Goal: Use online tool/utility: Utilize a website feature to perform a specific function

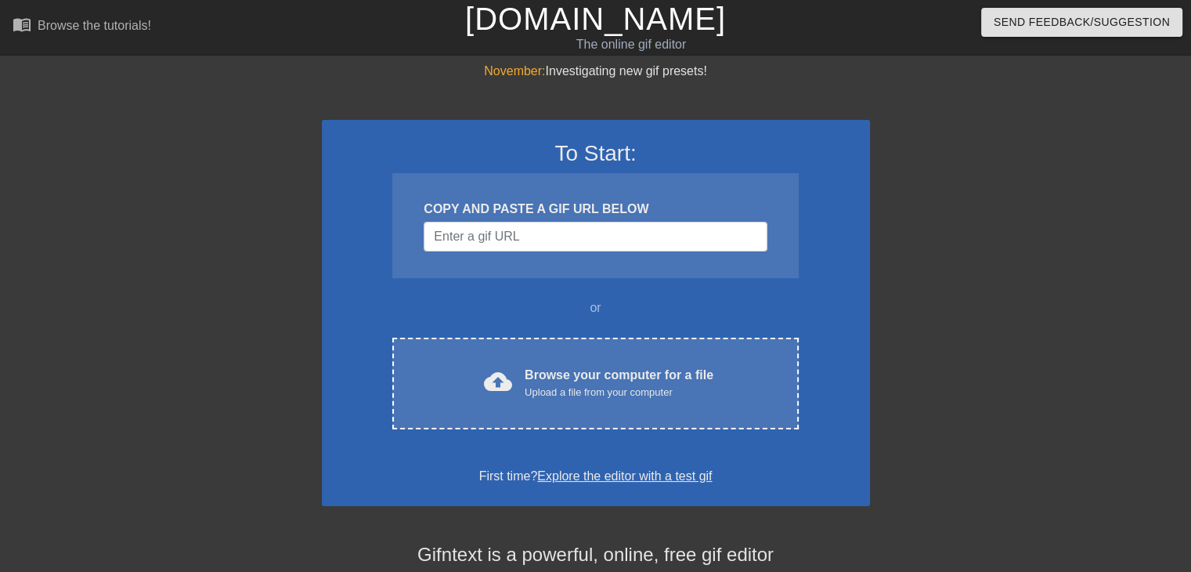
drag, startPoint x: 509, startPoint y: 234, endPoint x: 373, endPoint y: 336, distance: 170.1
click at [334, 332] on div "To Start: COPY AND PASTE A GIF URL BELOW or cloud_upload Browse your computer f…" at bounding box center [596, 313] width 548 height 386
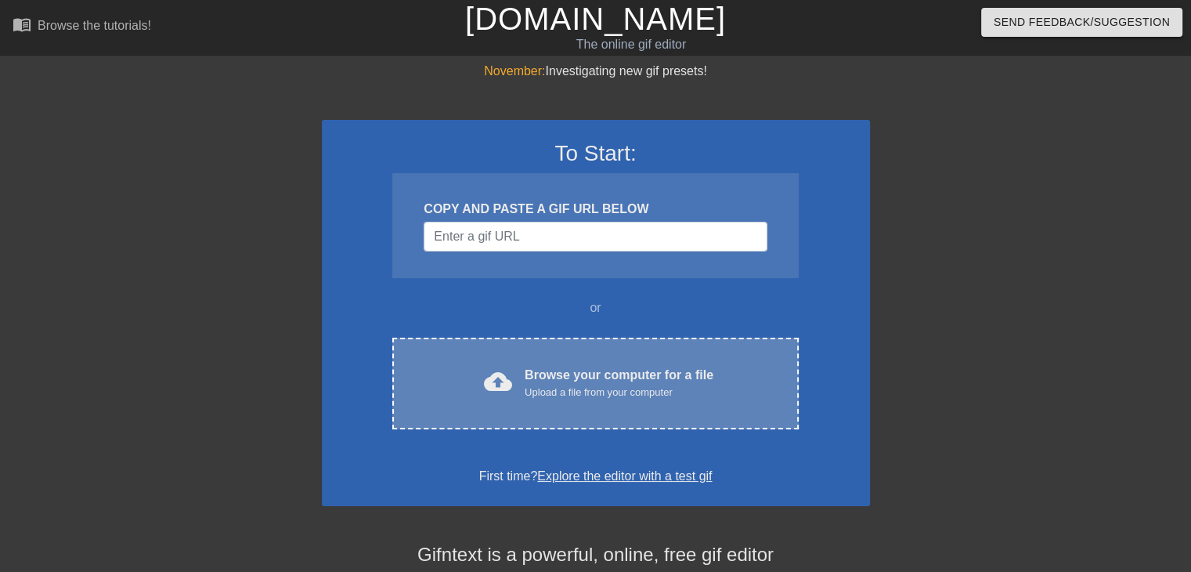
click at [496, 377] on span "cloud_upload" at bounding box center [498, 381] width 28 height 28
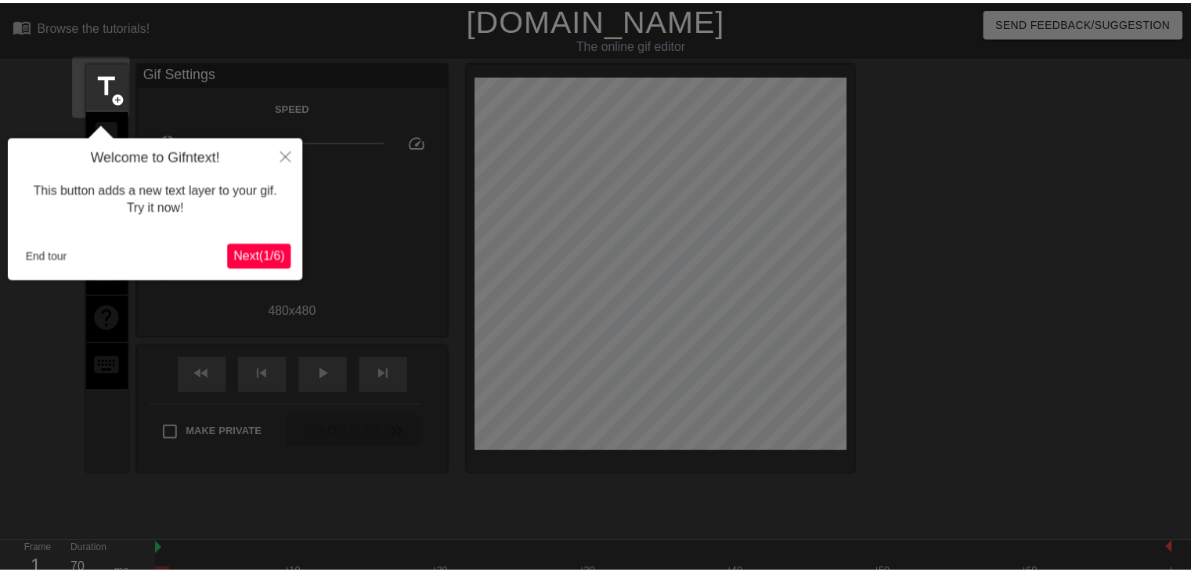
scroll to position [38, 0]
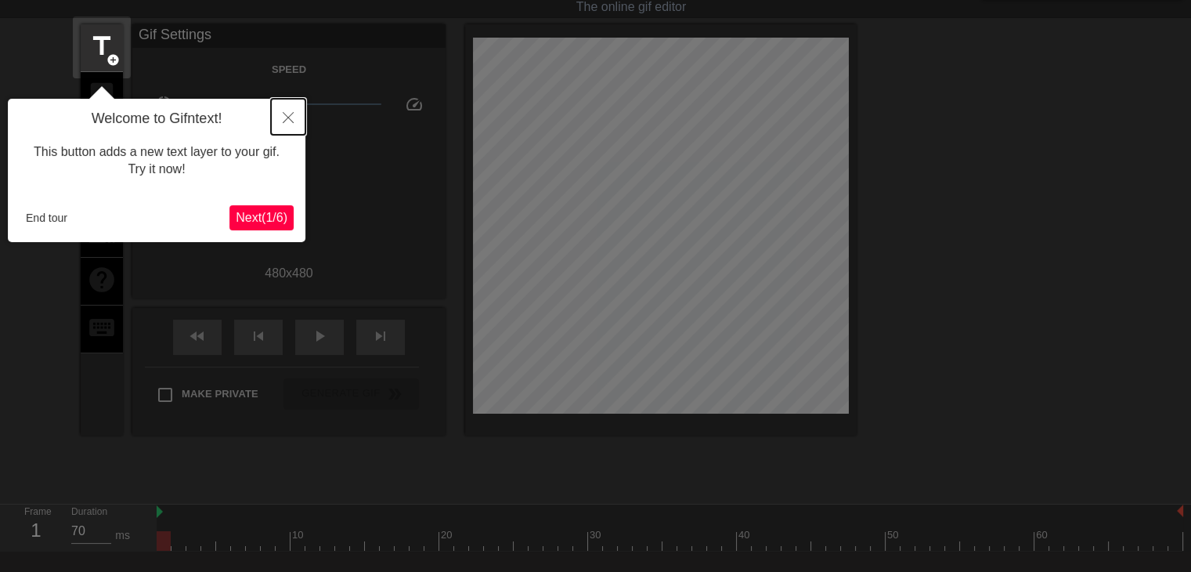
click at [286, 122] on icon "Close" at bounding box center [288, 117] width 11 height 11
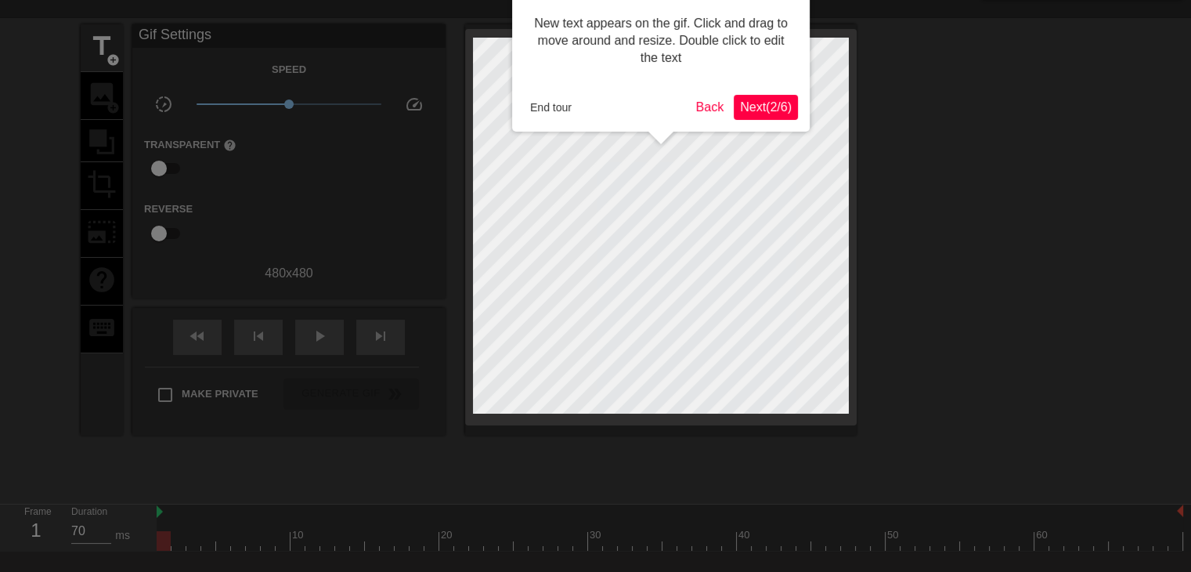
scroll to position [0, 0]
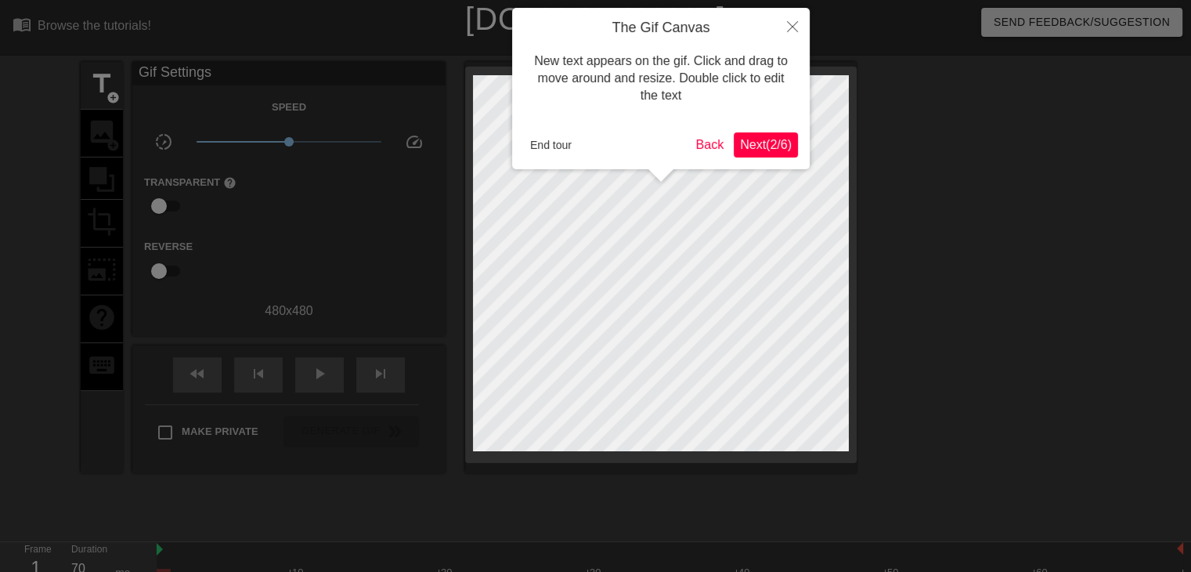
click at [747, 148] on span "Next ( 2 / 6 )" at bounding box center [766, 144] width 52 height 13
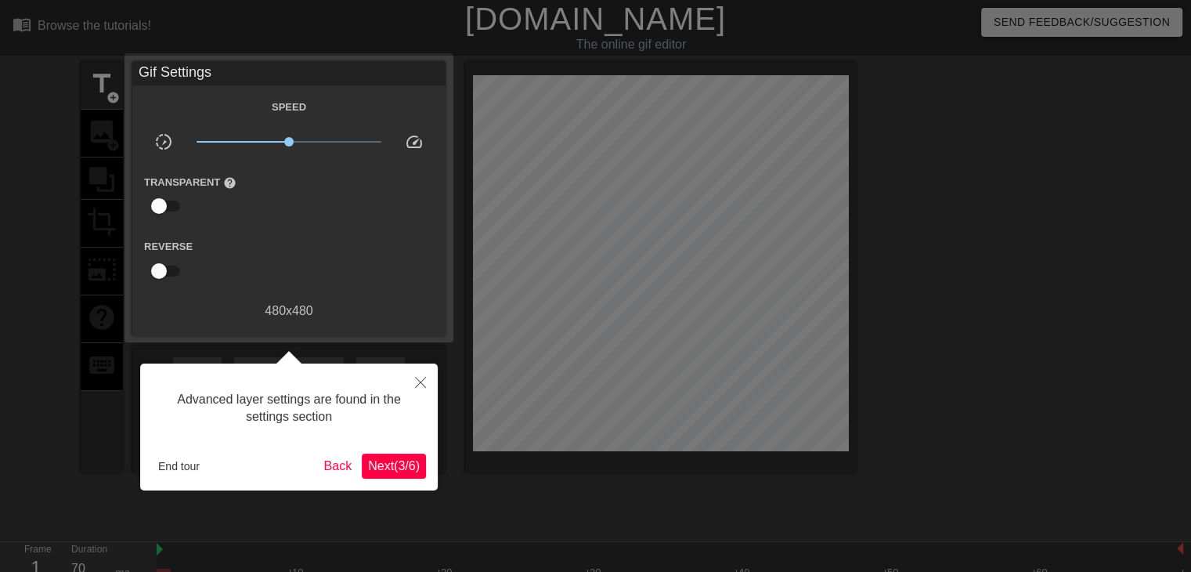
scroll to position [38, 0]
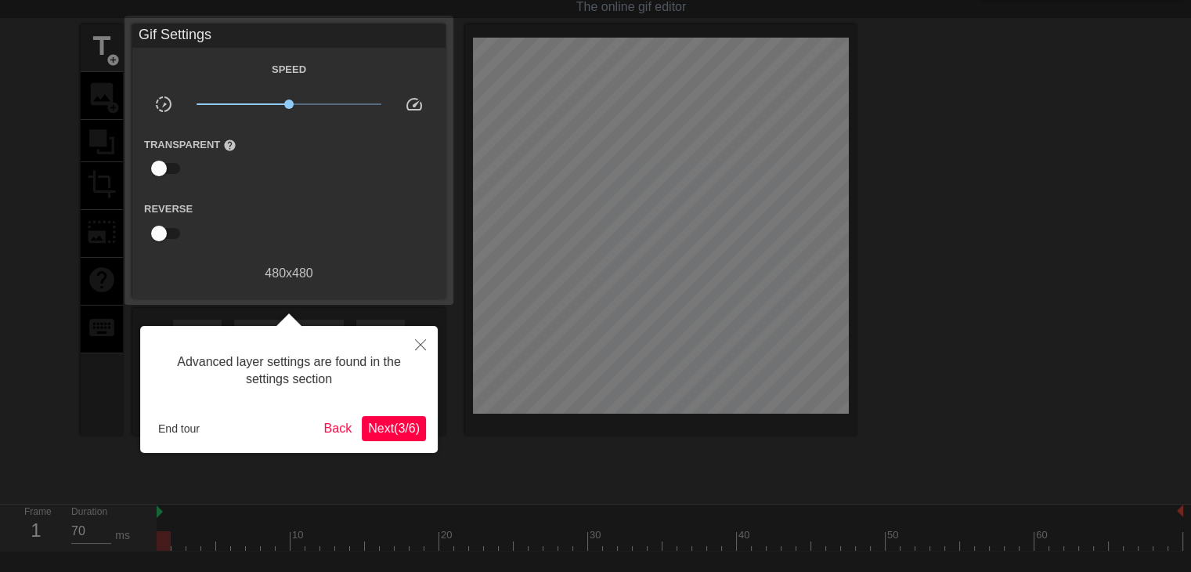
click at [381, 426] on span "Next ( 3 / 6 )" at bounding box center [394, 427] width 52 height 13
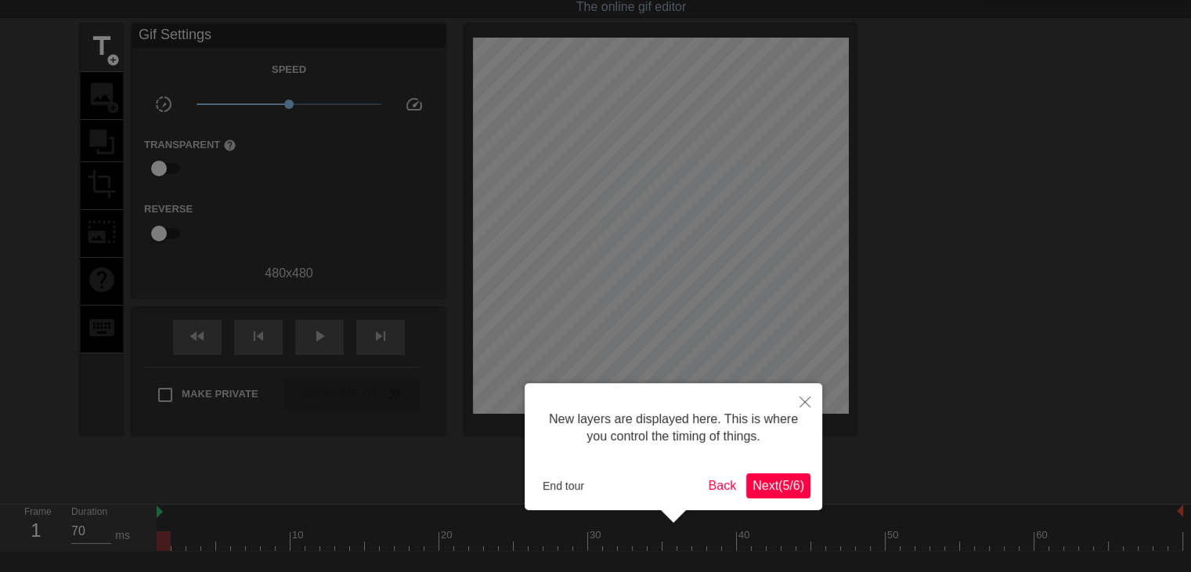
scroll to position [13, 0]
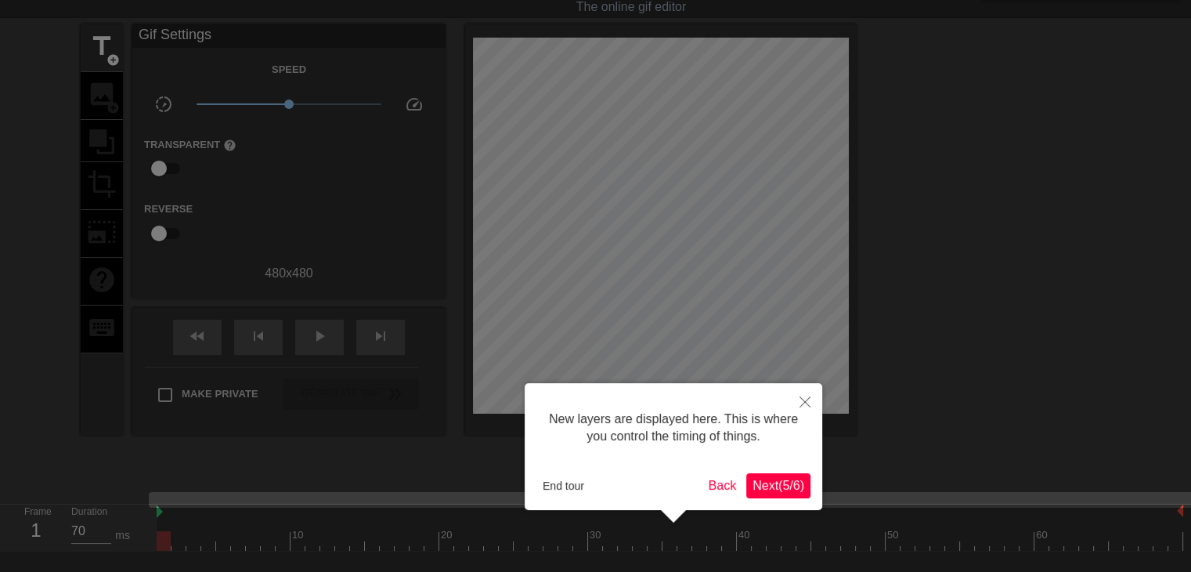
click at [777, 489] on span "Next ( 5 / 6 )" at bounding box center [779, 484] width 52 height 13
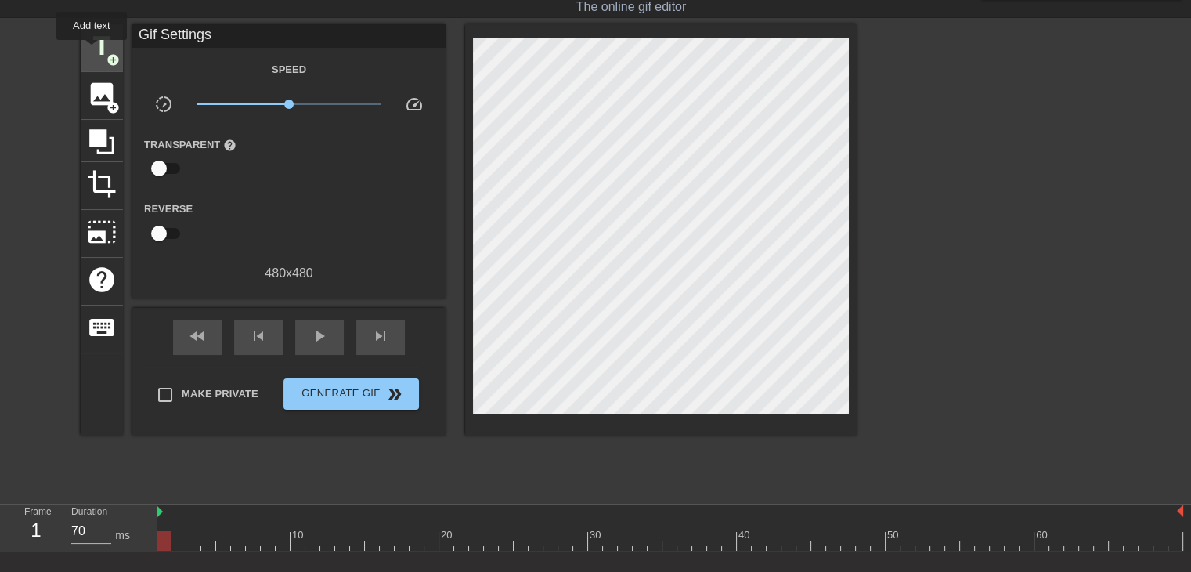
click at [92, 51] on span "title" at bounding box center [102, 46] width 30 height 30
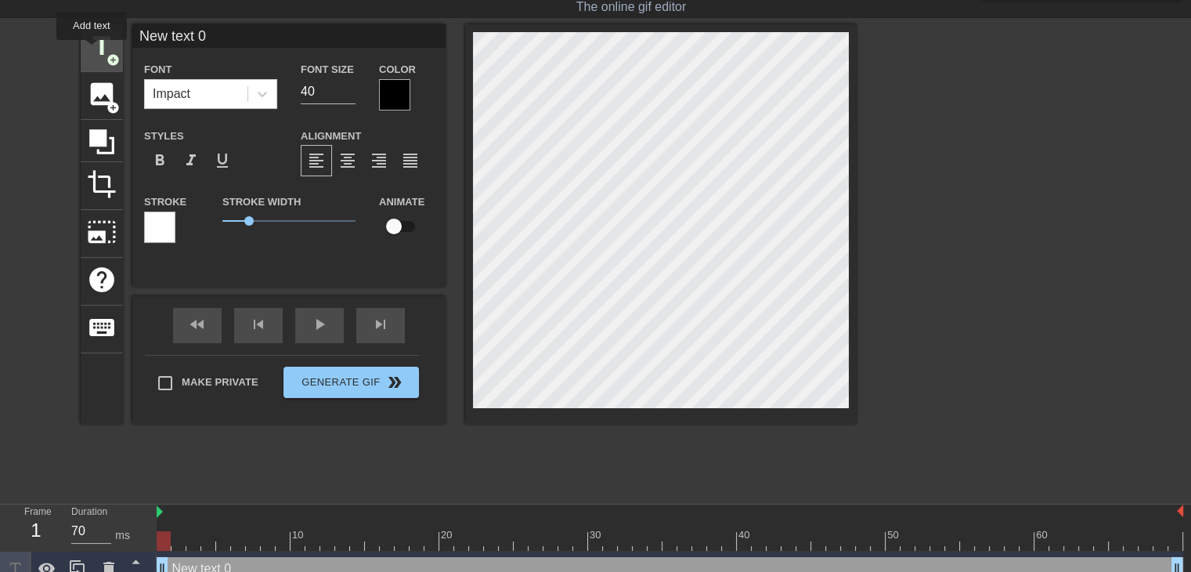
scroll to position [0, 0]
click at [260, 94] on icon at bounding box center [262, 94] width 9 height 5
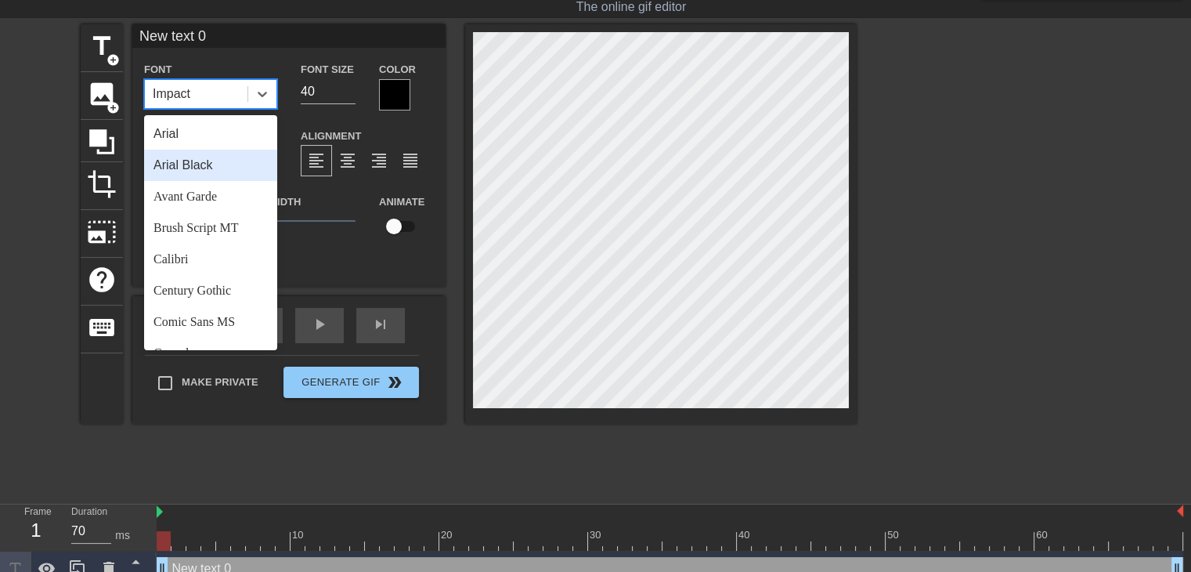
click at [208, 164] on div "Arial Black" at bounding box center [210, 165] width 133 height 31
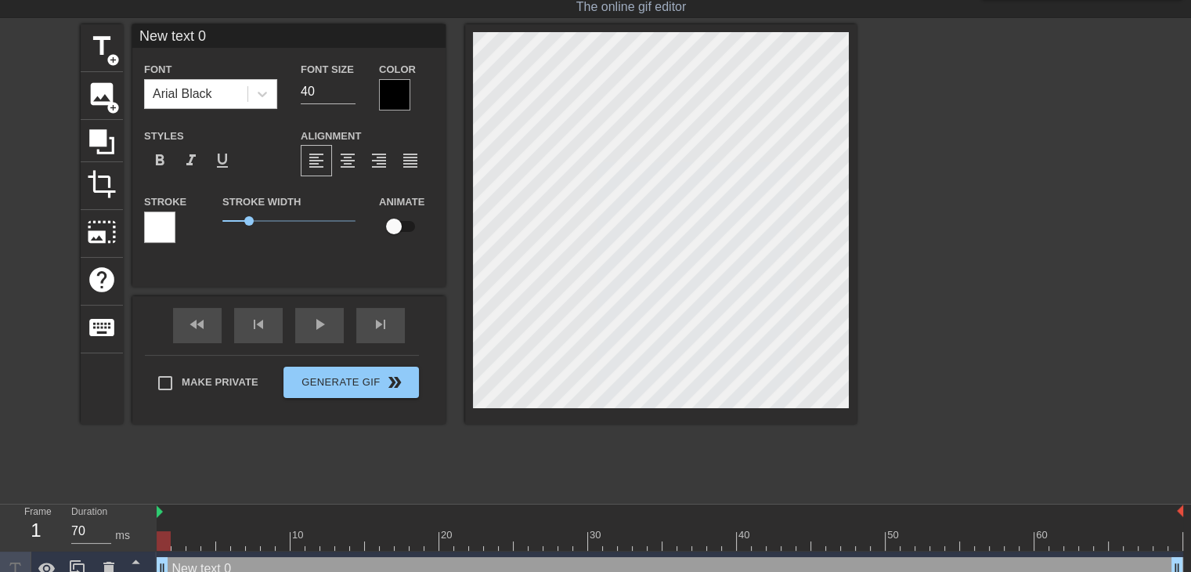
click at [385, 88] on div at bounding box center [394, 94] width 31 height 31
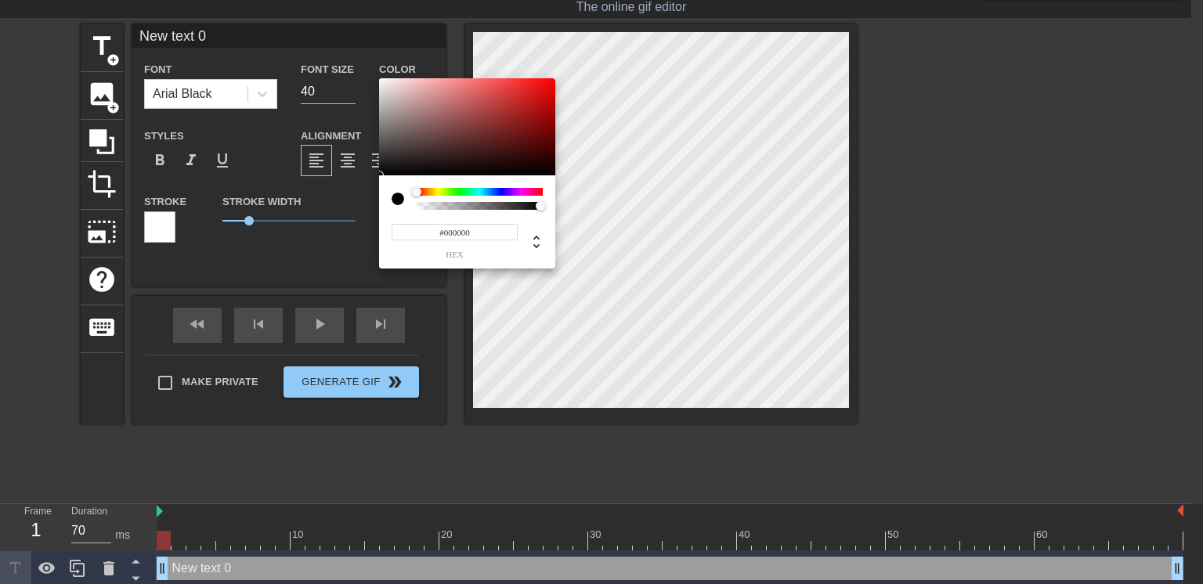
type input "#FCF9F9"
click at [381, 79] on div at bounding box center [467, 126] width 176 height 97
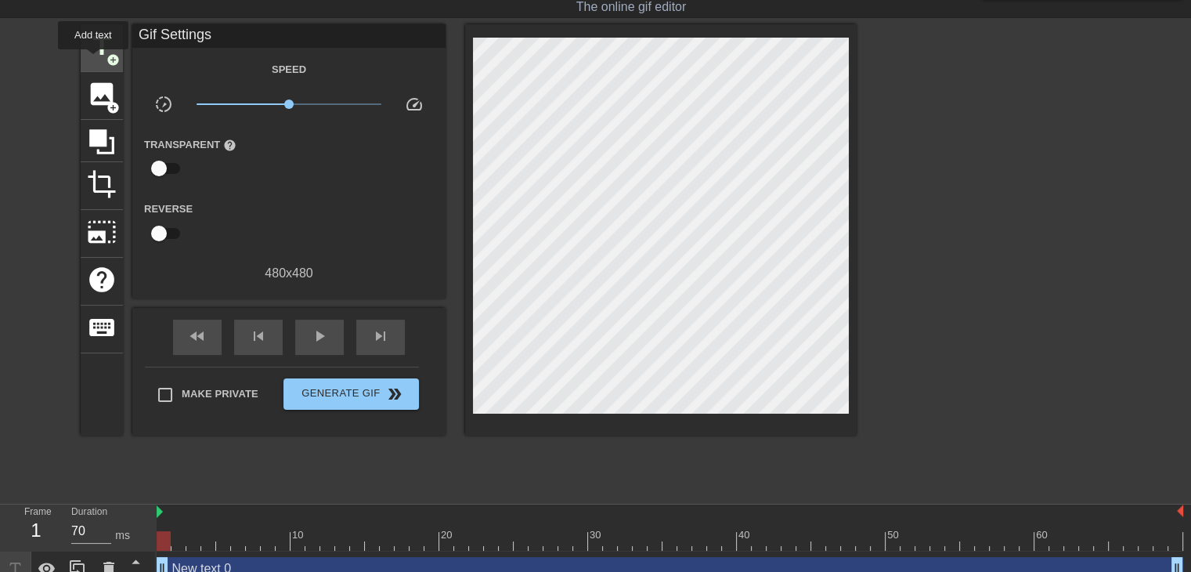
click at [93, 60] on div "title add_circle" at bounding box center [102, 48] width 42 height 48
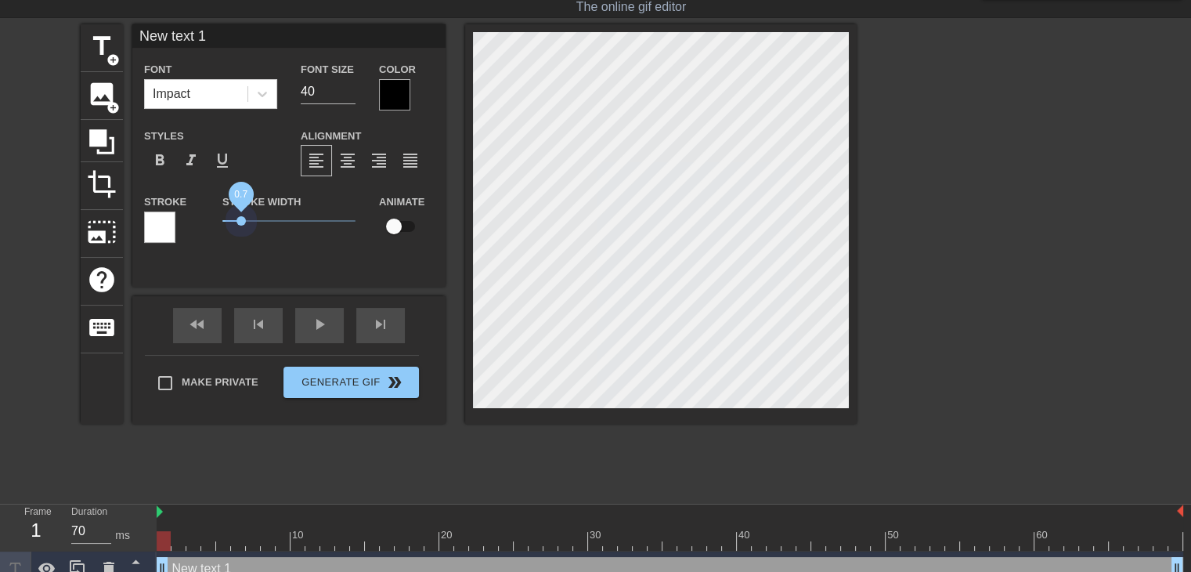
click at [241, 220] on span "0.7" at bounding box center [288, 220] width 133 height 19
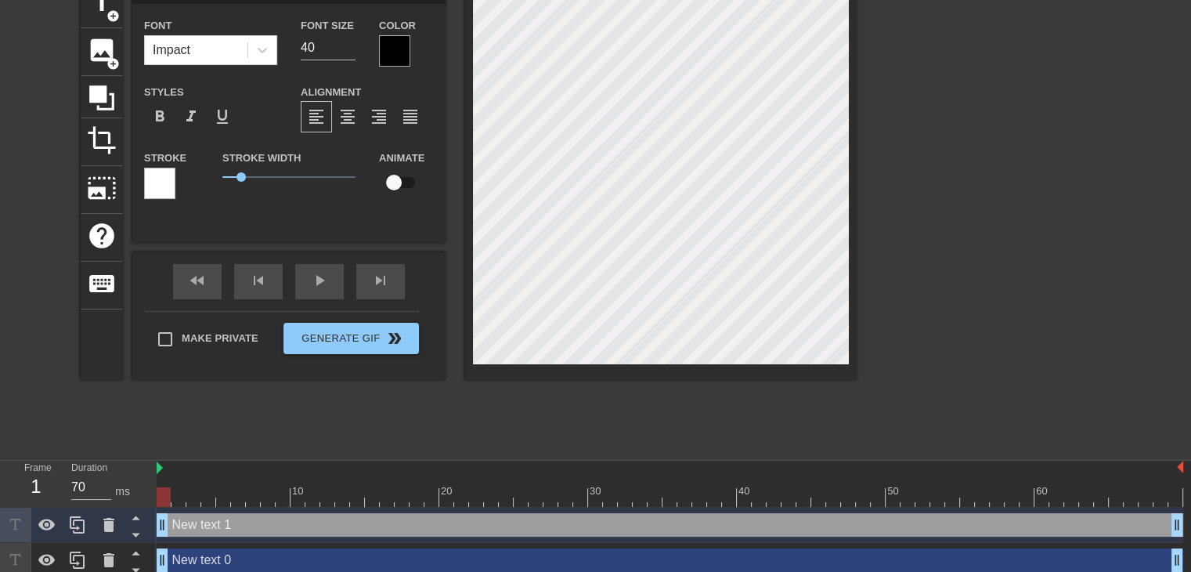
scroll to position [90, 0]
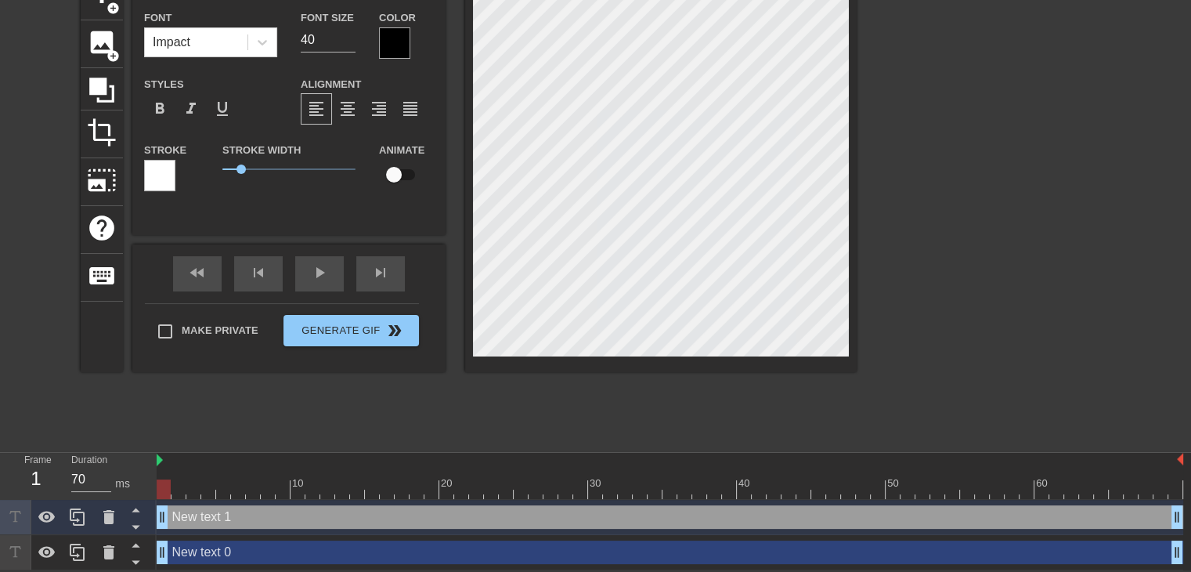
drag, startPoint x: 438, startPoint y: 552, endPoint x: 360, endPoint y: 518, distance: 84.8
drag, startPoint x: 360, startPoint y: 518, endPoint x: 258, endPoint y: 519, distance: 102.6
click at [258, 519] on div "New text 1 drag_handle drag_handle" at bounding box center [670, 516] width 1027 height 23
click at [99, 518] on icon at bounding box center [108, 516] width 19 height 19
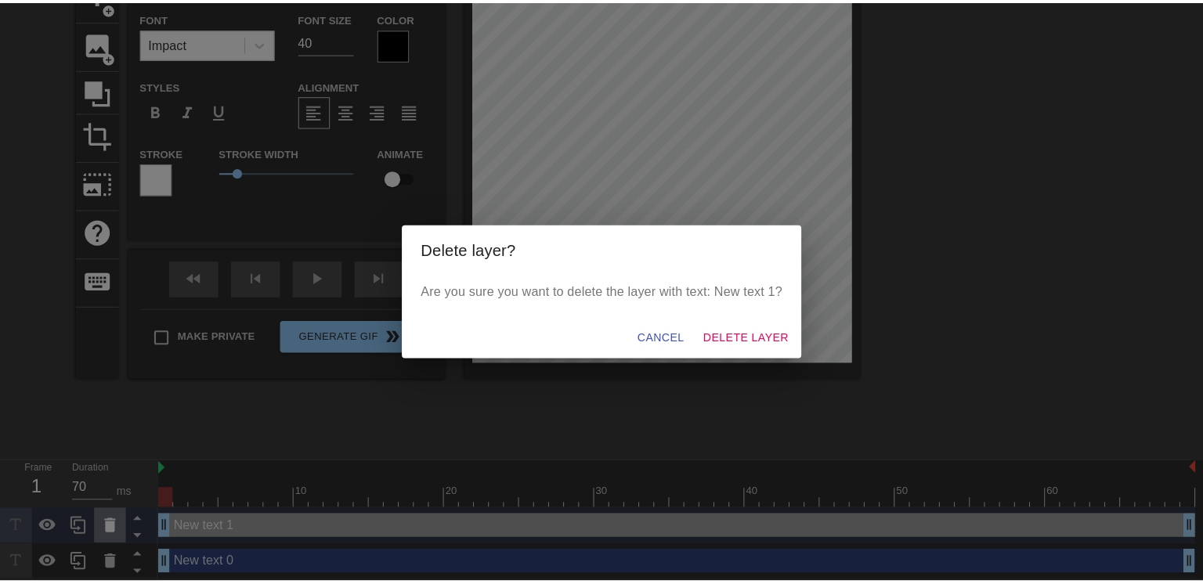
scroll to position [78, 0]
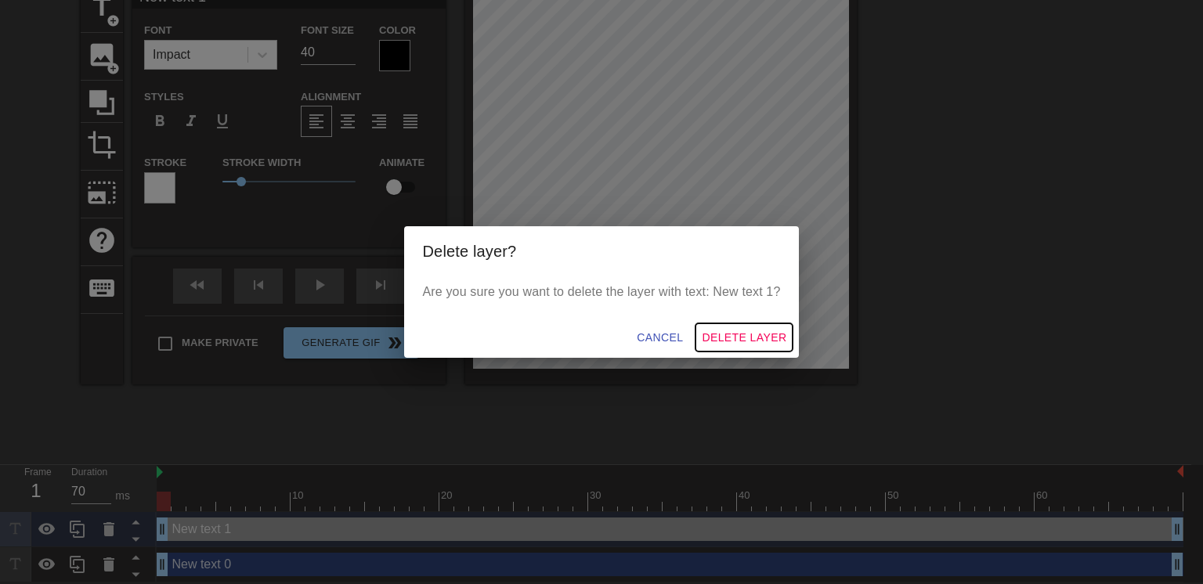
click at [728, 335] on span "Delete Layer" at bounding box center [744, 338] width 85 height 20
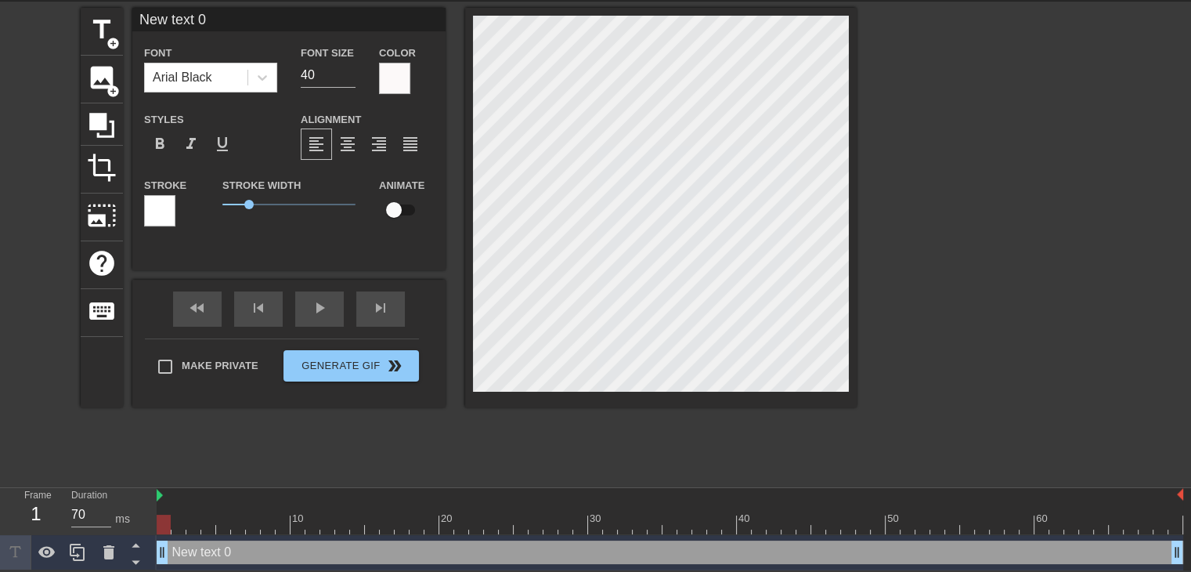
scroll to position [2, 2]
type input "New text"
type textarea "New text"
type input "New text"
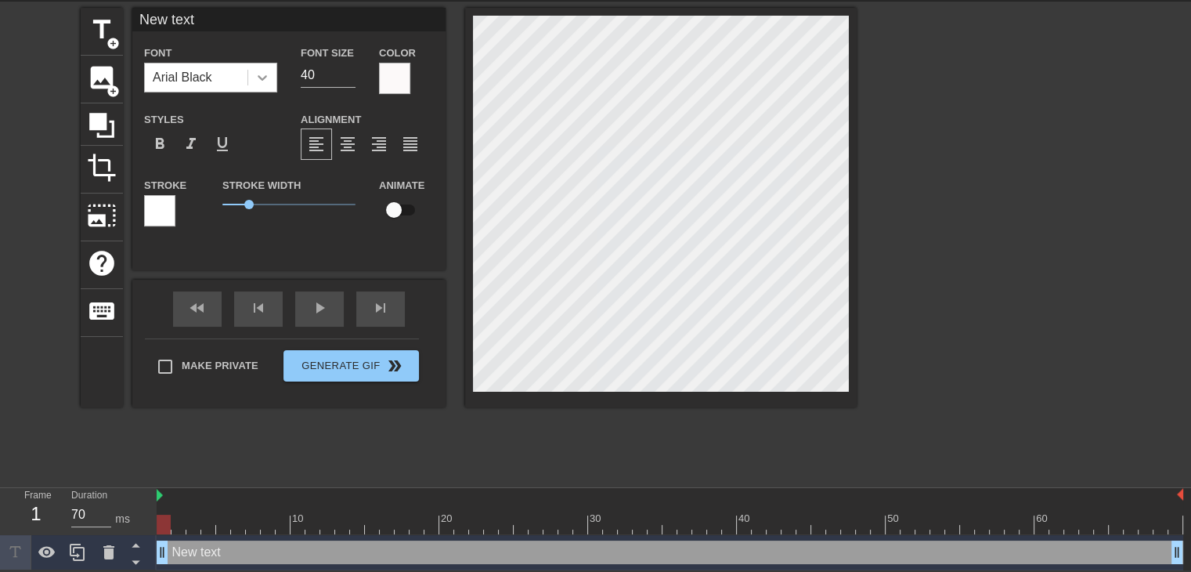
type textarea "New text"
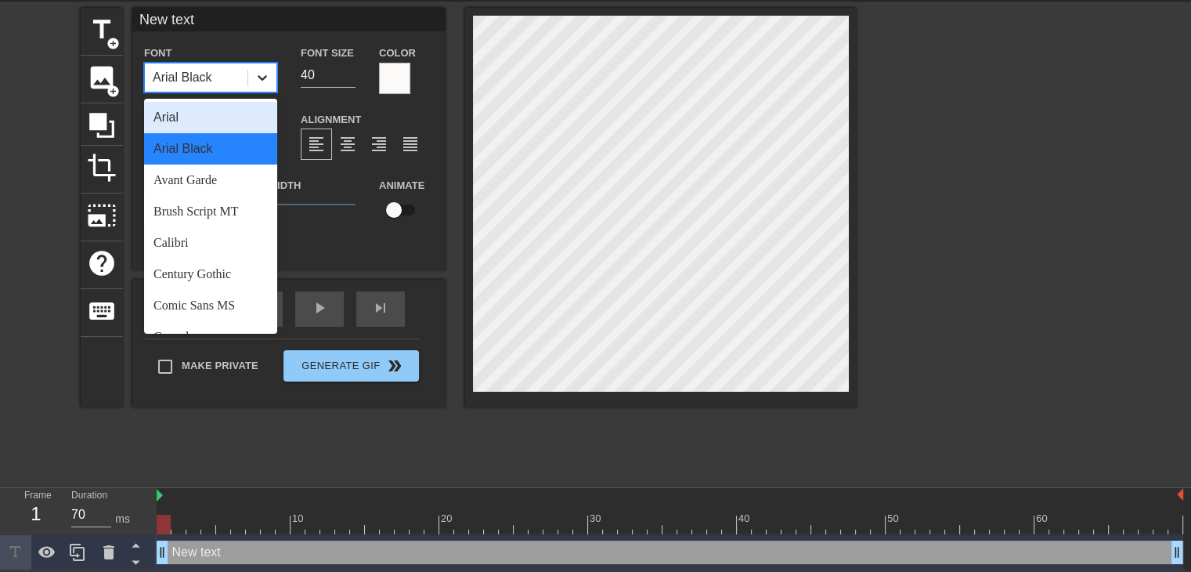
click at [261, 78] on icon at bounding box center [262, 77] width 9 height 5
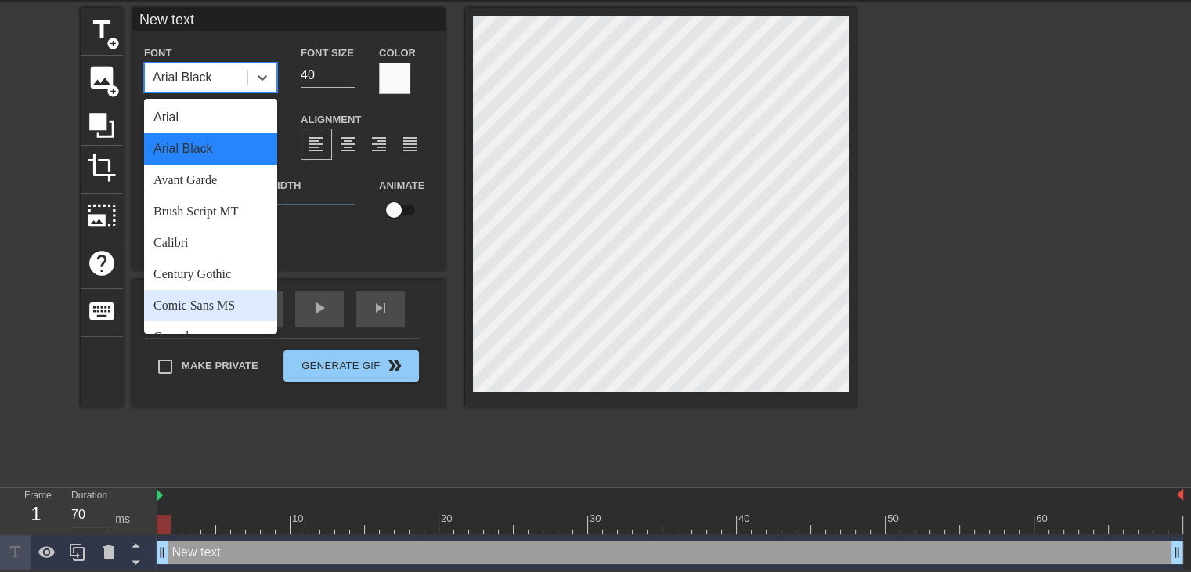
click at [205, 296] on div "Comic Sans MS" at bounding box center [210, 305] width 133 height 31
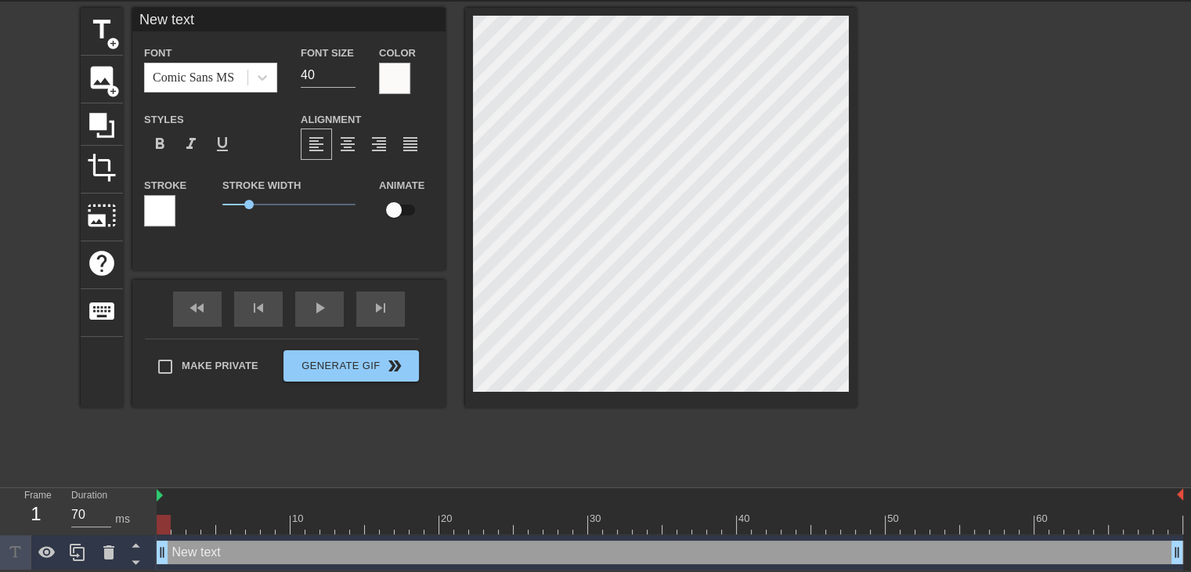
type input "New tex"
type textarea "New tex"
type input "New te"
type textarea "New te"
type input "New t"
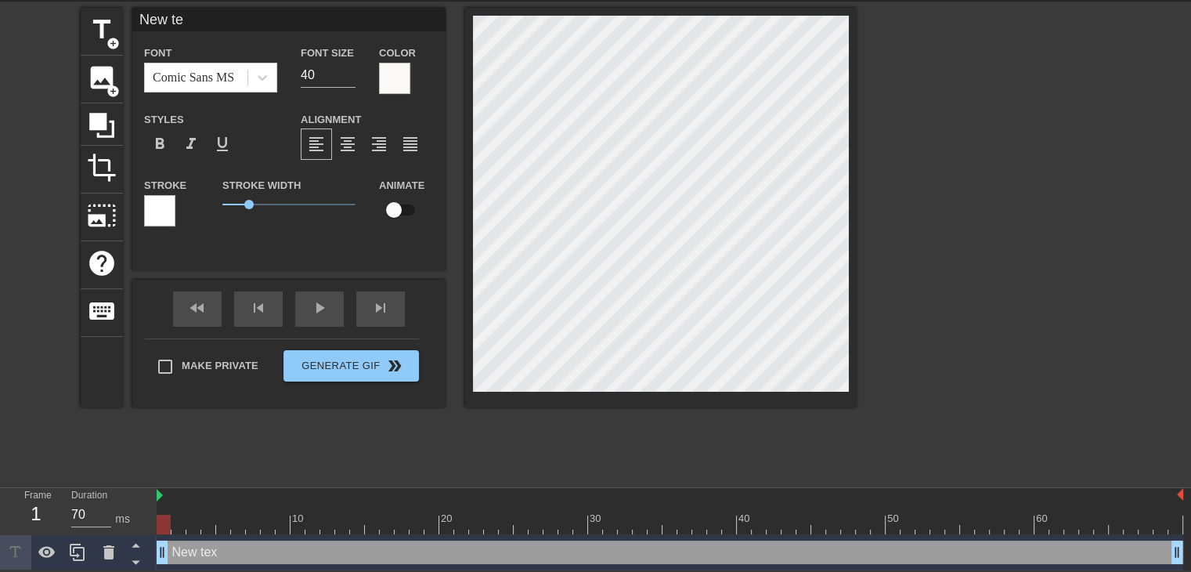
type textarea "New t"
type input "New"
type textarea "New"
type input "New"
type textarea "New"
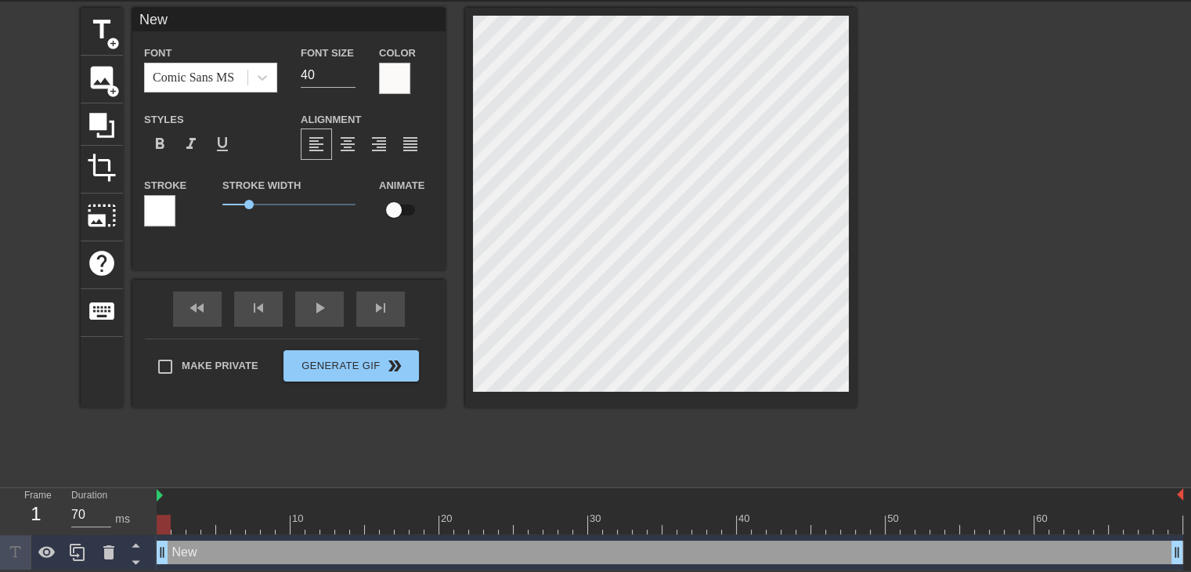
type input "Ne"
type textarea "Ne"
type input "N"
type textarea "N"
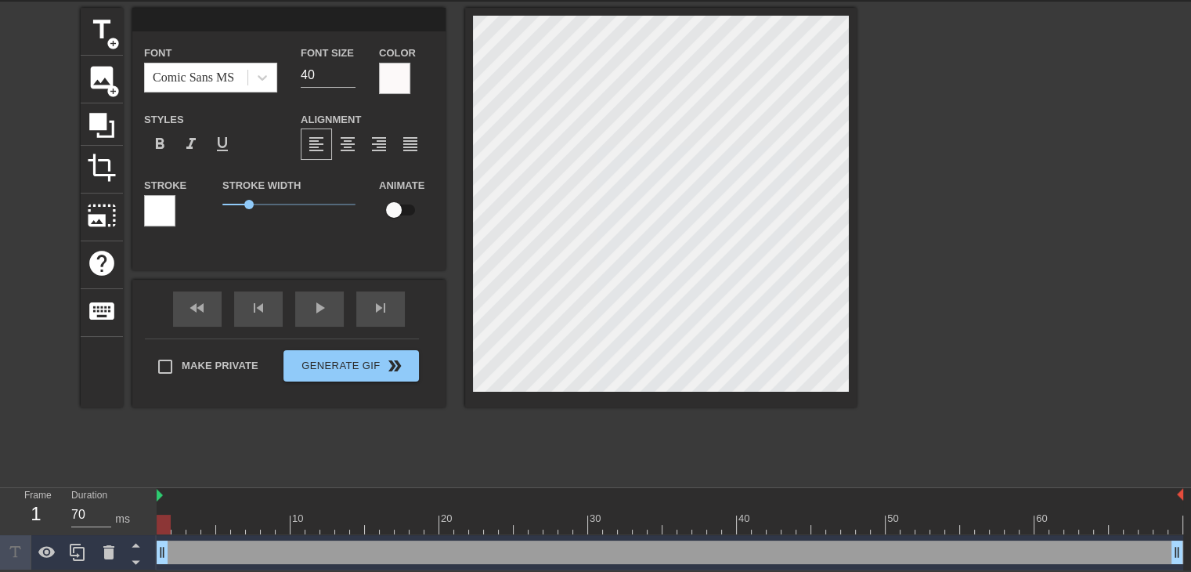
type input "G"
type textarea "G"
type input "Ge"
type textarea "Ge"
type input "Geo"
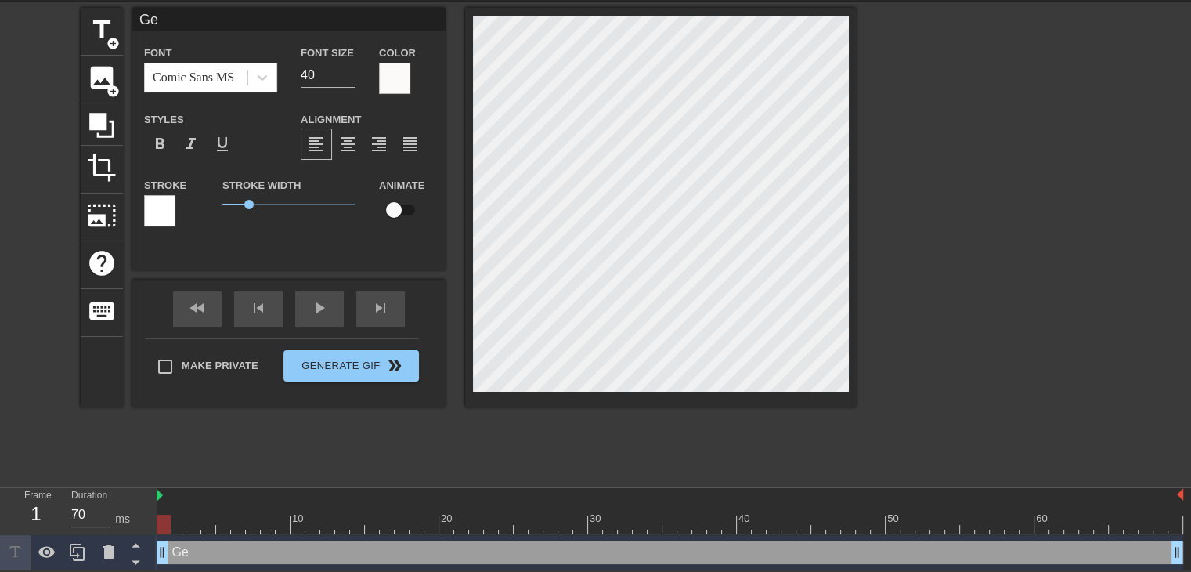
type textarea "Geo"
type input "Geor"
type textarea "Geor"
type input "[PERSON_NAME]"
type textarea "[PERSON_NAME]"
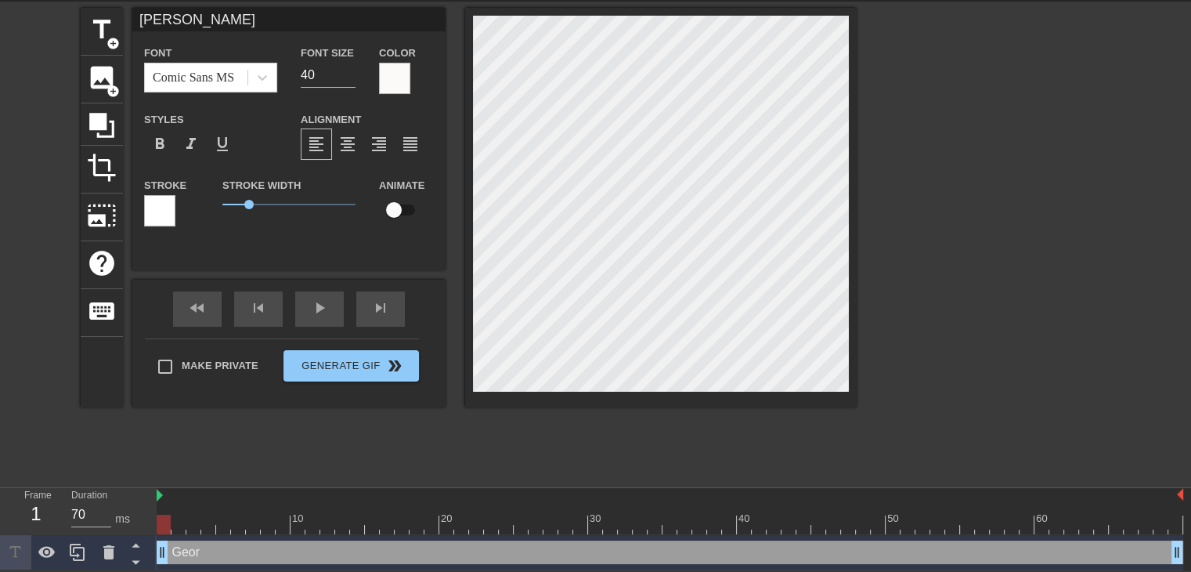
scroll to position [2, 2]
type input "[PERSON_NAME]"
type textarea "[PERSON_NAME]"
type input "[US_STATE]"
type textarea "[US_STATE]"
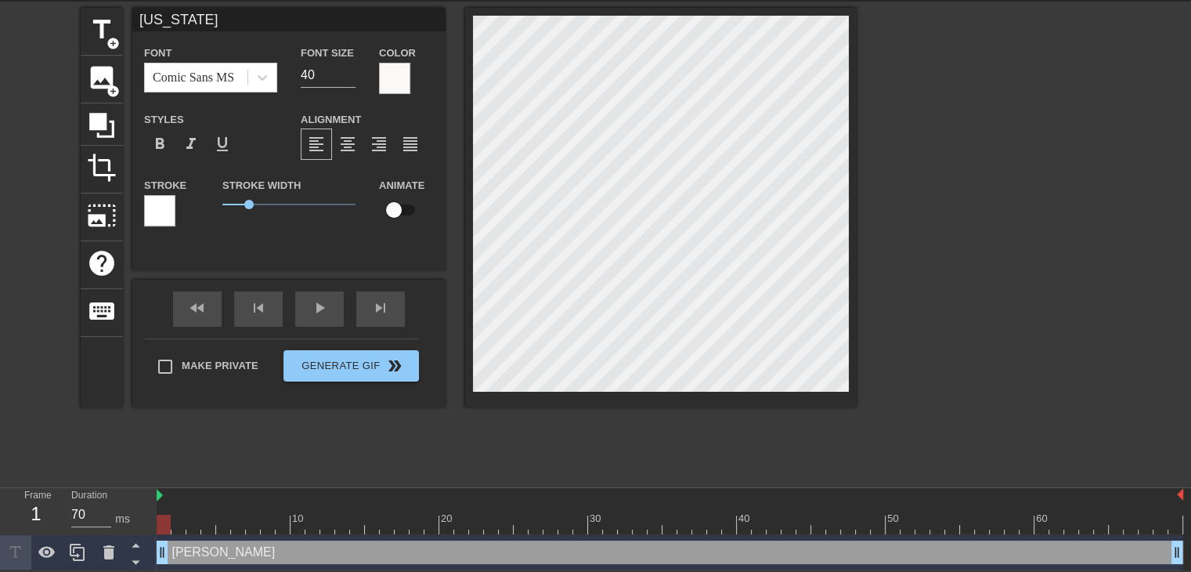
scroll to position [2, 3]
type input "[US_STATE]"
type textarea "[US_STATE]"
type input "[US_STATE] F"
type textarea "[US_STATE] F"
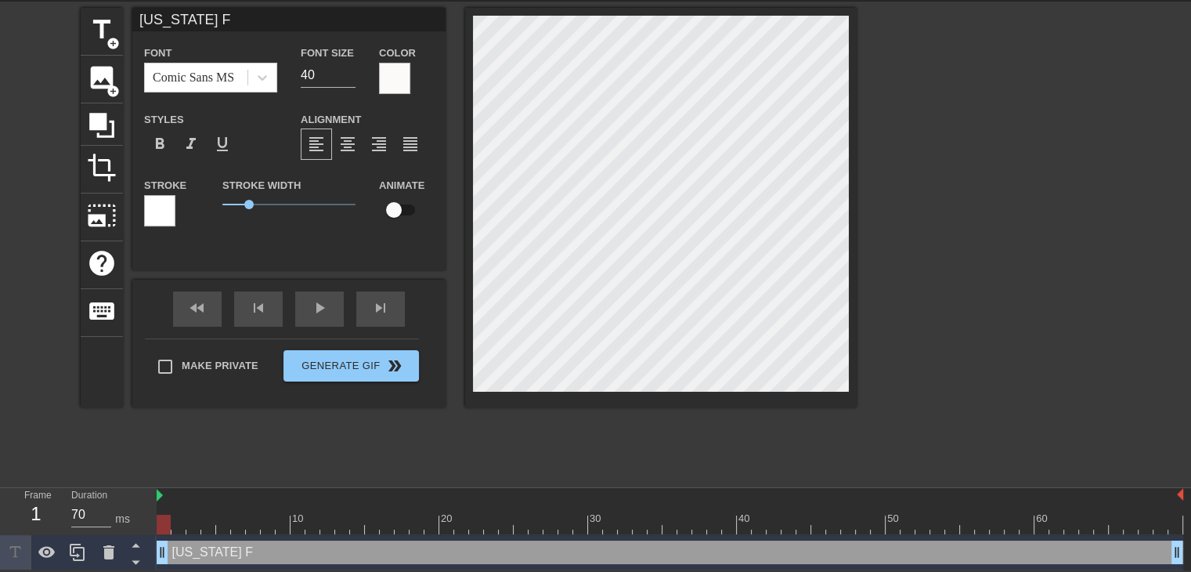
type input "[US_STATE] Fo"
type textarea "[US_STATE] Fo"
type input "[US_STATE] Foo"
type textarea "[US_STATE] Foo"
type input "[US_STATE] Foot"
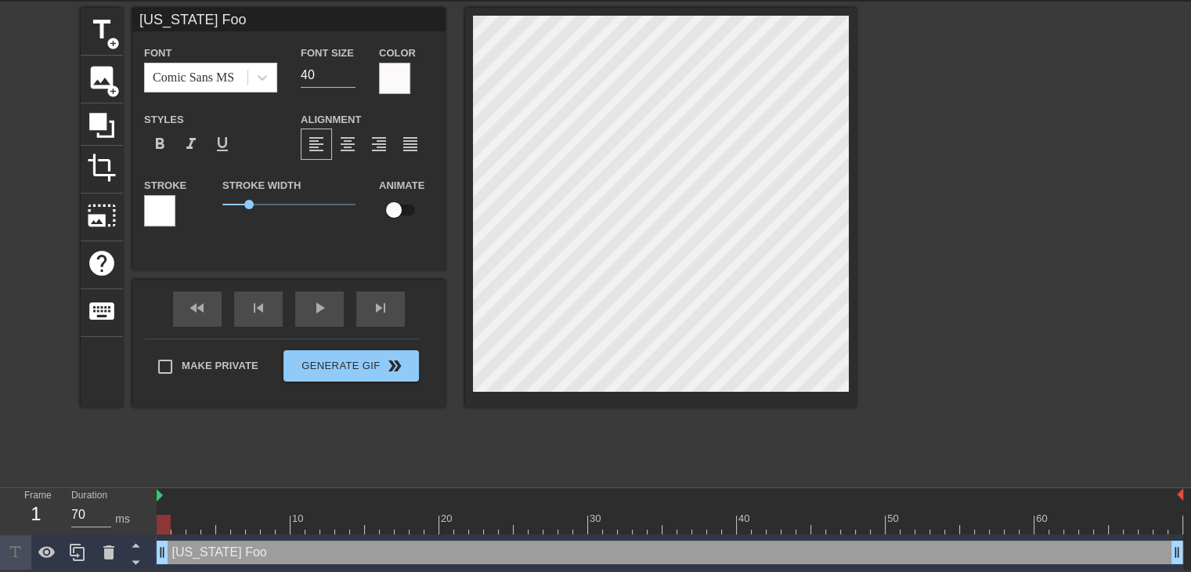
type textarea "[US_STATE] Foot"
type input "[US_STATE] Footb"
type textarea "[US_STATE] Footb"
type input "[US_STATE] Footba"
type textarea "[US_STATE] Footba"
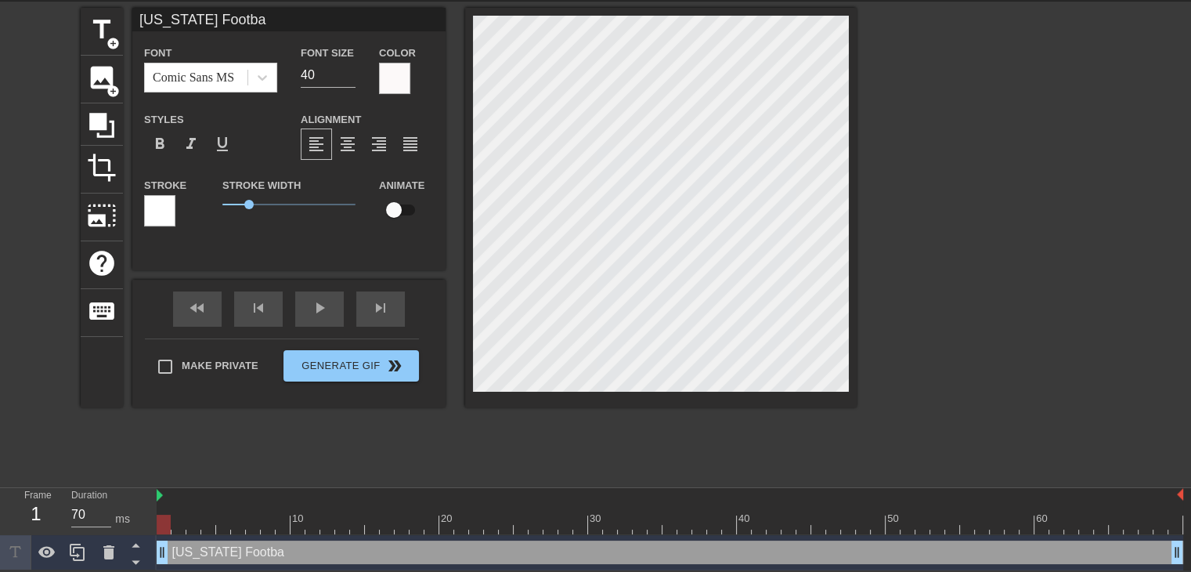
scroll to position [2, 5]
type input "[US_STATE] Footbal"
type textarea "[US_STATE] Footbal"
type input "[US_STATE] Football"
type textarea "[US_STATE] Football"
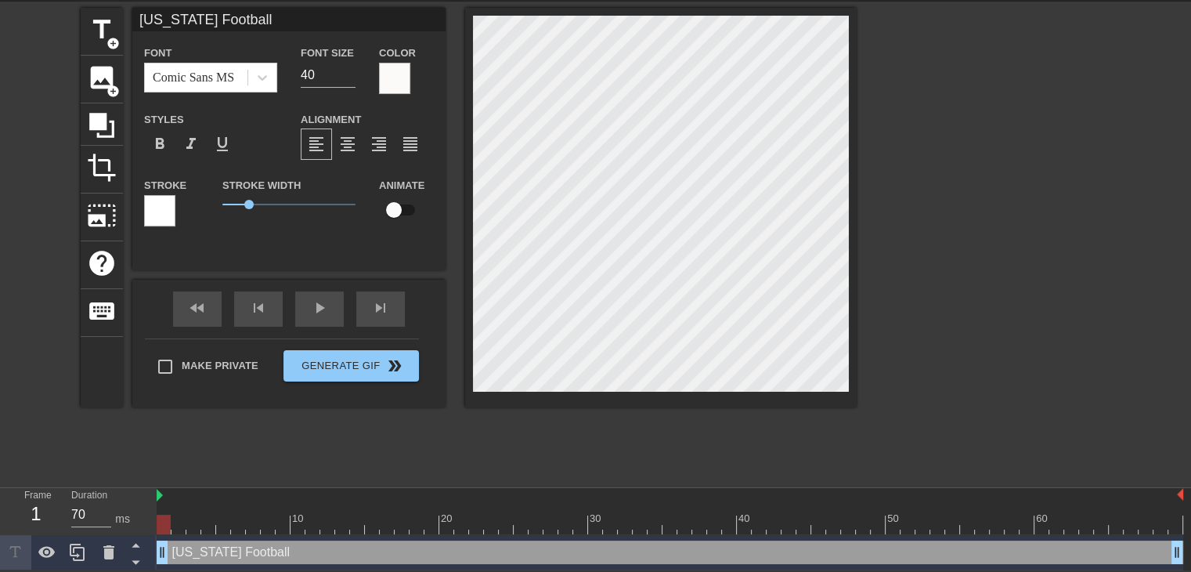
type input "[US_STATE] Football"
type textarea "[US_STATE] Football"
type input "[US_STATE] Footballt"
type textarea "[US_STATE] Football to"
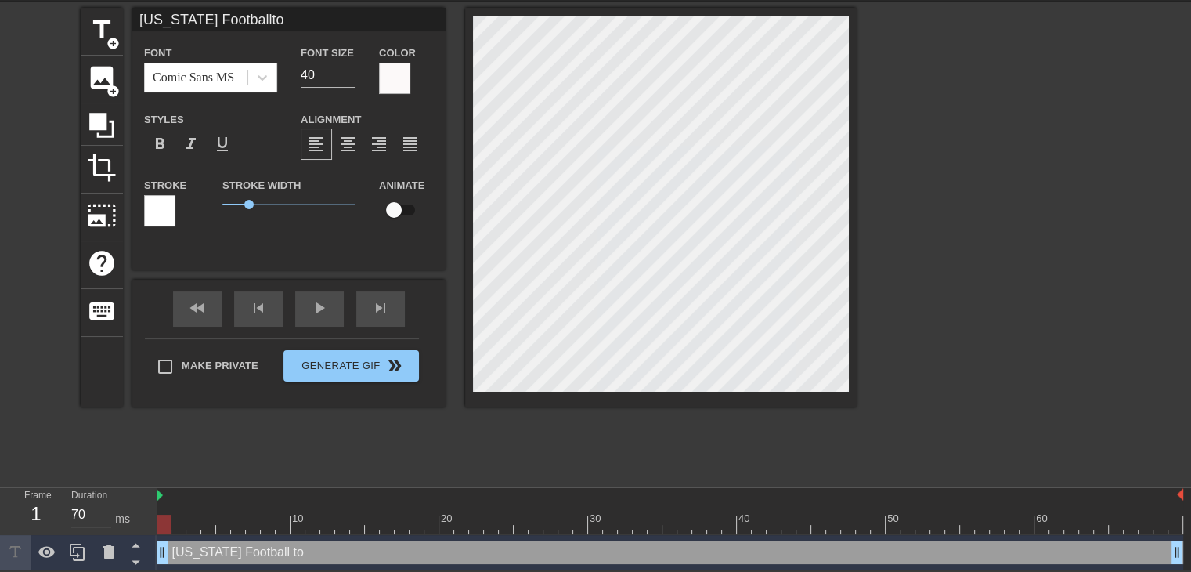
type input "[US_STATE] Footballtod"
type textarea "[US_STATE] Football [PERSON_NAME]"
type input "[US_STATE] Footballtoda"
type textarea "[US_STATE] Football toda"
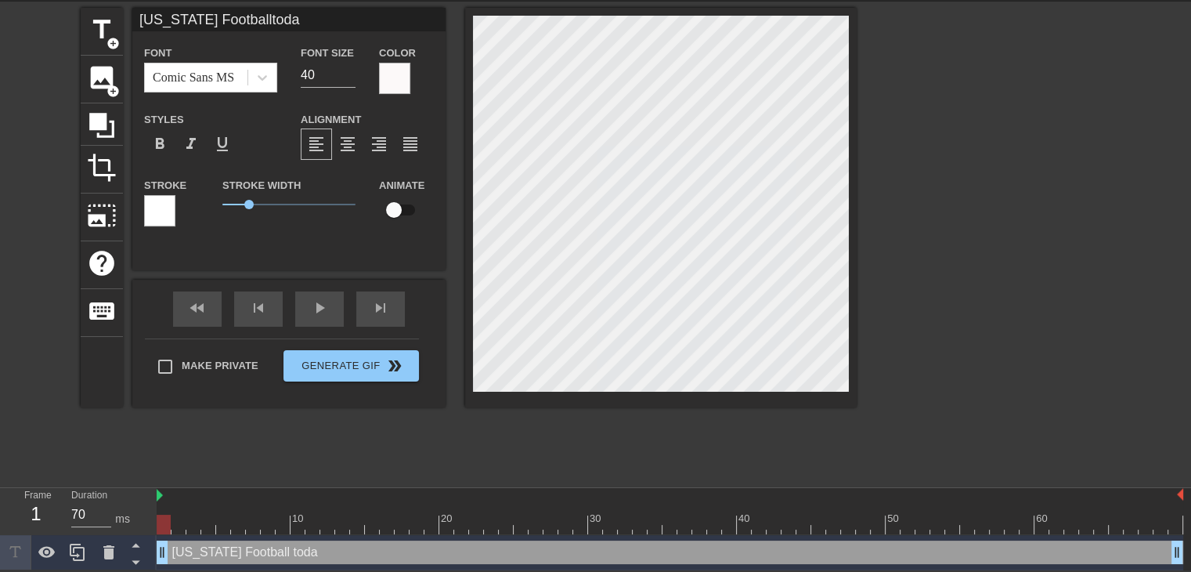
type input "[US_STATE] Footballtoday"
type textarea "[US_STATE] Football [DATE]"
type input "[US_STATE] Football [DATE]"
type textarea "[US_STATE] Football [DATE]"
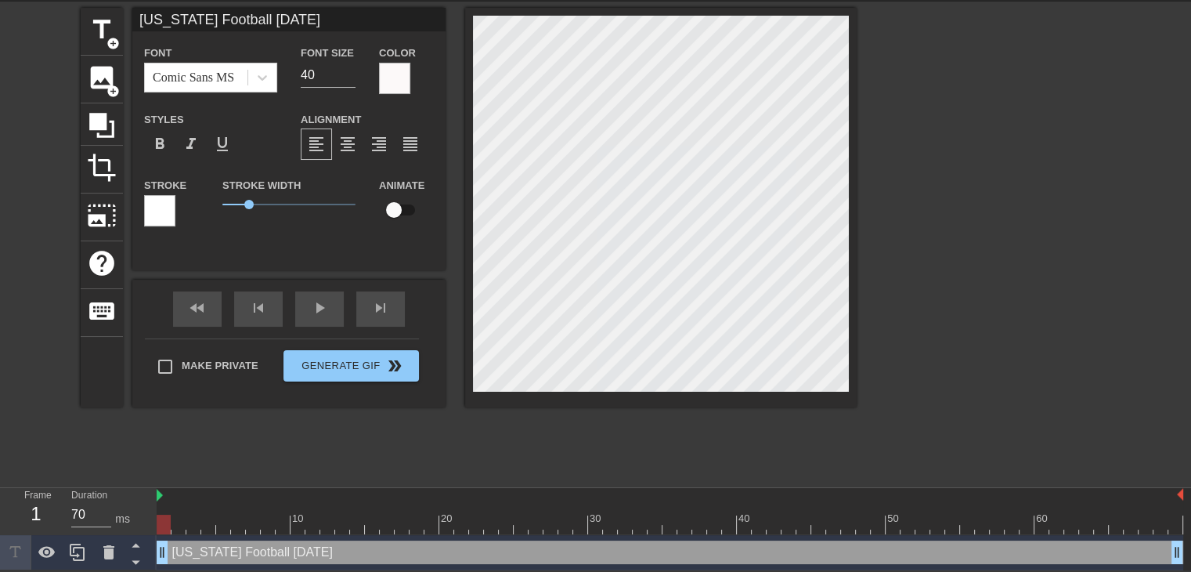
type input "[US_STATE] Football [DATE]"
type textarea "[US_STATE] Football [DATE]"
type input "[US_STATE] Football [DATE]"
type textarea "[US_STATE] Football [DATE]"
type input "[US_STATE] Football [DATE]"
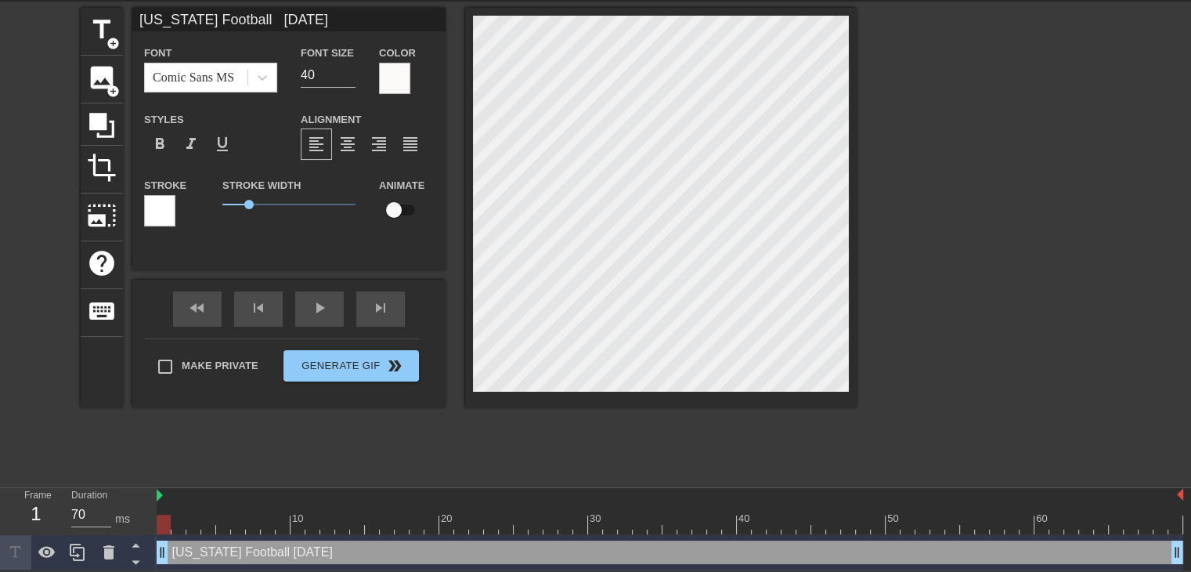
type textarea "[US_STATE] Football [DATE]"
type input "[US_STATE] Football [DATE]"
type textarea "[US_STATE] Football [DATE]"
type input "[US_STATE] Football [DATE]"
type textarea "[US_STATE] Football [DATE]"
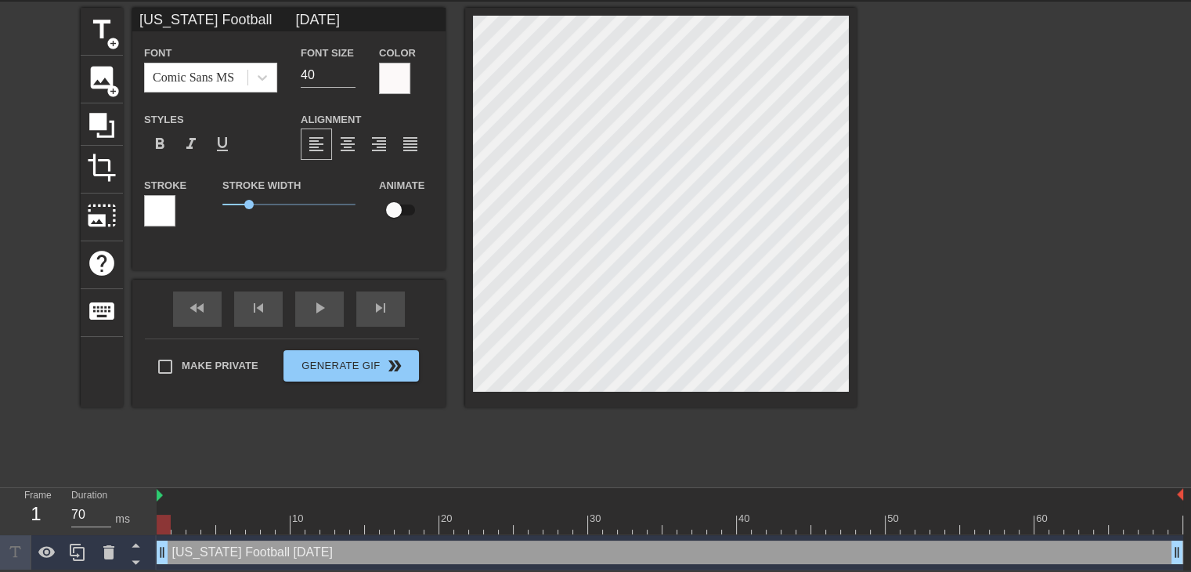
type input "[US_STATE] Football [DATE]"
type textarea "[US_STATE] Football [DATE]"
type input "[US_STATE] Football [DATE]"
type textarea "[US_STATE] Football [DATE]"
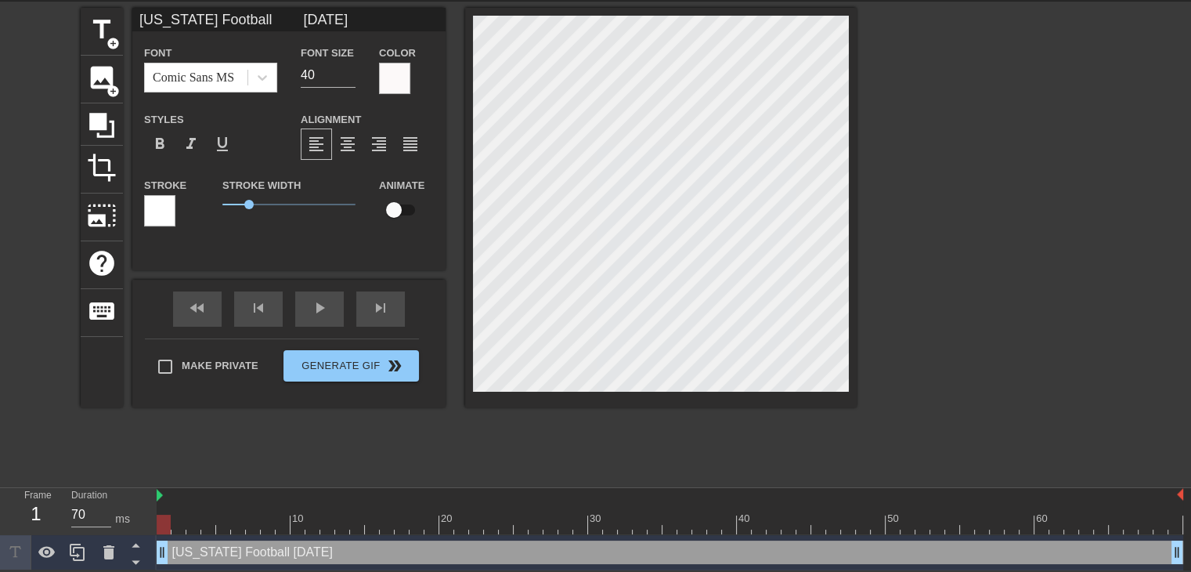
type input "[US_STATE] Football [DATE]"
type textarea "[US_STATE] Football [DATE]"
type input "[US_STATE] Football [DATE]"
type input "39"
click at [348, 78] on input "39" at bounding box center [328, 75] width 55 height 25
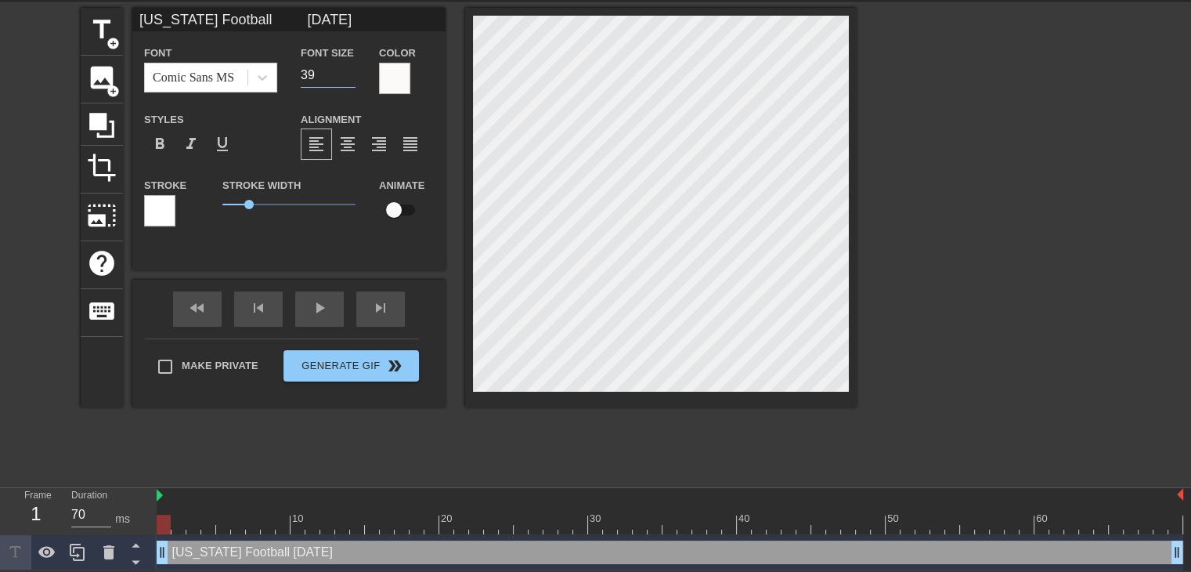
type input "[US_STATE] Football [DATE]"
type input "38"
click at [348, 78] on input "38" at bounding box center [328, 75] width 55 height 25
type input "[US_STATE] Football [DATE]"
type input "37"
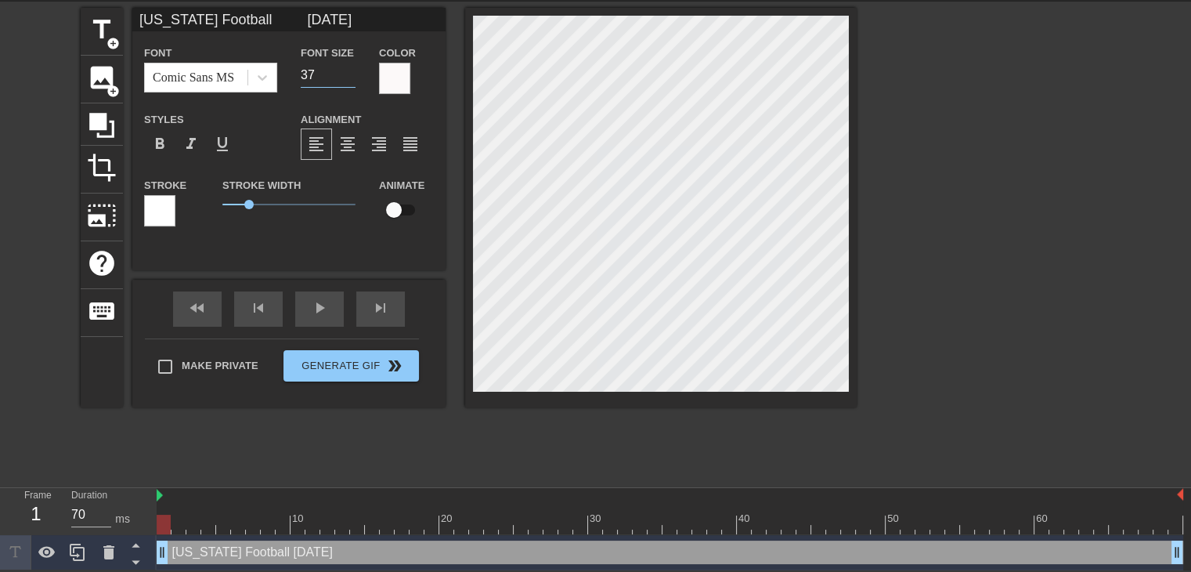
click at [348, 78] on input "37" at bounding box center [328, 75] width 55 height 25
type input "[US_STATE] Football [DATE]"
type input "36"
click at [348, 78] on input "36" at bounding box center [328, 75] width 55 height 25
type input "[US_STATE] Football [DATE]"
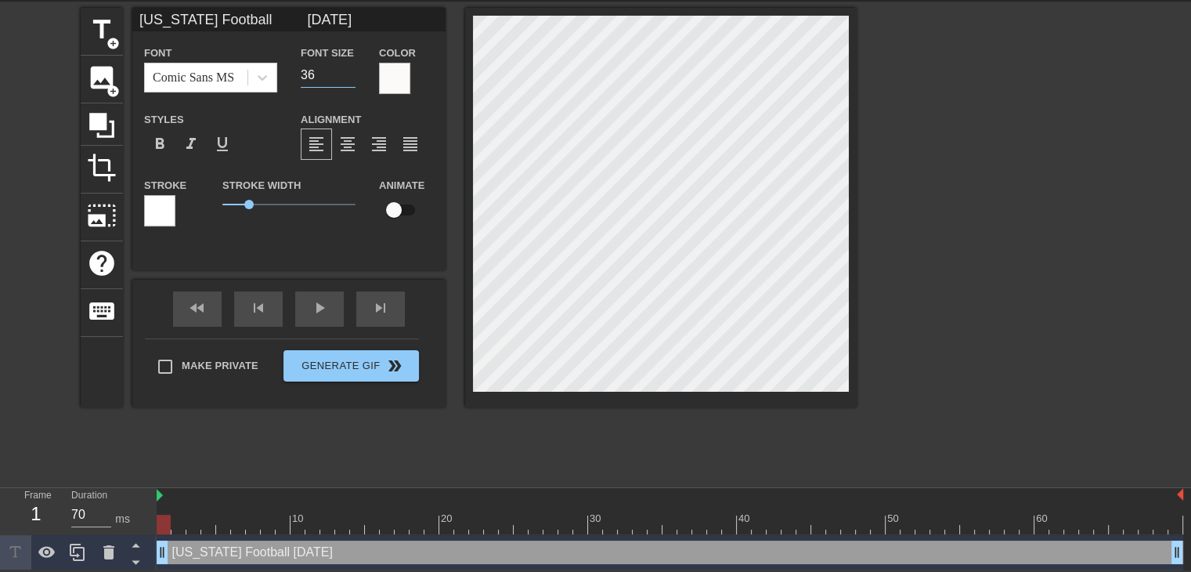
type input "35"
type input "[US_STATE] Football [DATE]"
type input "34"
type input "[US_STATE] Football [DATE]"
type input "33"
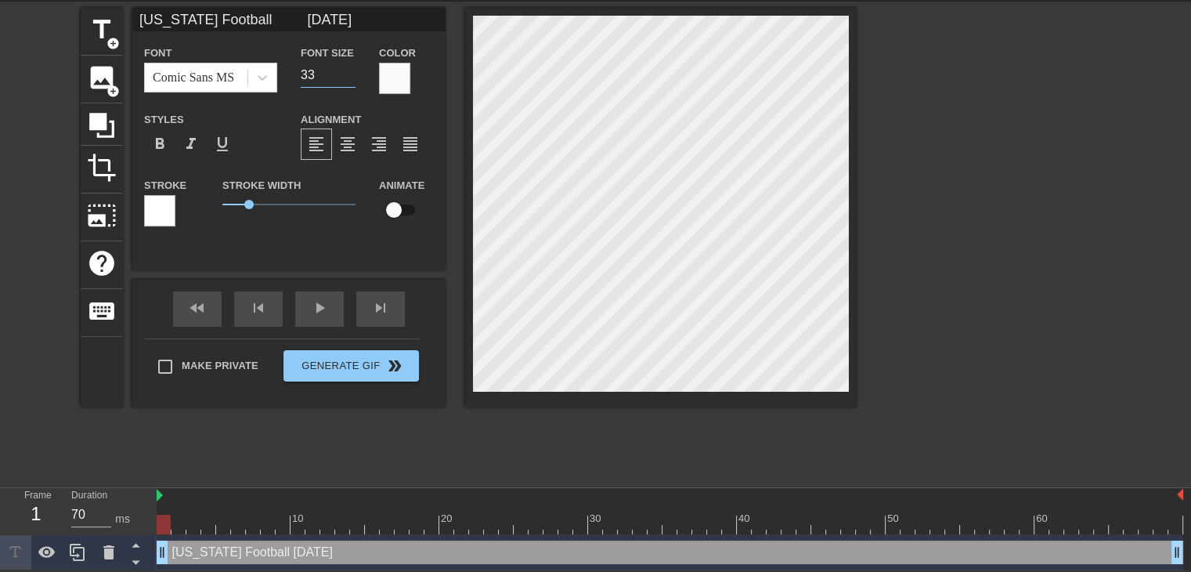
type input "[US_STATE] Football [DATE]"
type input "32"
type input "[US_STATE] Football [DATE]"
type input "31"
type input "[US_STATE] Football [DATE]"
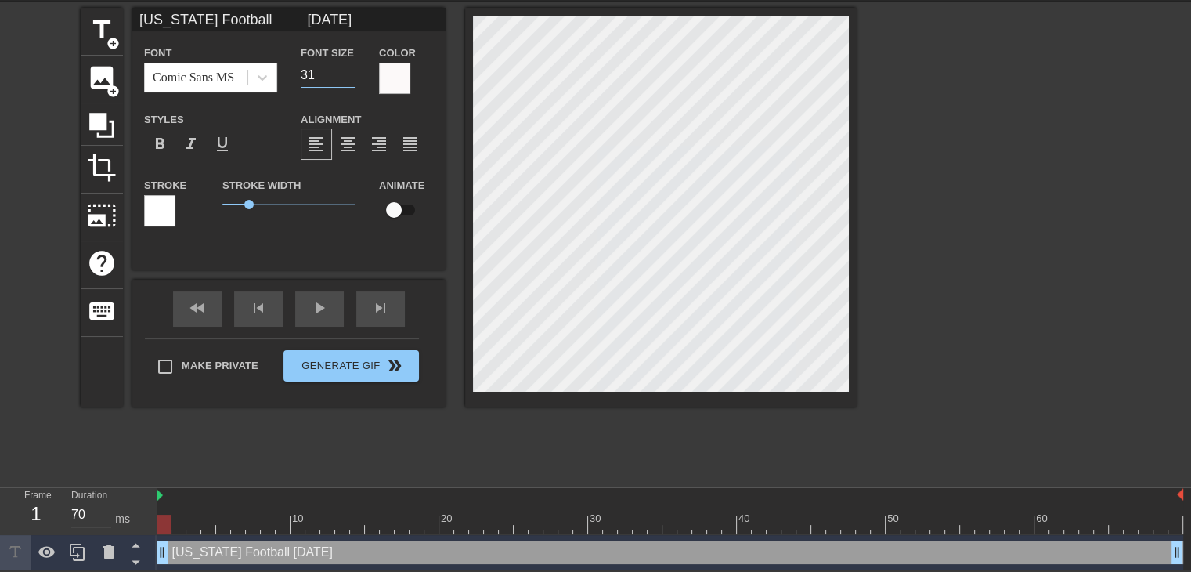
type input "30"
type input "[US_STATE] Football [DATE]"
type input "29"
type input "[US_STATE] Football [DATE]"
type input "28"
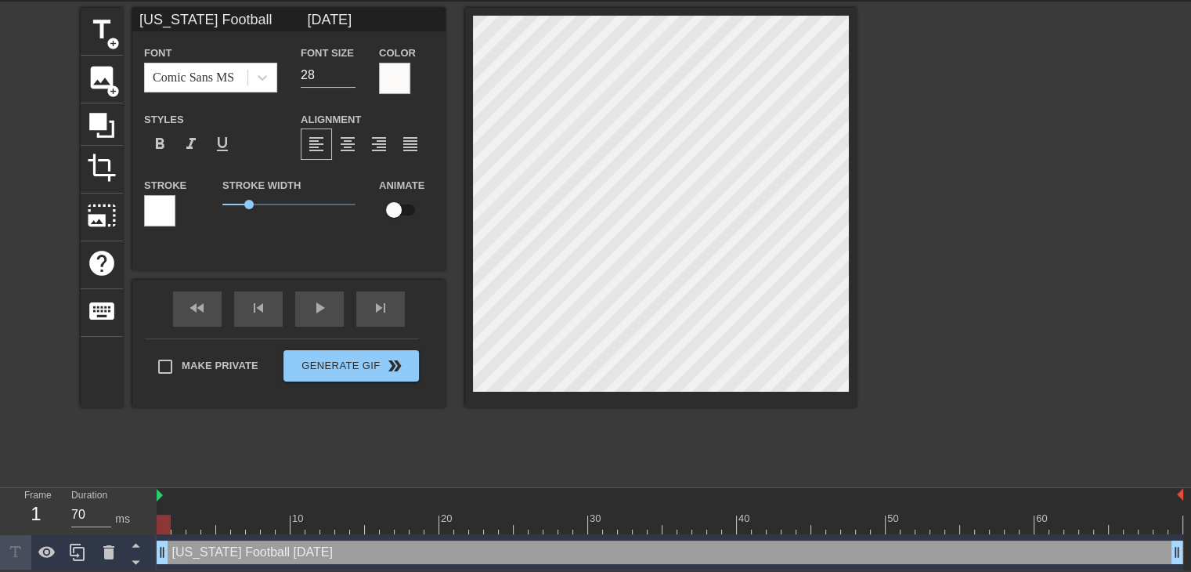
type input "[US_STATE] Football [DATE]"
type input "27"
type input "[US_STATE] Football [DATE]"
type input "26"
click at [348, 78] on input "26" at bounding box center [328, 75] width 55 height 25
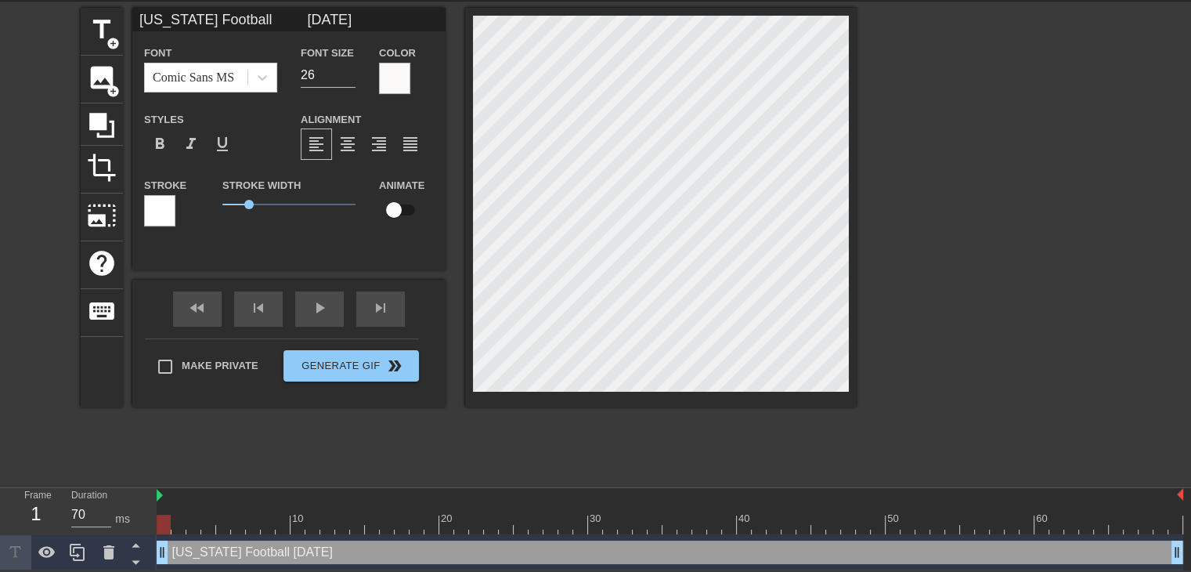
type input "[US_STATE] Football [DATE]"
type input "27"
click at [349, 69] on input "27" at bounding box center [328, 75] width 55 height 25
type input "[US_STATE] Football [DATE]"
type input "28"
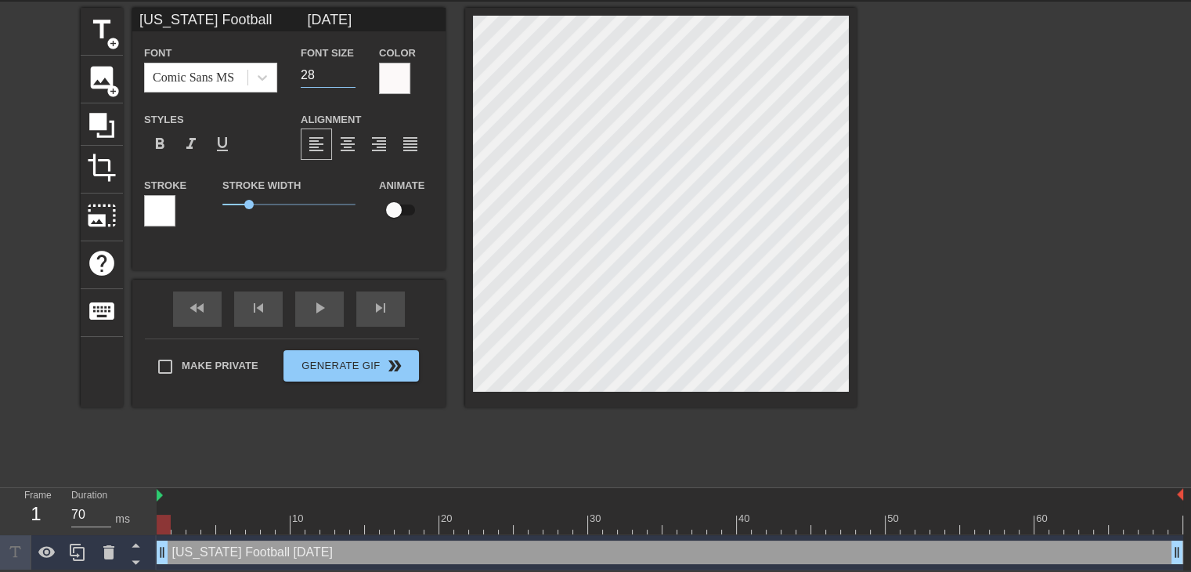
click at [349, 69] on input "28" at bounding box center [328, 75] width 55 height 25
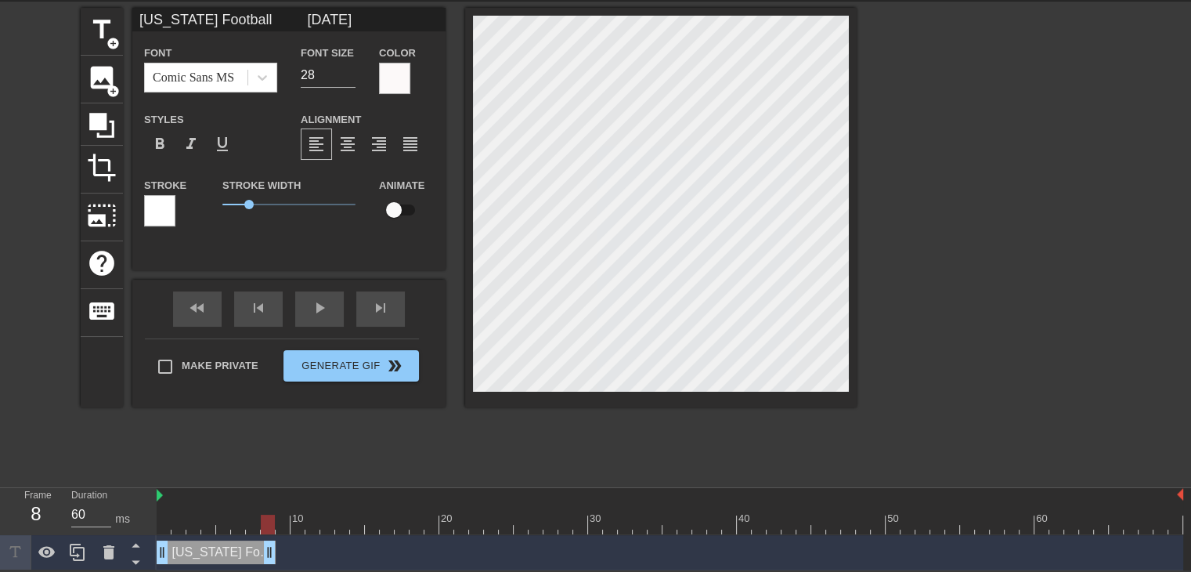
drag, startPoint x: 1177, startPoint y: 549, endPoint x: 269, endPoint y: 565, distance: 907.8
click at [269, 565] on div "[US_STATE] Football [DATE] drag_handle drag_handle" at bounding box center [670, 552] width 1027 height 35
drag, startPoint x: 196, startPoint y: 551, endPoint x: 302, endPoint y: 558, distance: 106.7
click at [302, 558] on div "[US_STATE] Football [DATE] drag_handle drag_handle" at bounding box center [320, 551] width 119 height 23
drag, startPoint x: 312, startPoint y: 555, endPoint x: 187, endPoint y: 554, distance: 124.5
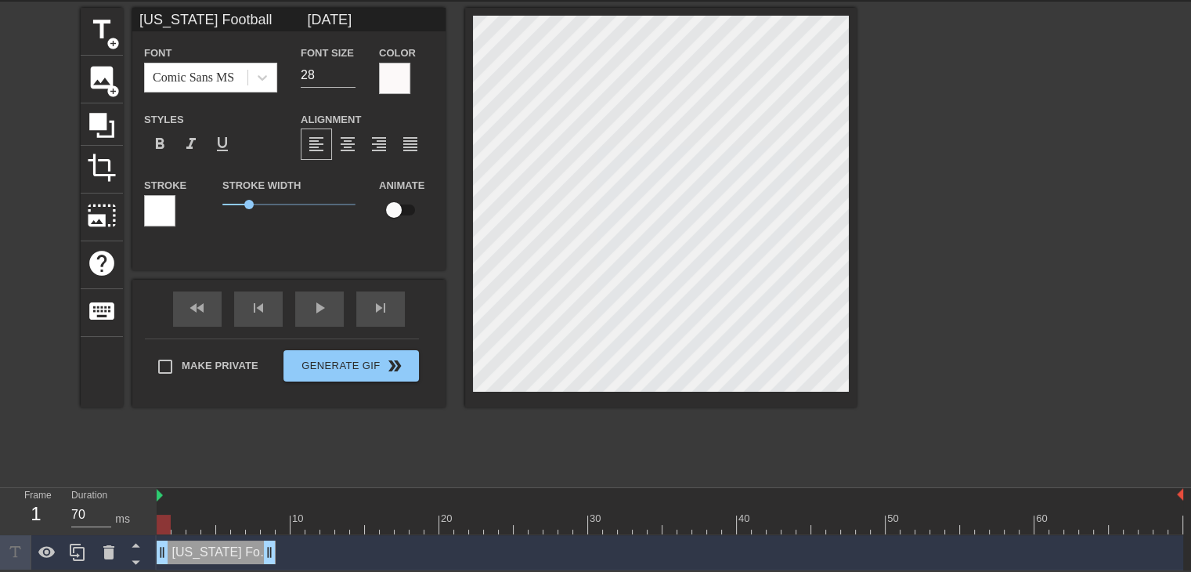
click at [187, 554] on div "[US_STATE] Football [DATE] drag_handle drag_handle" at bounding box center [216, 551] width 119 height 23
drag, startPoint x: 163, startPoint y: 552, endPoint x: 247, endPoint y: 551, distance: 84.6
drag, startPoint x: 268, startPoint y: 553, endPoint x: 368, endPoint y: 555, distance: 100.3
click at [169, 518] on div at bounding box center [670, 525] width 1027 height 20
drag, startPoint x: 310, startPoint y: 549, endPoint x: 285, endPoint y: 550, distance: 25.1
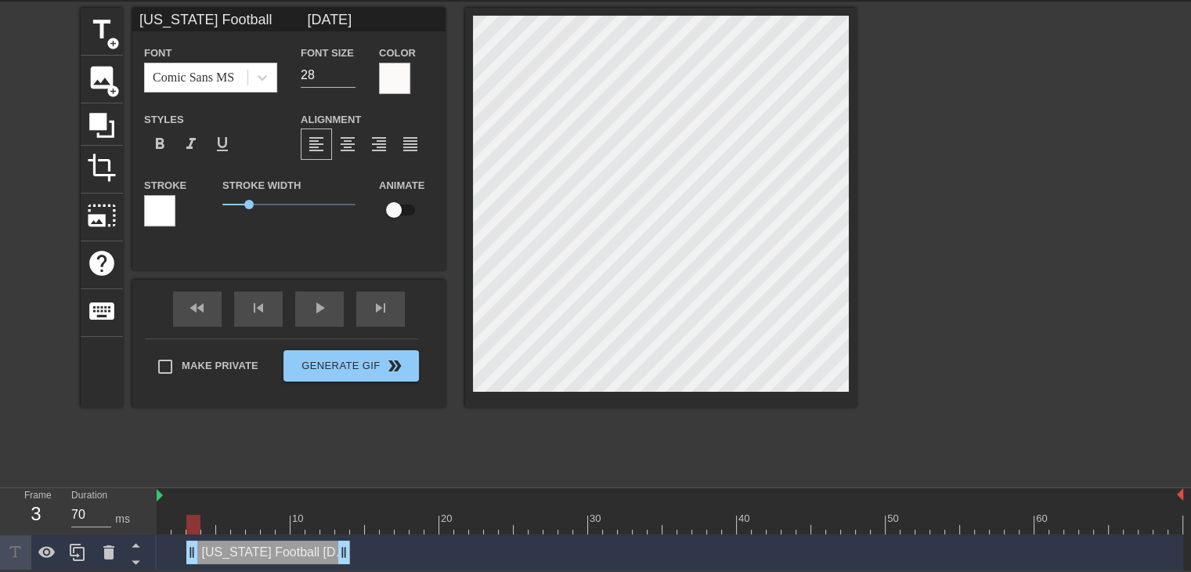
click at [285, 550] on div "[US_STATE] Football [DATE] drag_handle drag_handle" at bounding box center [268, 551] width 164 height 23
drag, startPoint x: 194, startPoint y: 522, endPoint x: 165, endPoint y: 522, distance: 29.0
click at [165, 522] on div at bounding box center [164, 525] width 14 height 20
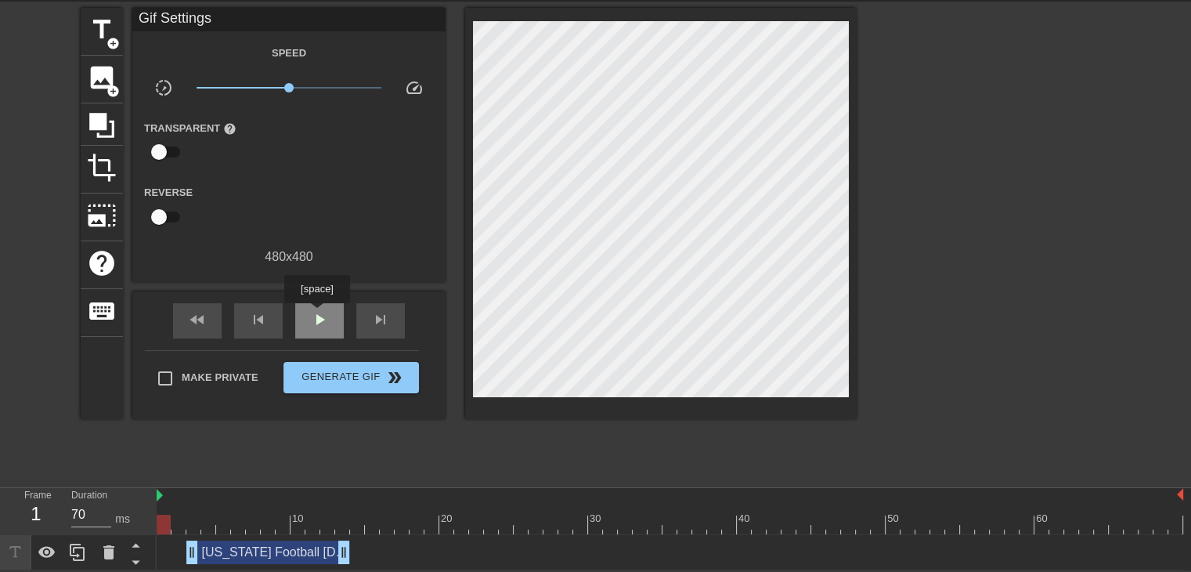
click at [316, 314] on span "play_arrow" at bounding box center [319, 319] width 19 height 19
click at [316, 314] on span "pause" at bounding box center [319, 319] width 19 height 19
drag, startPoint x: 461, startPoint y: 522, endPoint x: 163, endPoint y: 531, distance: 298.5
click at [163, 531] on div at bounding box center [164, 525] width 14 height 20
drag, startPoint x: 260, startPoint y: 552, endPoint x: 294, endPoint y: 555, distance: 34.6
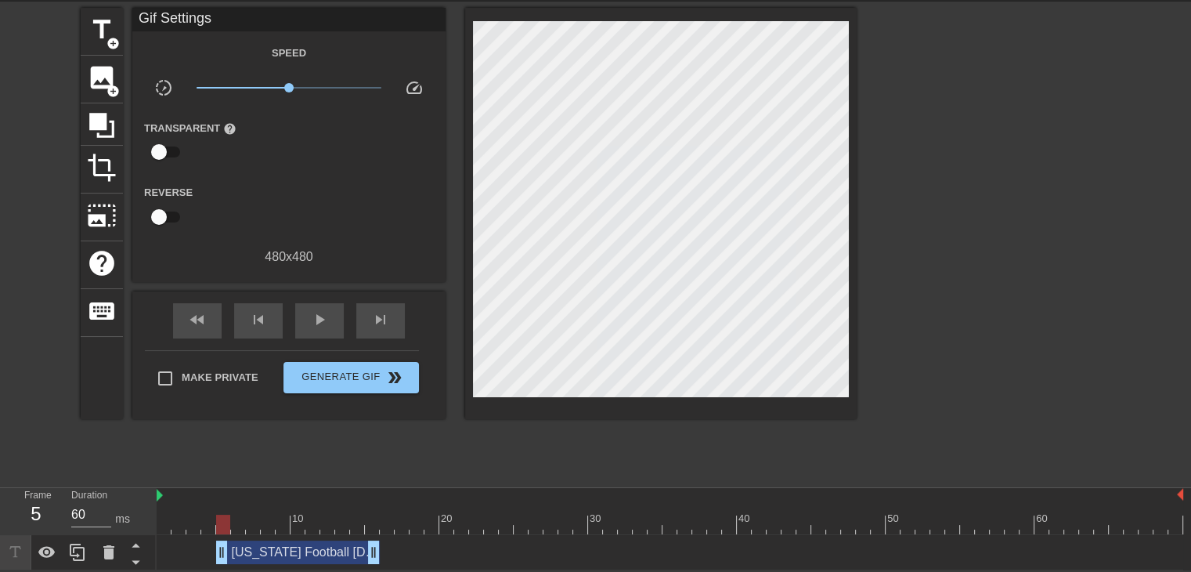
click at [294, 555] on div "[US_STATE] Football [DATE] drag_handle drag_handle" at bounding box center [298, 551] width 164 height 23
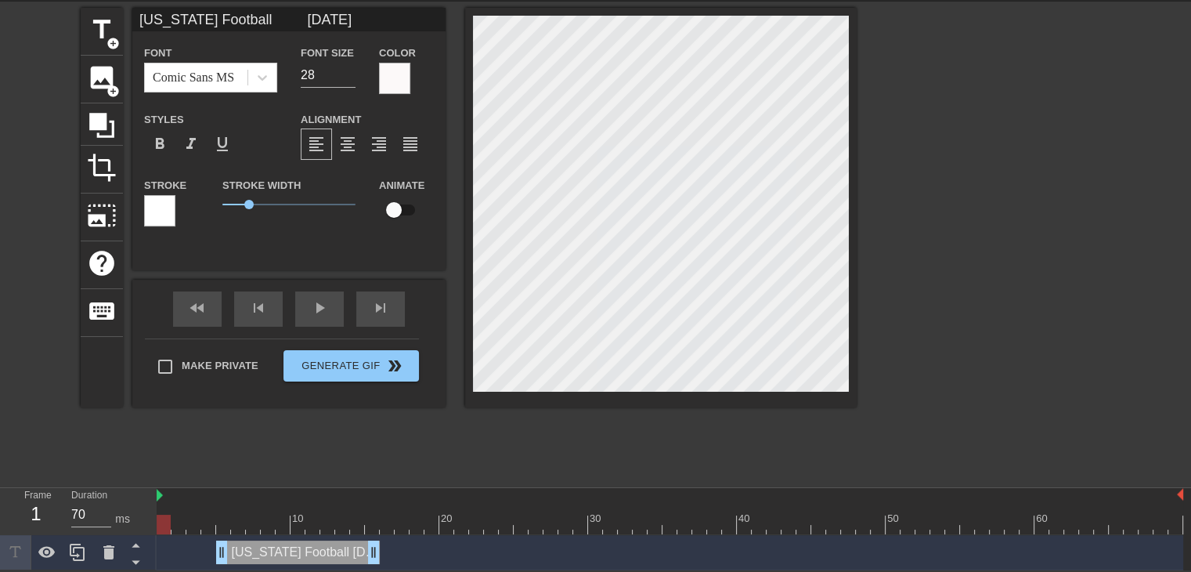
drag, startPoint x: 226, startPoint y: 523, endPoint x: 135, endPoint y: 530, distance: 91.1
click at [135, 530] on div "Frame 1 Duration 70 ms 10 20 30 40 50 60 [US_STATE] Football [DATE] drag_handle…" at bounding box center [595, 529] width 1191 height 82
click at [314, 317] on div "play_arrow" at bounding box center [319, 308] width 49 height 35
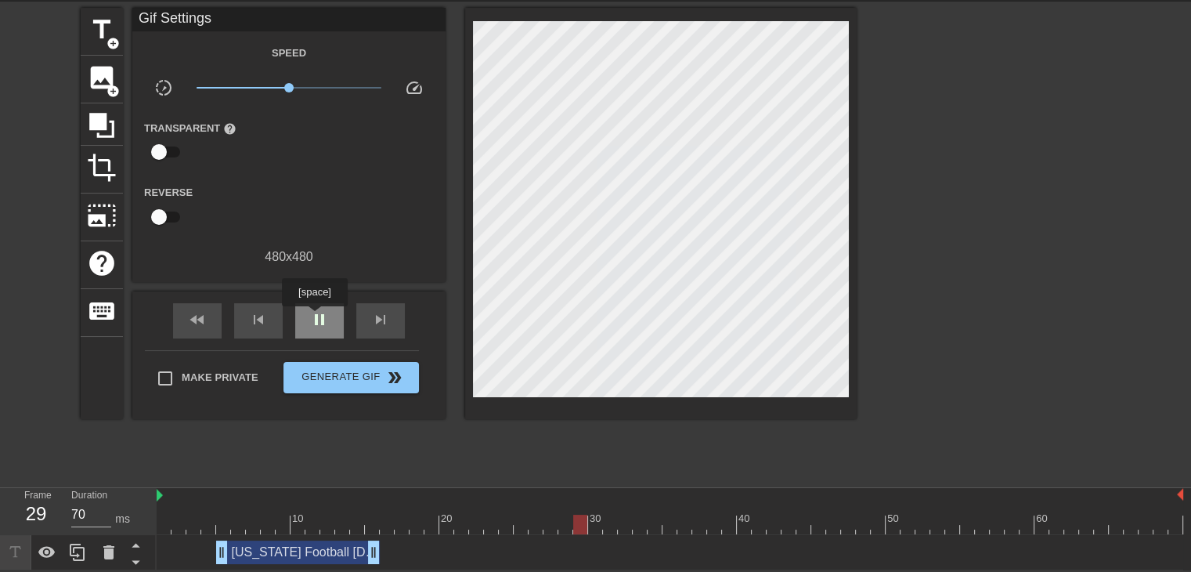
click at [314, 317] on span "pause" at bounding box center [319, 319] width 19 height 19
type input "70"
drag, startPoint x: 611, startPoint y: 525, endPoint x: 836, endPoint y: 527, distance: 224.8
click at [836, 527] on div at bounding box center [833, 525] width 14 height 20
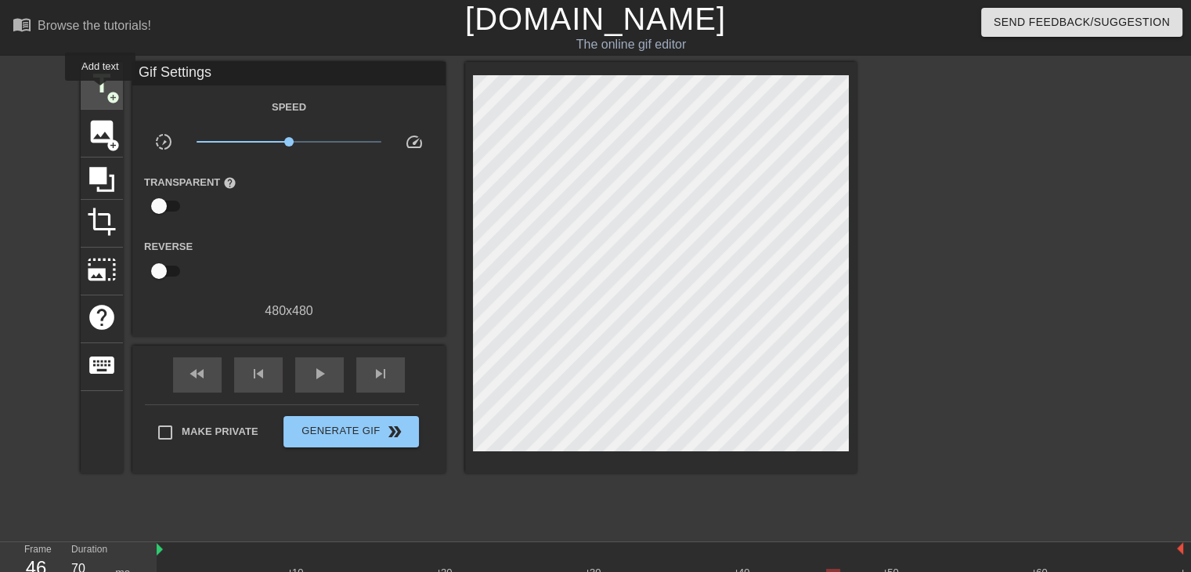
click at [100, 92] on span "title" at bounding box center [102, 84] width 30 height 30
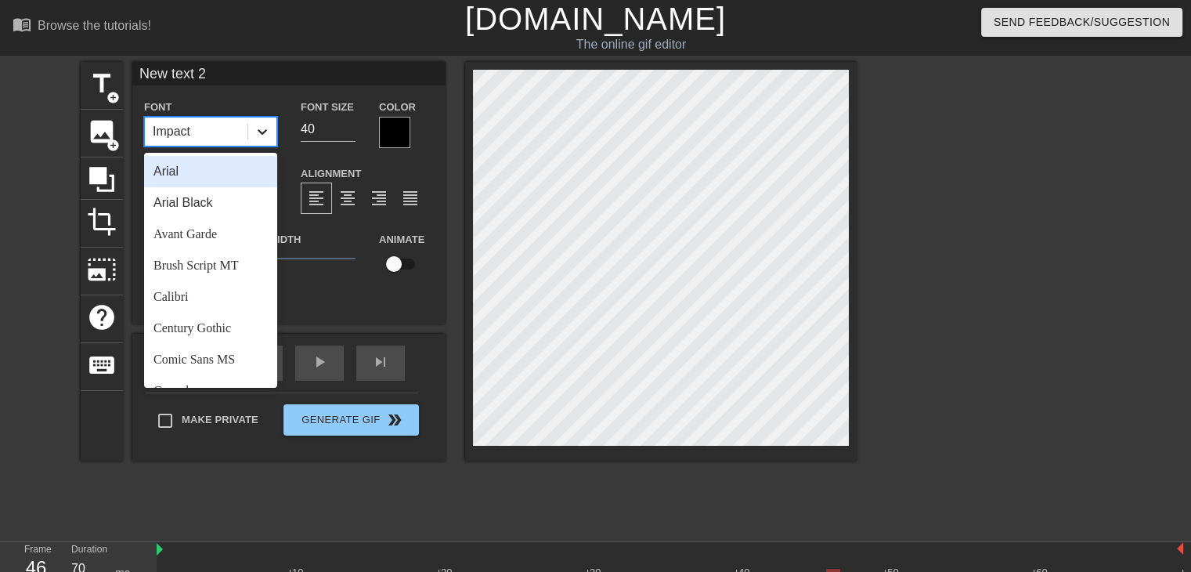
click at [265, 132] on icon at bounding box center [263, 132] width 16 height 16
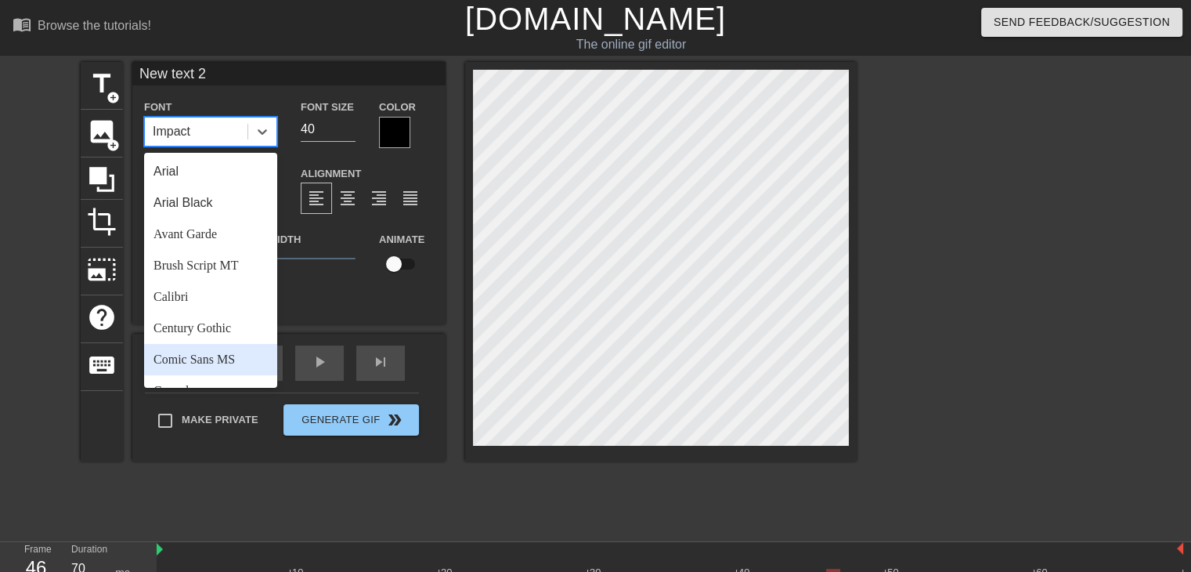
click at [193, 356] on div "Comic Sans MS" at bounding box center [210, 359] width 133 height 31
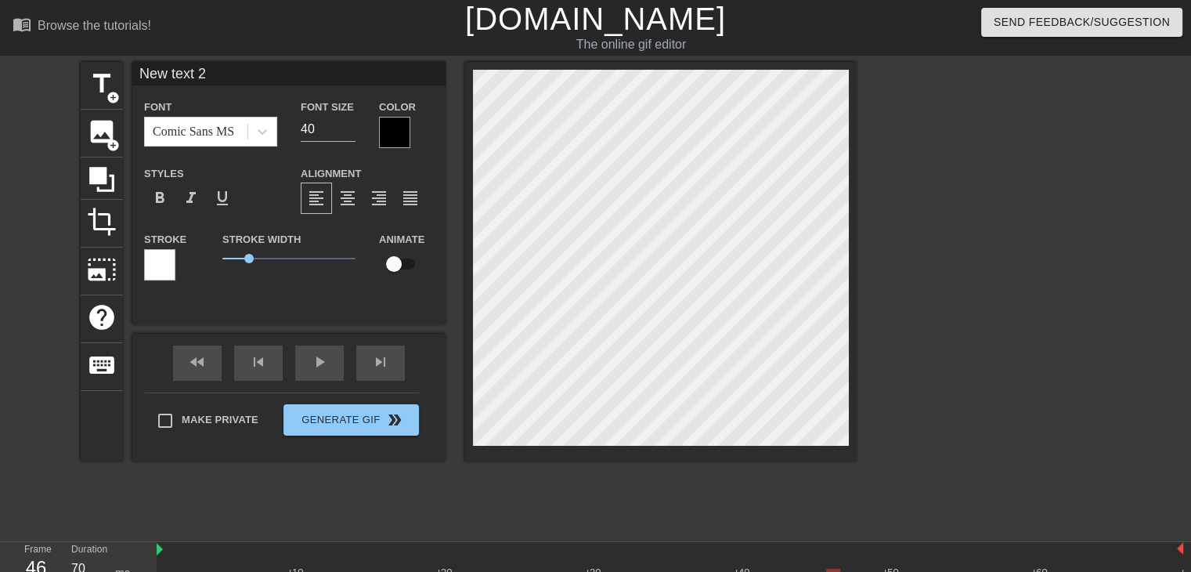
click at [386, 130] on div at bounding box center [394, 132] width 31 height 31
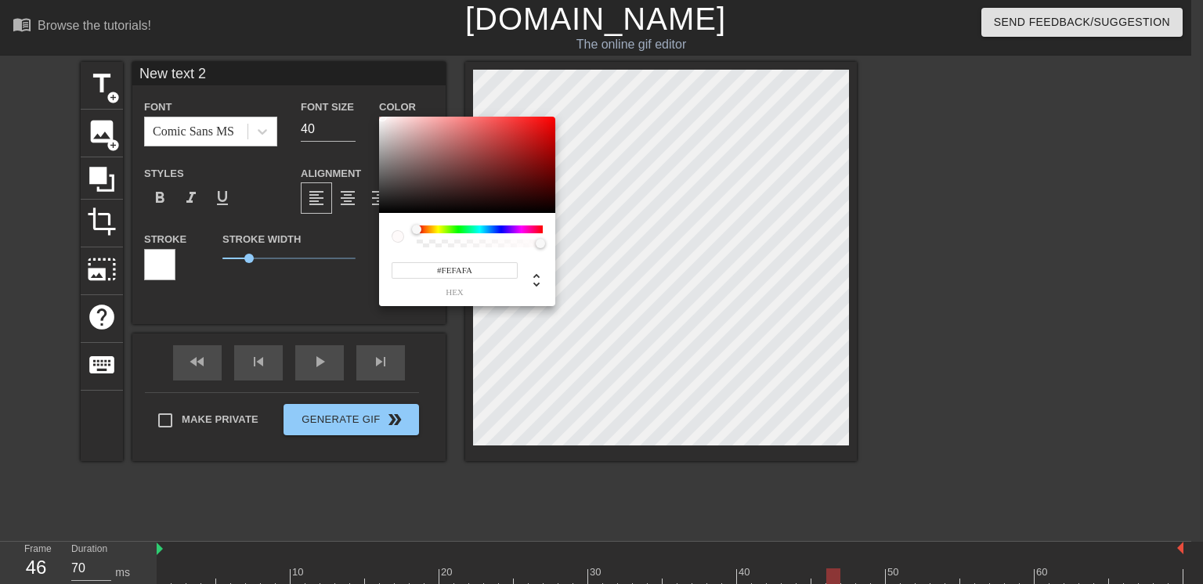
click at [382, 117] on div at bounding box center [467, 165] width 176 height 97
click at [381, 117] on div at bounding box center [467, 165] width 176 height 97
type input "#FAF6F6"
click at [382, 118] on div at bounding box center [467, 165] width 176 height 97
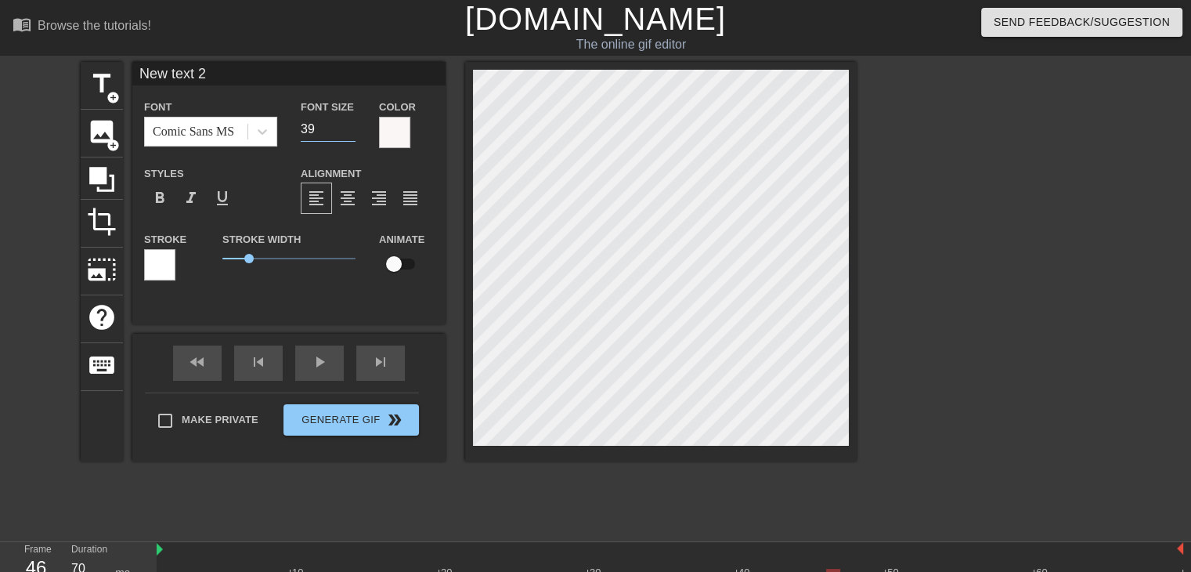
click at [349, 134] on input "39" at bounding box center [328, 129] width 55 height 25
click at [349, 134] on input "38" at bounding box center [328, 129] width 55 height 25
click at [349, 134] on input "37" at bounding box center [328, 129] width 55 height 25
click at [349, 134] on input "36" at bounding box center [328, 129] width 55 height 25
click at [349, 134] on input "35" at bounding box center [328, 129] width 55 height 25
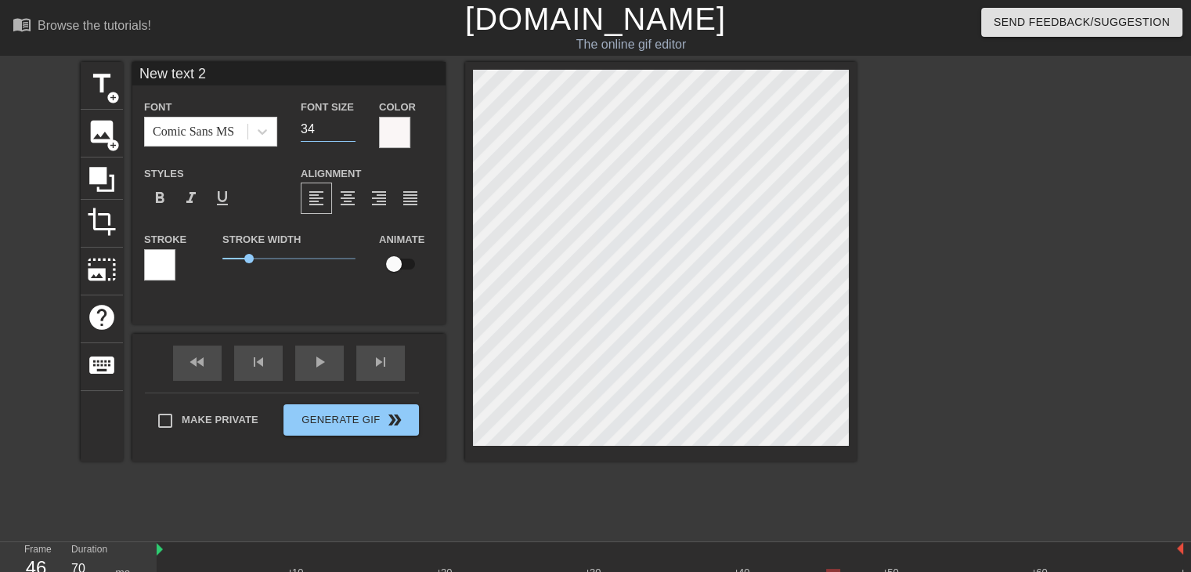
click at [349, 134] on input "34" at bounding box center [328, 129] width 55 height 25
click at [349, 134] on input "33" at bounding box center [328, 129] width 55 height 25
click at [349, 134] on input "32" at bounding box center [328, 129] width 55 height 25
click at [349, 134] on input "31" at bounding box center [328, 129] width 55 height 25
click at [349, 134] on input "30" at bounding box center [328, 129] width 55 height 25
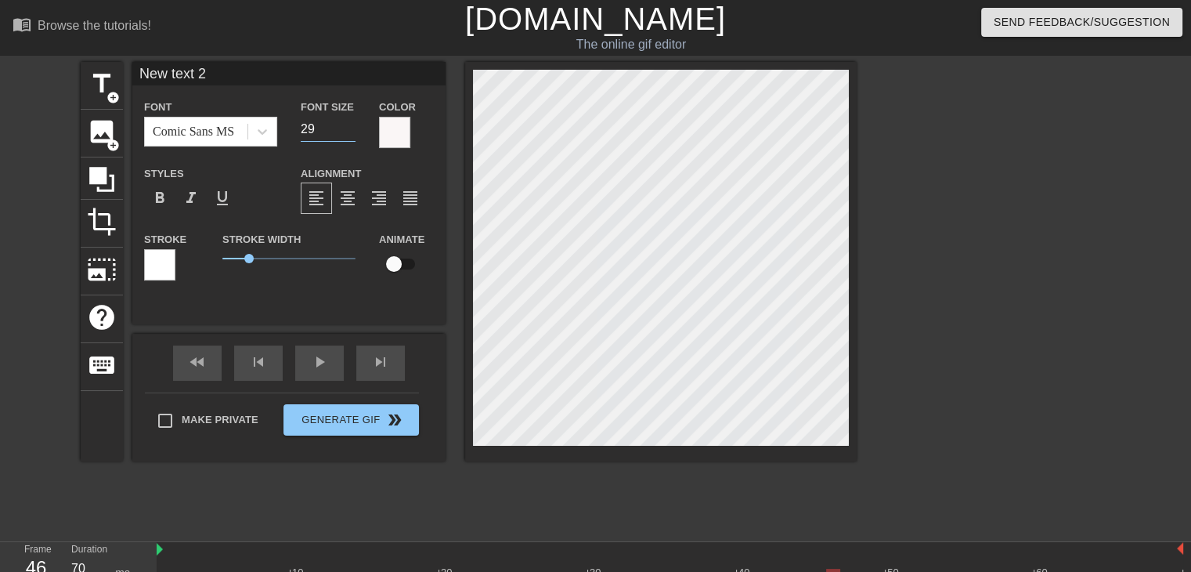
click at [349, 134] on input "29" at bounding box center [328, 129] width 55 height 25
click at [349, 134] on input "28" at bounding box center [328, 129] width 55 height 25
click at [349, 134] on input "27" at bounding box center [328, 129] width 55 height 25
click at [349, 134] on input "26" at bounding box center [328, 129] width 55 height 25
click at [349, 134] on input "25" at bounding box center [328, 129] width 55 height 25
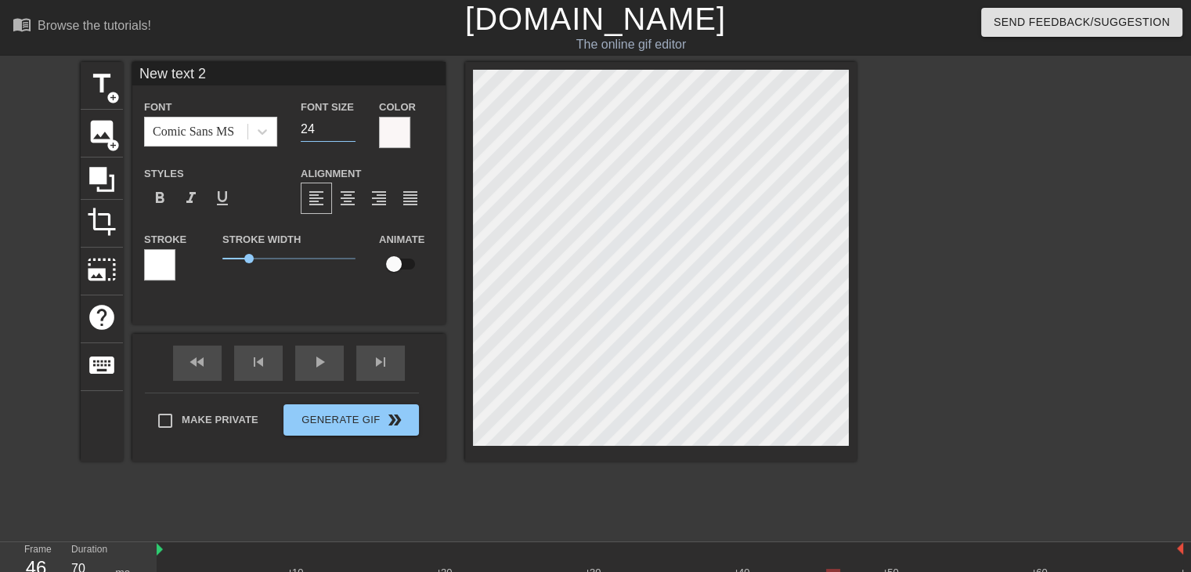
click at [349, 134] on input "24" at bounding box center [328, 129] width 55 height 25
type input "23"
click at [349, 134] on input "23" at bounding box center [328, 129] width 55 height 25
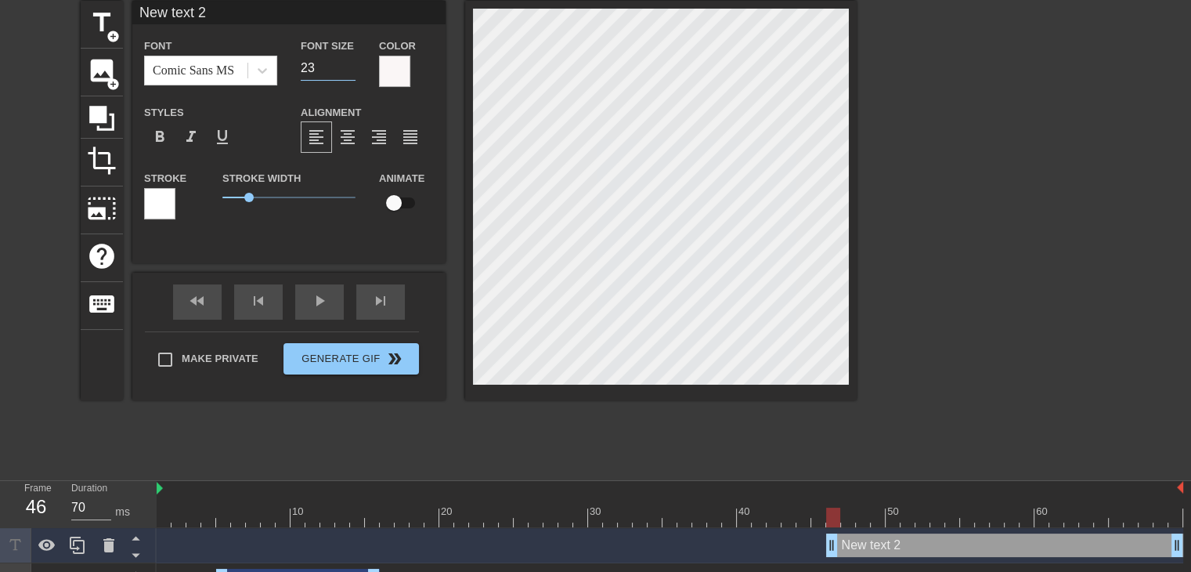
scroll to position [90, 0]
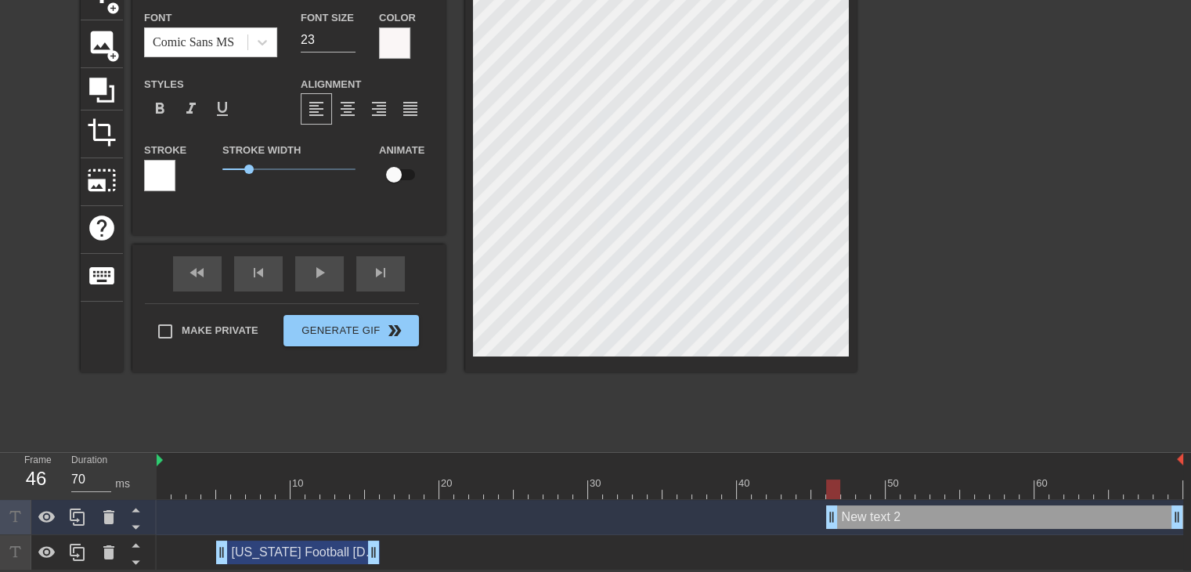
click at [316, 558] on div "[US_STATE] Football [DATE] drag_handle drag_handle" at bounding box center [298, 551] width 164 height 23
type input "[US_STATE] Football [DATE]"
type input "28"
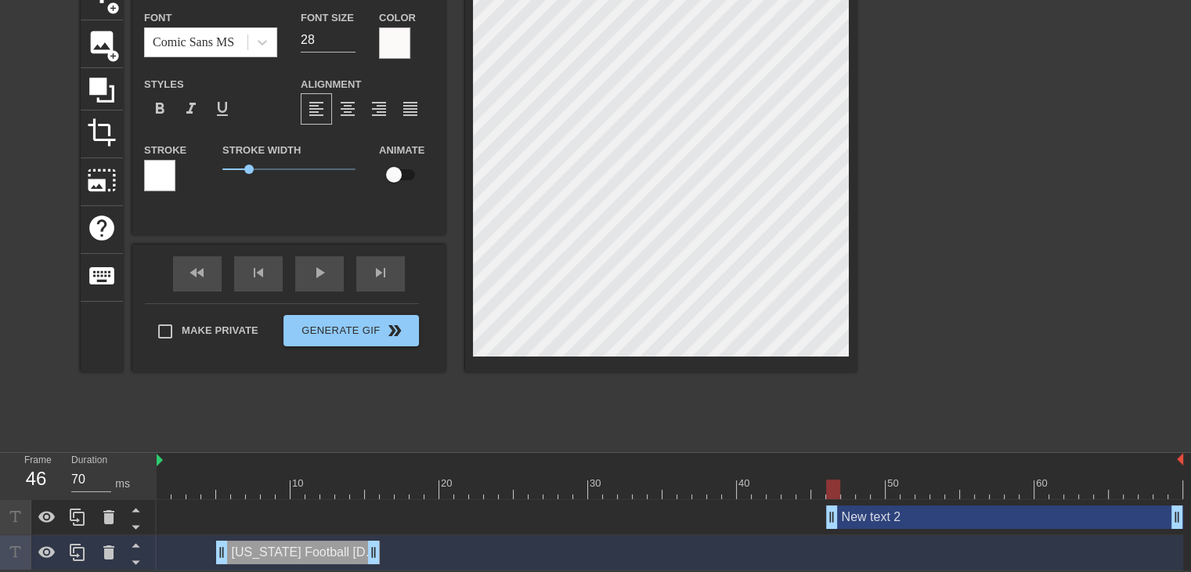
click at [944, 516] on div "New text 2 drag_handle drag_handle" at bounding box center [1004, 516] width 357 height 23
type input "New text 2"
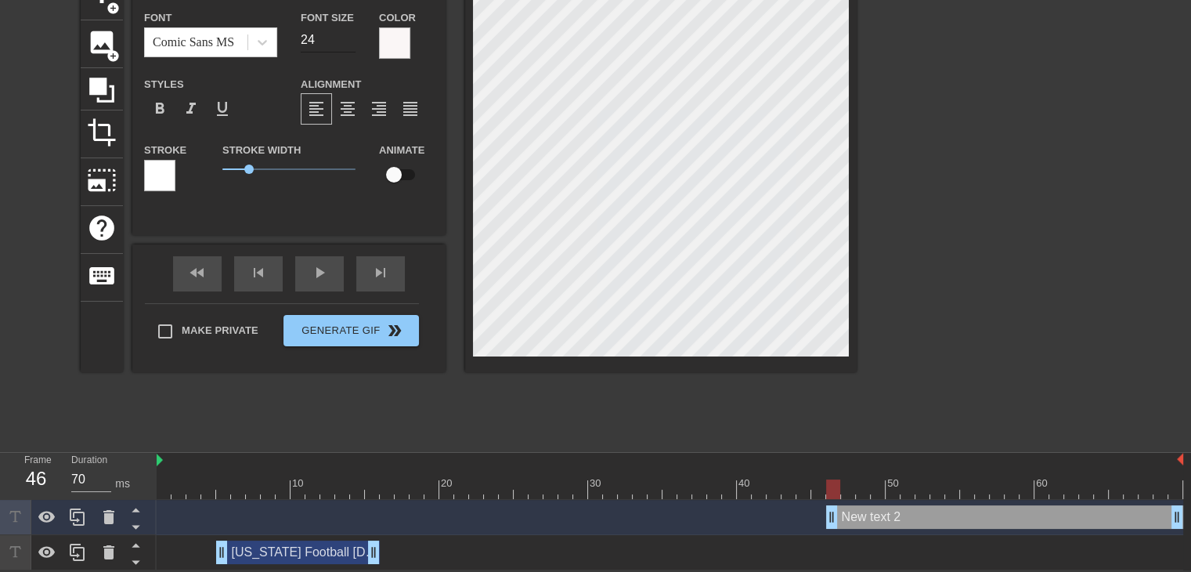
click at [347, 34] on input "24" at bounding box center [328, 39] width 55 height 25
click at [347, 34] on input "25" at bounding box center [328, 39] width 55 height 25
click at [347, 34] on input "26" at bounding box center [328, 39] width 55 height 25
click at [347, 34] on input "27" at bounding box center [328, 39] width 55 height 25
click at [347, 34] on input "28" at bounding box center [328, 39] width 55 height 25
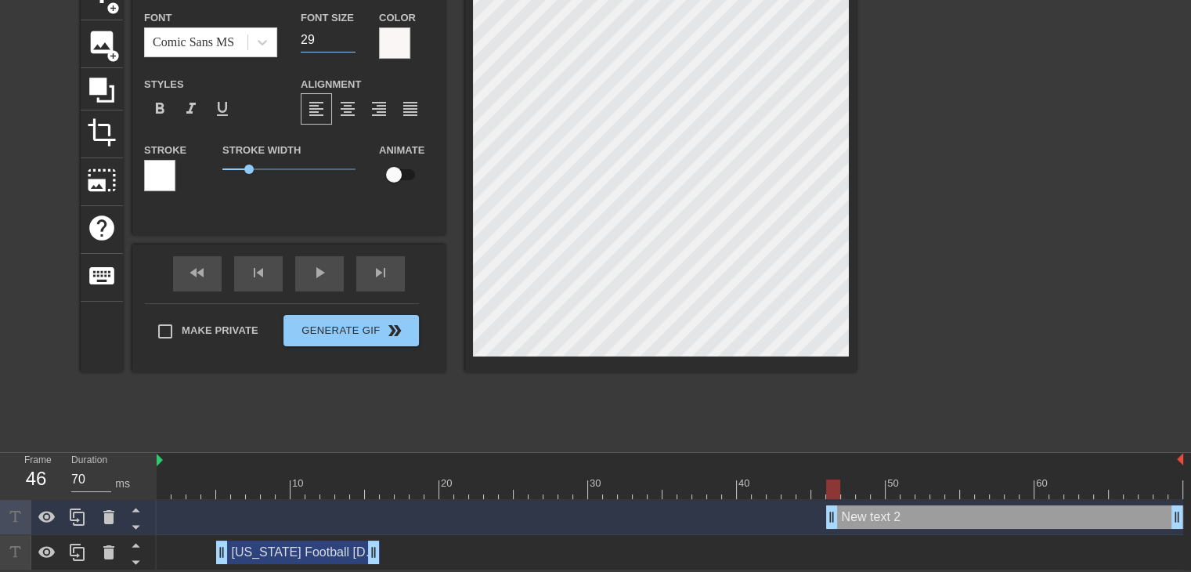
type input "29"
click at [347, 34] on input "29" at bounding box center [328, 39] width 55 height 25
click at [300, 552] on div "[US_STATE] Football [DATE] drag_handle drag_handle" at bounding box center [298, 551] width 164 height 23
type input "[US_STATE] Football [DATE]"
type input "28"
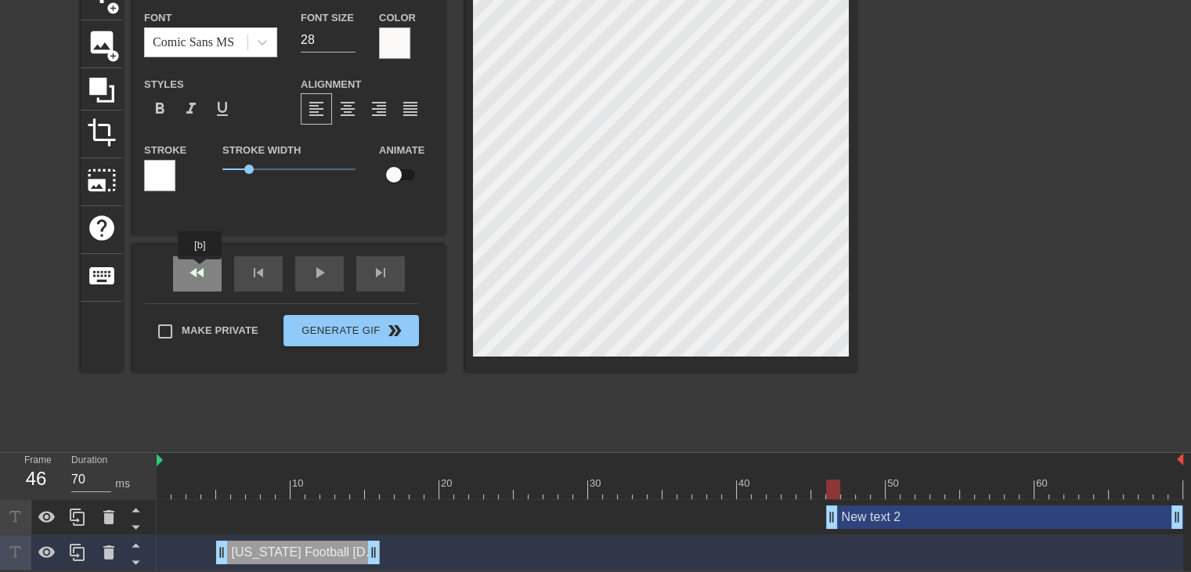
click at [200, 270] on div "fast_rewind" at bounding box center [197, 273] width 49 height 35
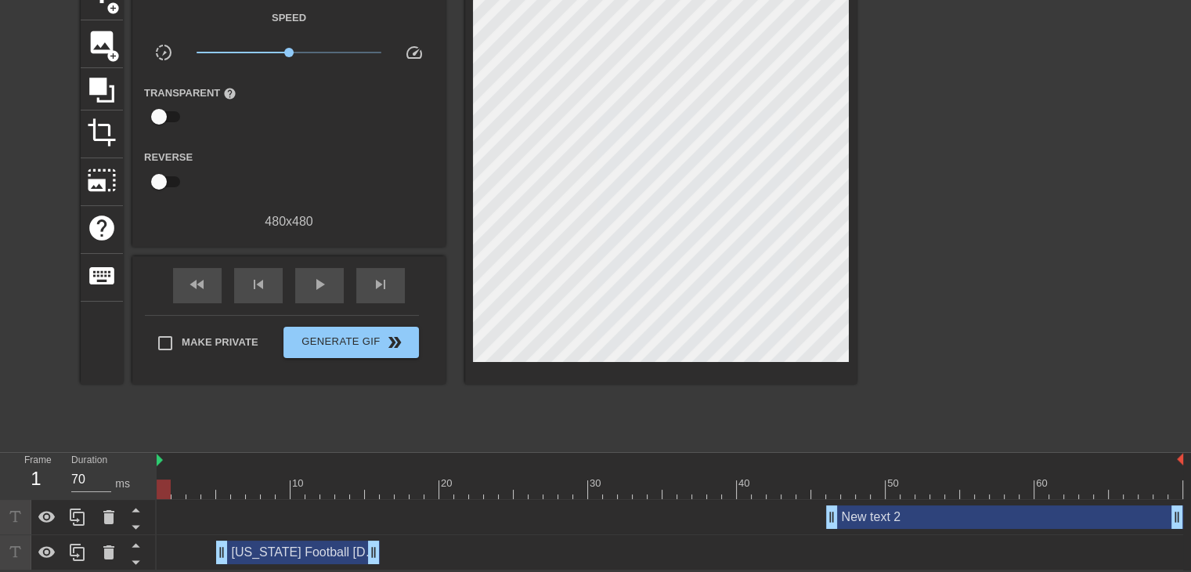
click at [294, 552] on div "[US_STATE] Football [DATE] drag_handle drag_handle" at bounding box center [298, 551] width 164 height 23
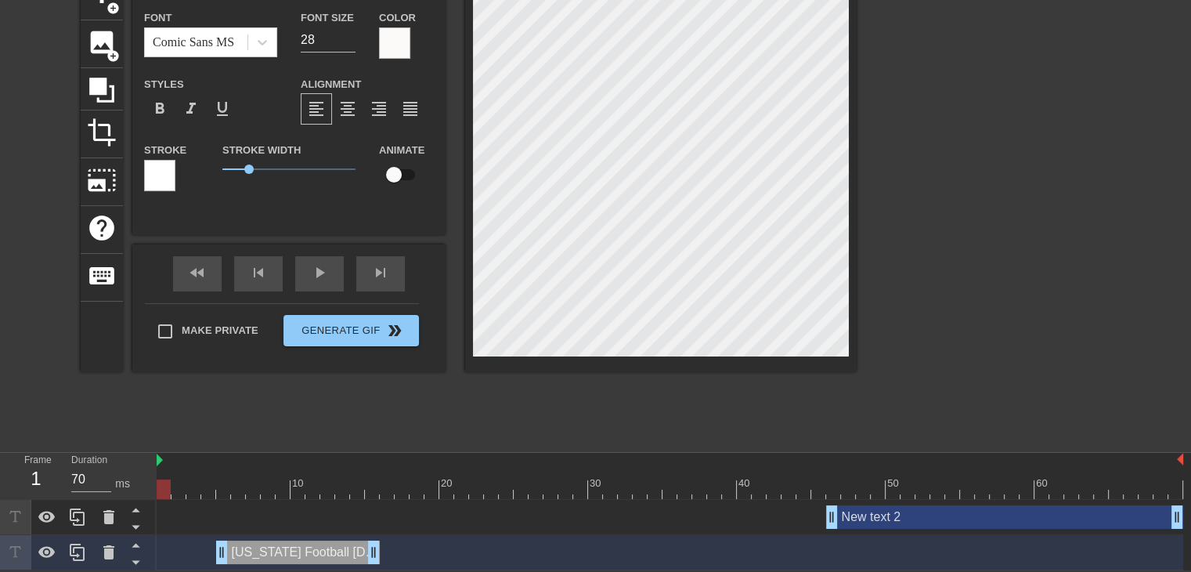
click at [920, 517] on div "New text 2 drag_handle drag_handle" at bounding box center [1004, 516] width 357 height 23
type input "New text 2"
type input "29"
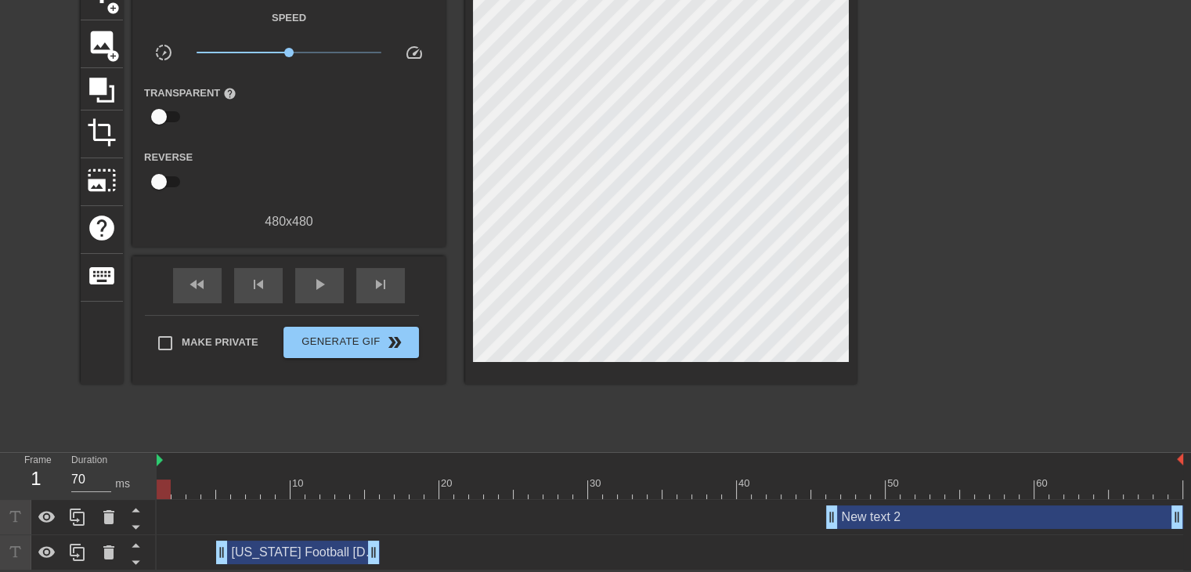
click at [889, 520] on div "New text 2 drag_handle drag_handle" at bounding box center [1004, 516] width 357 height 23
click at [900, 519] on div "New text 2 drag_handle drag_handle" at bounding box center [1004, 516] width 357 height 23
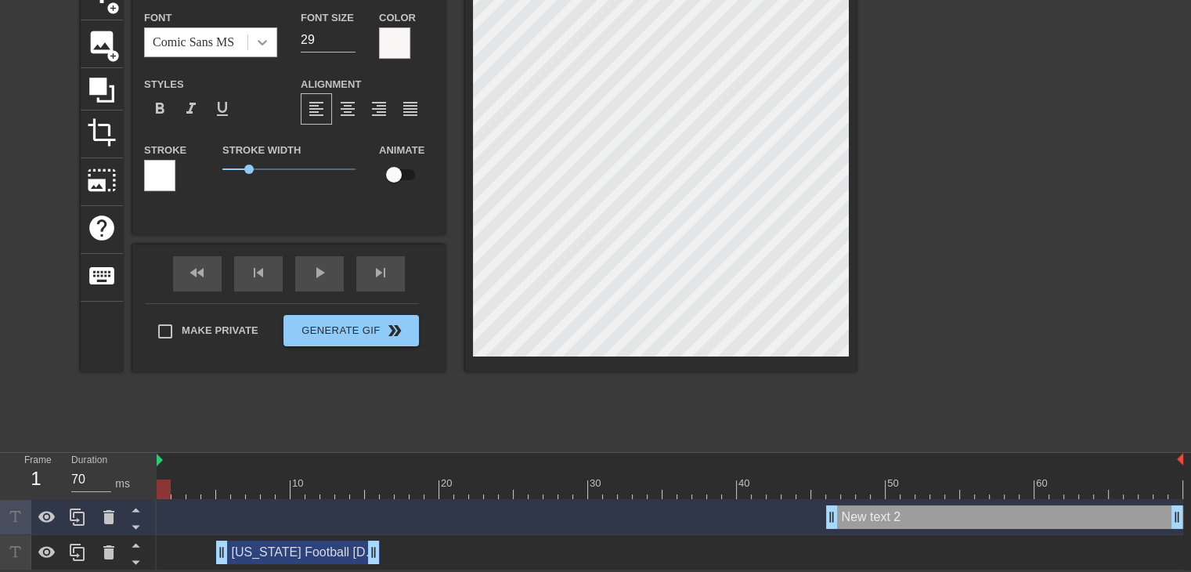
click at [259, 43] on icon at bounding box center [263, 42] width 16 height 16
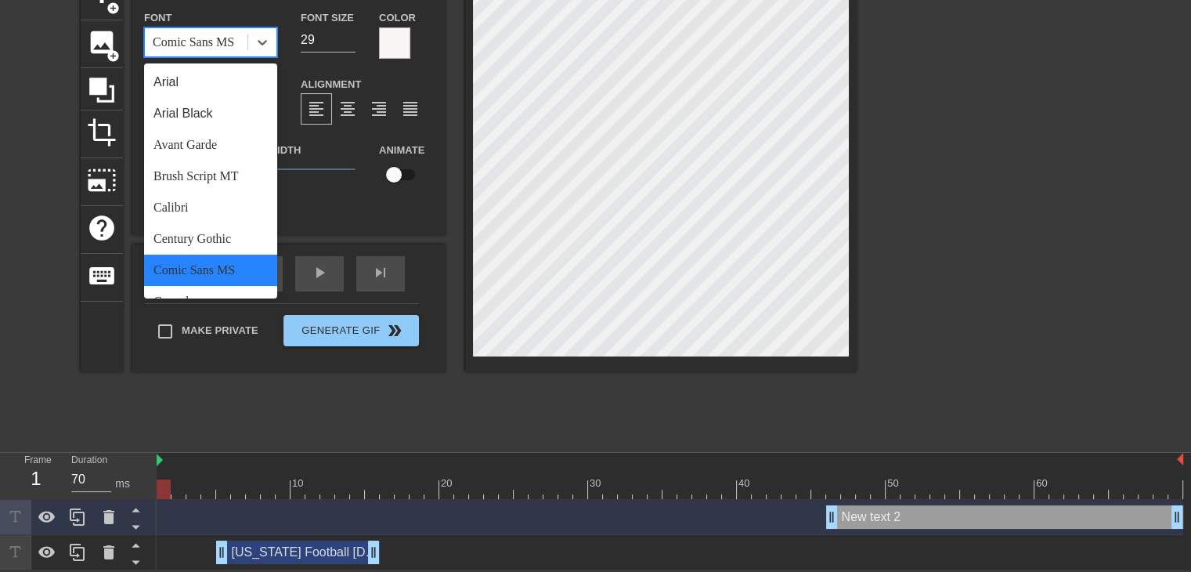
click at [197, 271] on div "Comic Sans MS" at bounding box center [210, 270] width 133 height 31
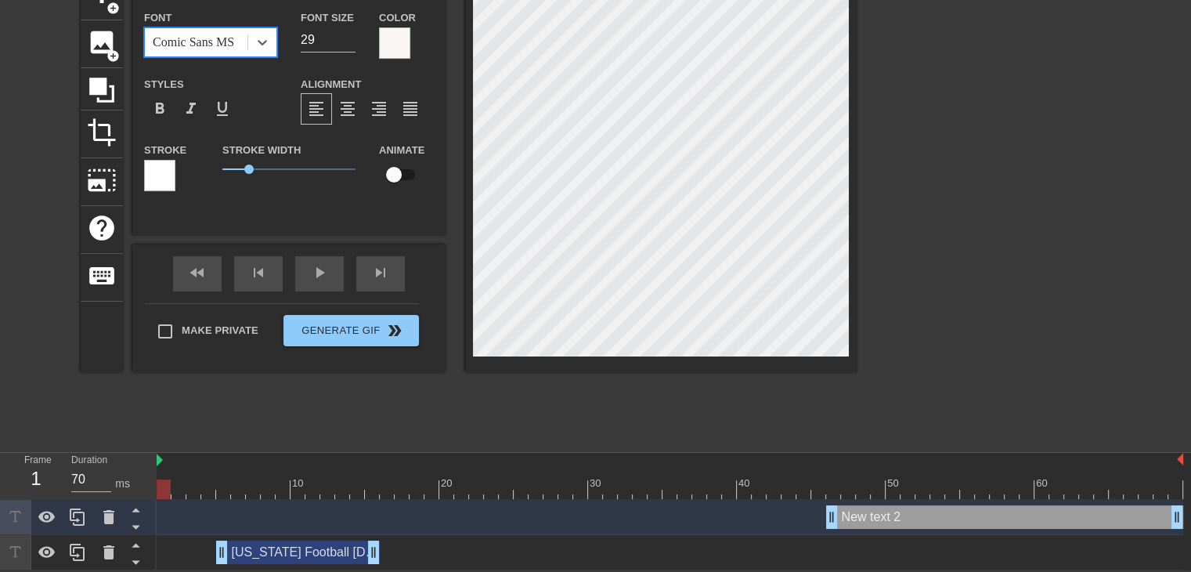
type input "G"
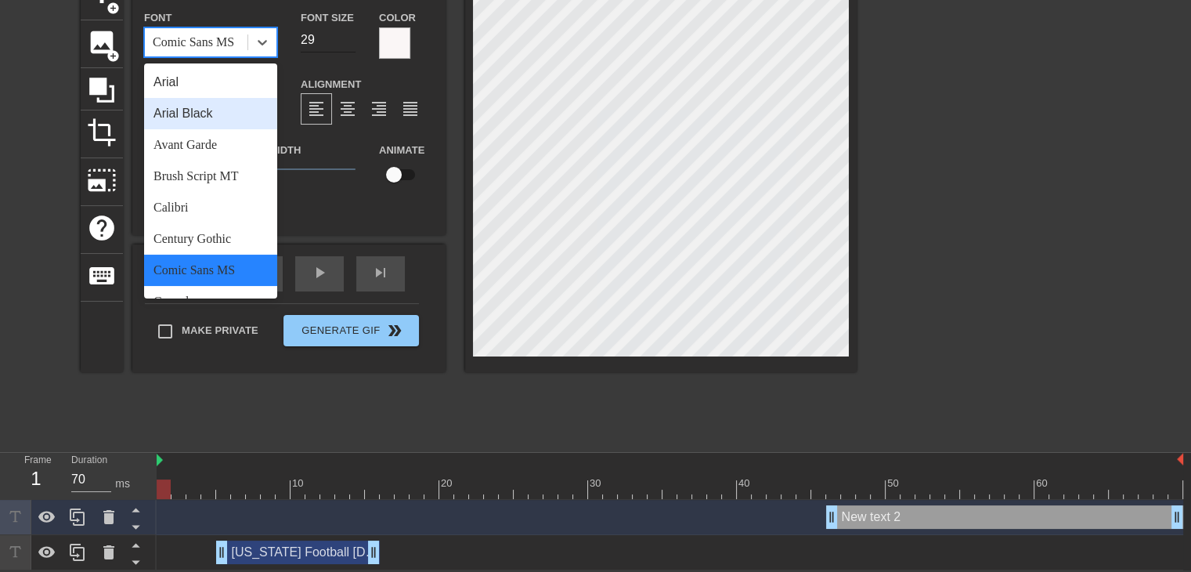
click at [320, 38] on input "29" at bounding box center [328, 39] width 55 height 25
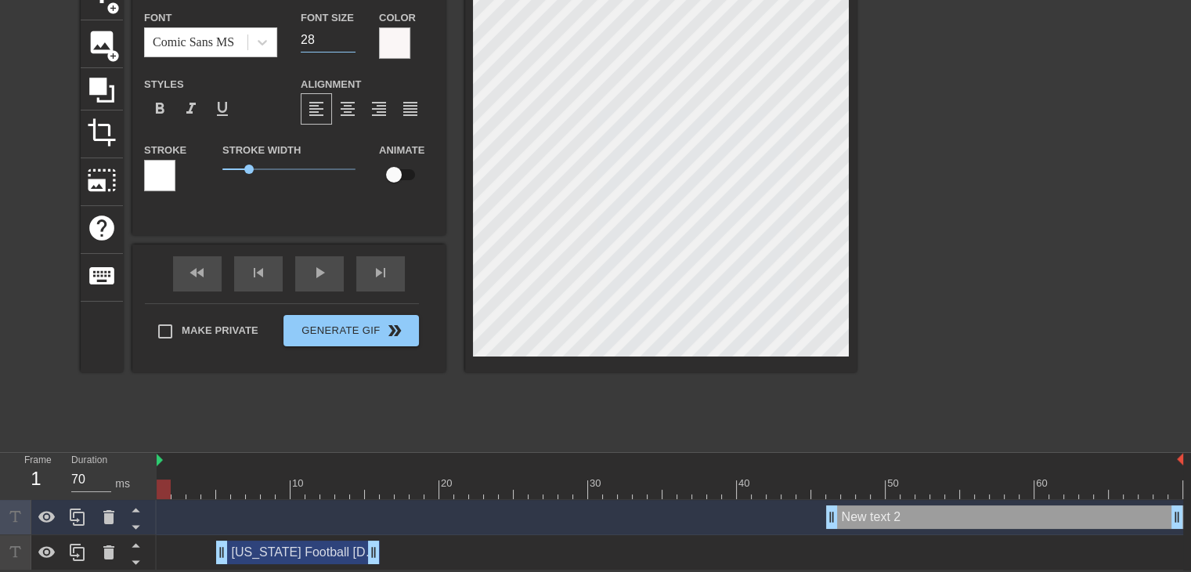
type input "28"
click at [348, 42] on input "28" at bounding box center [328, 39] width 55 height 25
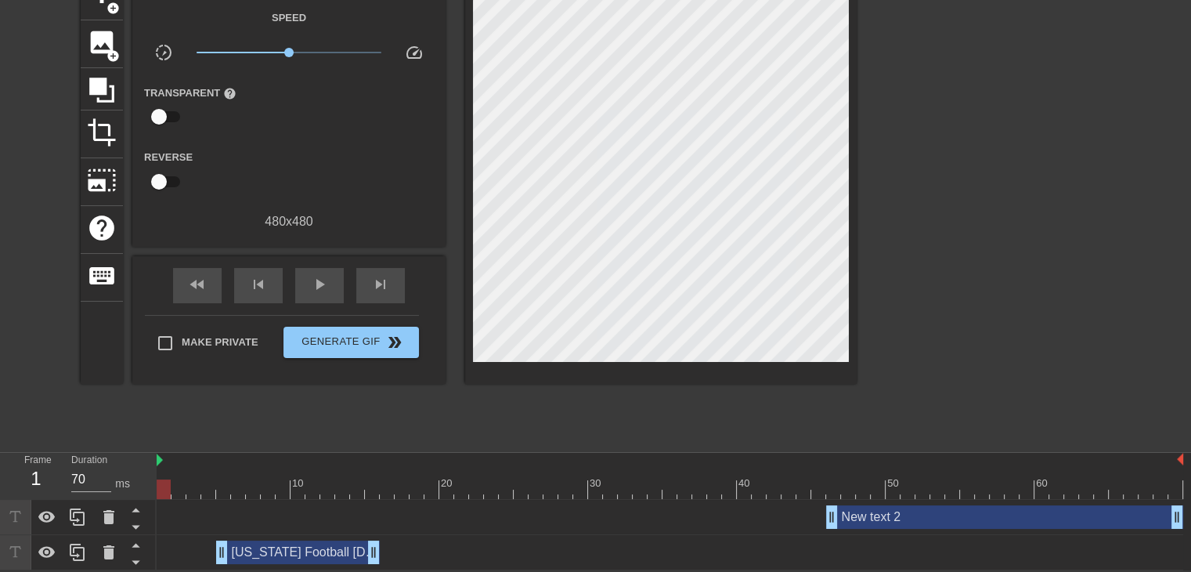
click at [869, 520] on div "New text 2 drag_handle drag_handle" at bounding box center [1004, 516] width 357 height 23
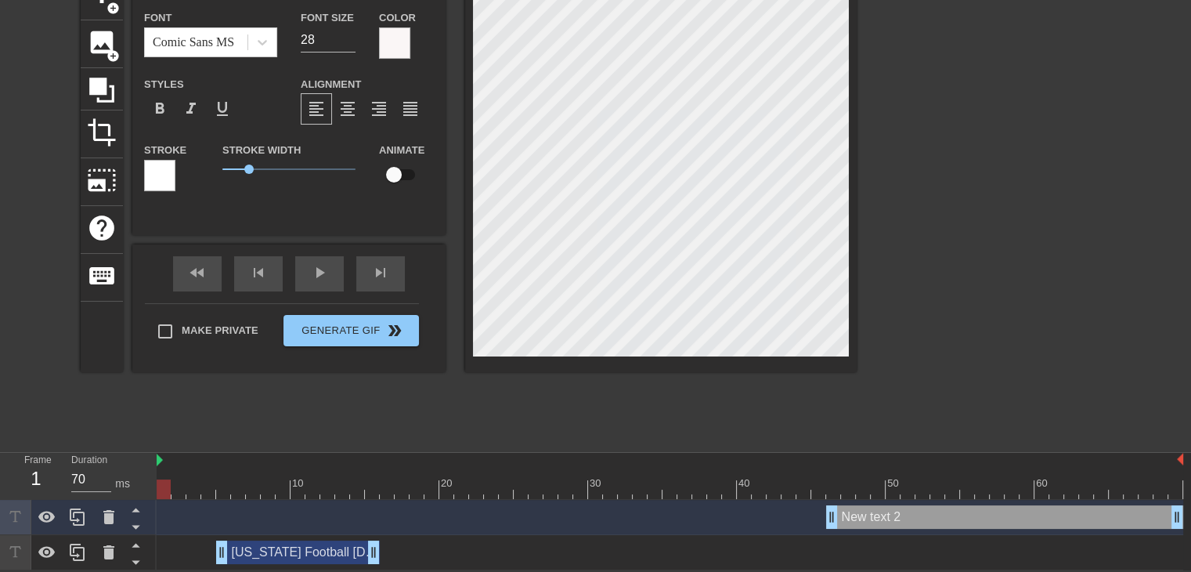
click at [907, 518] on div "New text 2 drag_handle drag_handle" at bounding box center [1004, 516] width 357 height 23
click at [919, 518] on div "New text 2 drag_handle drag_handle" at bounding box center [1004, 516] width 357 height 23
click at [870, 519] on div "New text 2 drag_handle drag_handle" at bounding box center [1004, 516] width 357 height 23
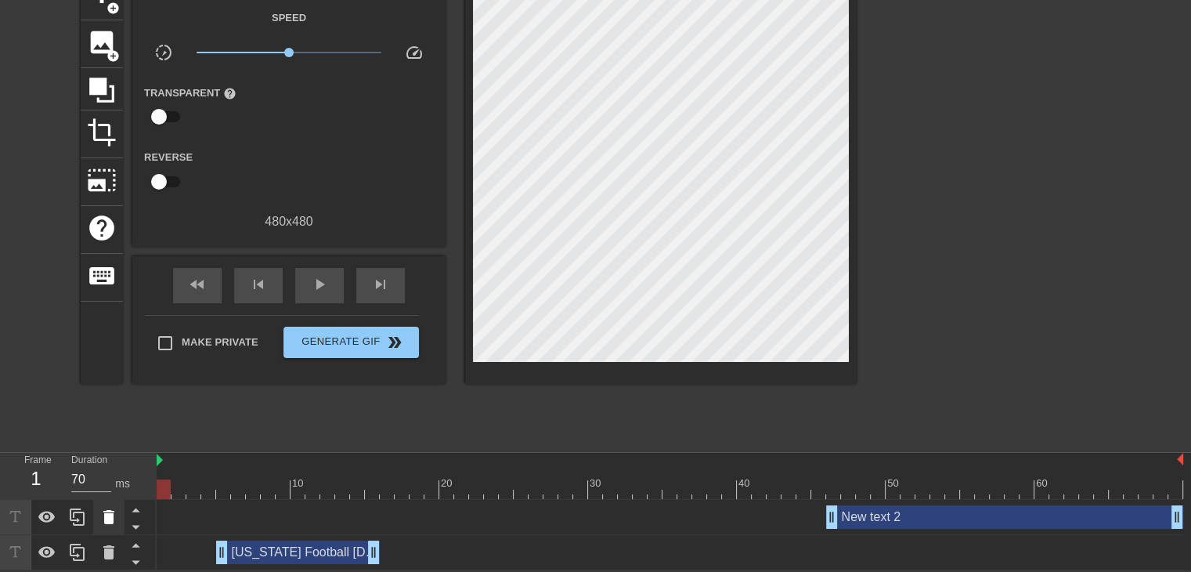
click at [104, 518] on icon at bounding box center [108, 517] width 11 height 14
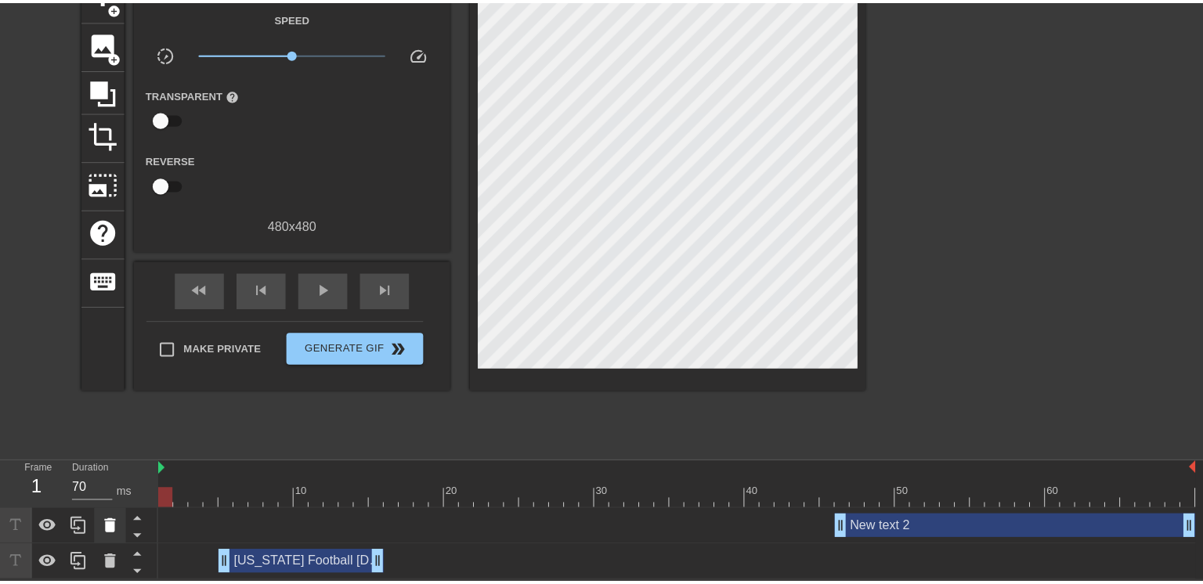
scroll to position [78, 0]
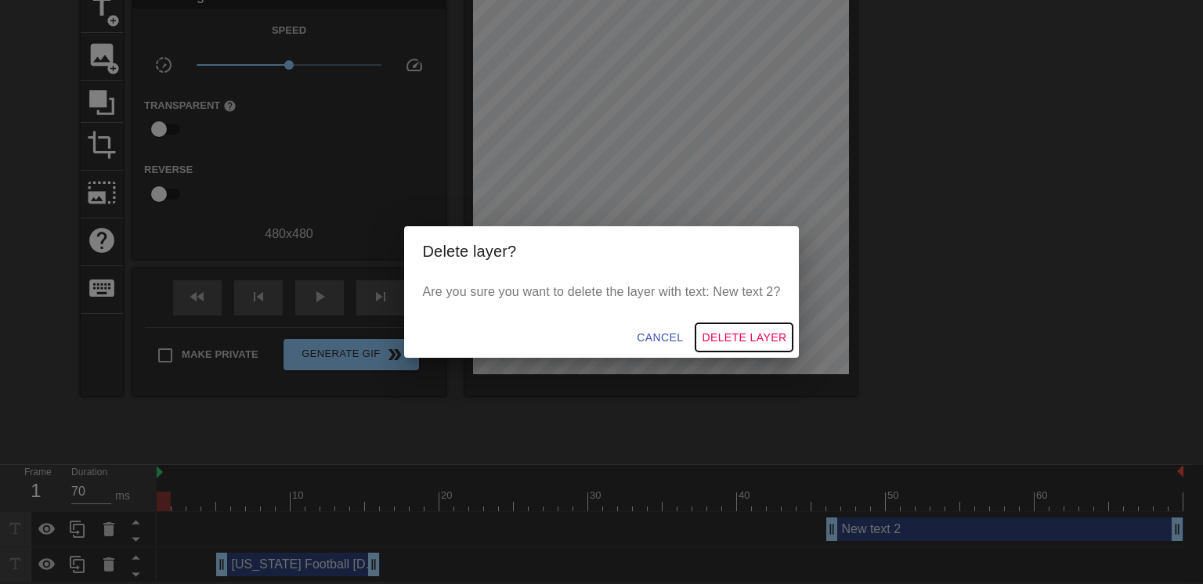
click at [743, 335] on span "Delete Layer" at bounding box center [744, 338] width 85 height 20
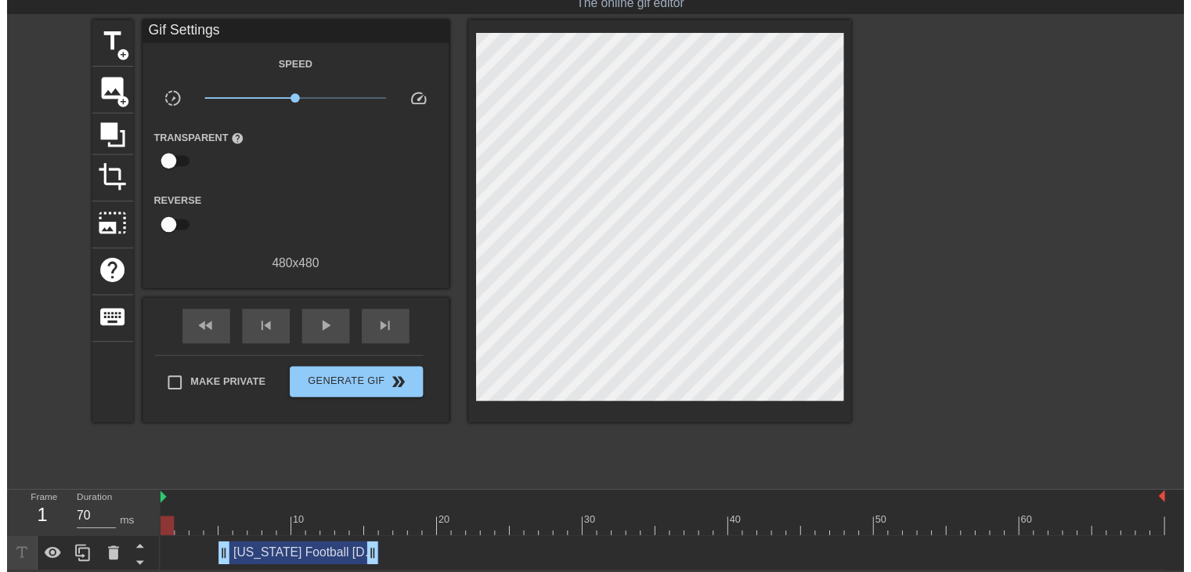
scroll to position [55, 0]
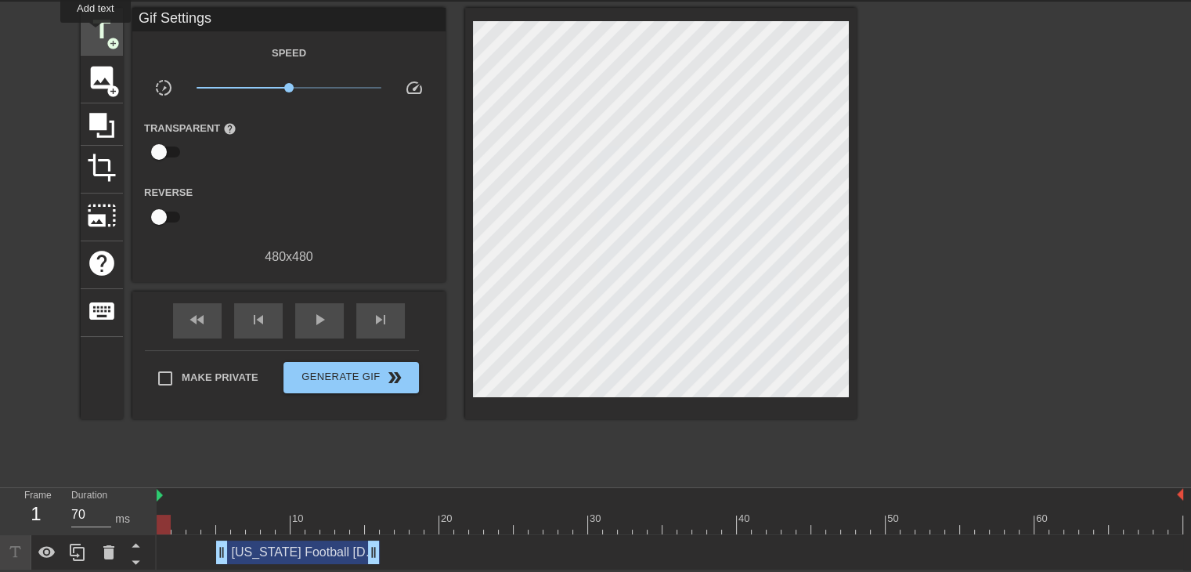
click at [96, 34] on span "title" at bounding box center [102, 30] width 30 height 30
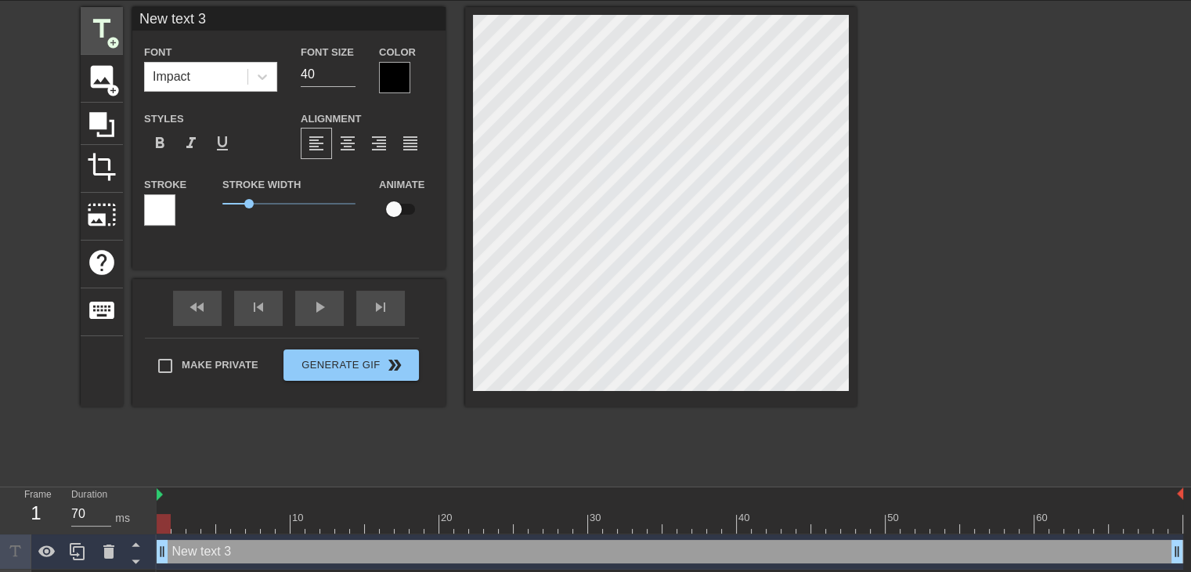
scroll to position [78, 0]
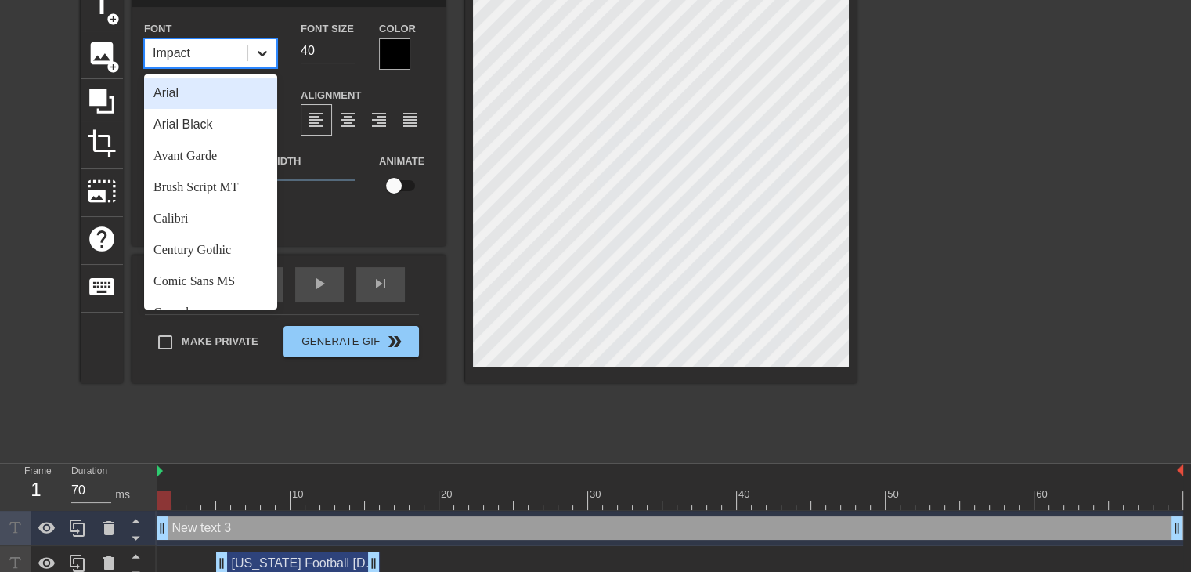
click at [260, 54] on icon at bounding box center [263, 53] width 16 height 16
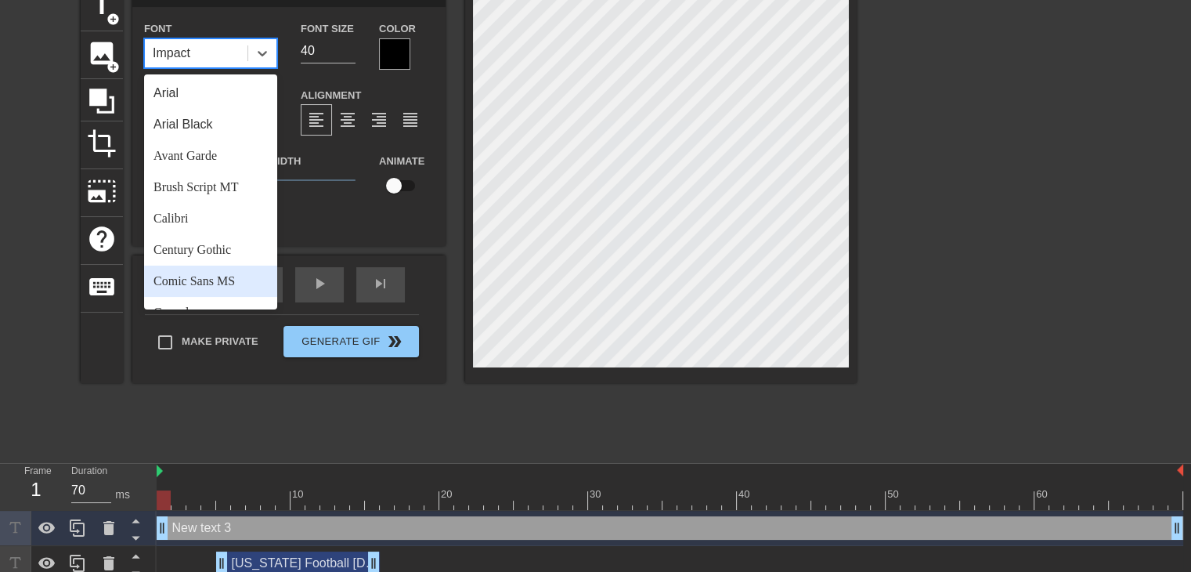
click at [204, 273] on div "Comic Sans MS" at bounding box center [210, 280] width 133 height 31
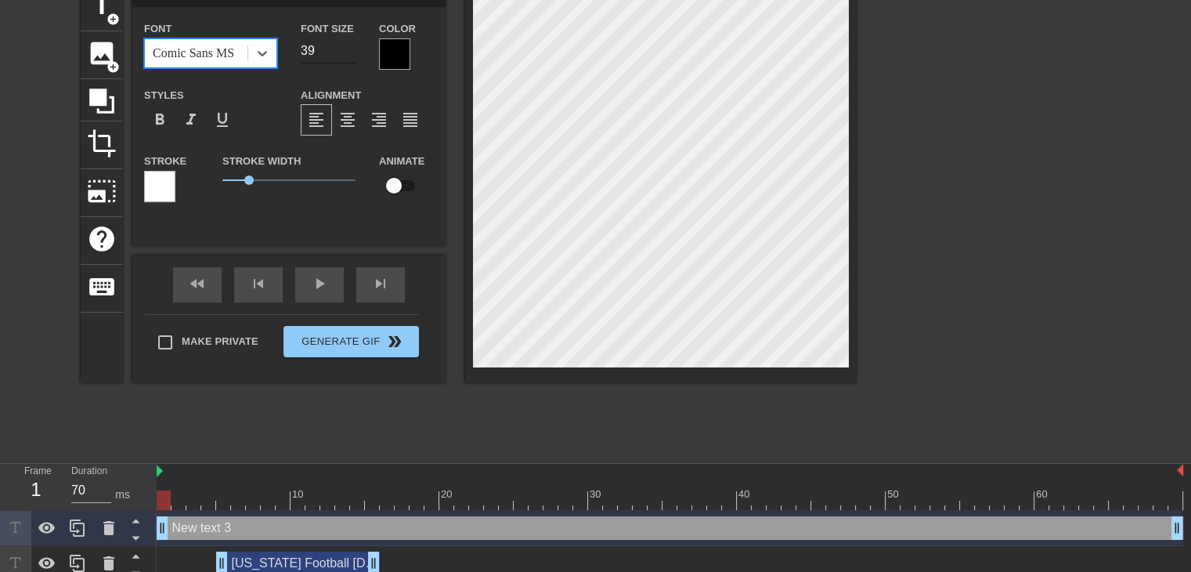
click at [348, 53] on input "39" at bounding box center [328, 50] width 55 height 25
click at [348, 53] on input "38" at bounding box center [328, 50] width 55 height 25
click at [348, 53] on input "37" at bounding box center [328, 50] width 55 height 25
click at [348, 53] on input "36" at bounding box center [328, 50] width 55 height 25
click at [348, 53] on input "35" at bounding box center [328, 50] width 55 height 25
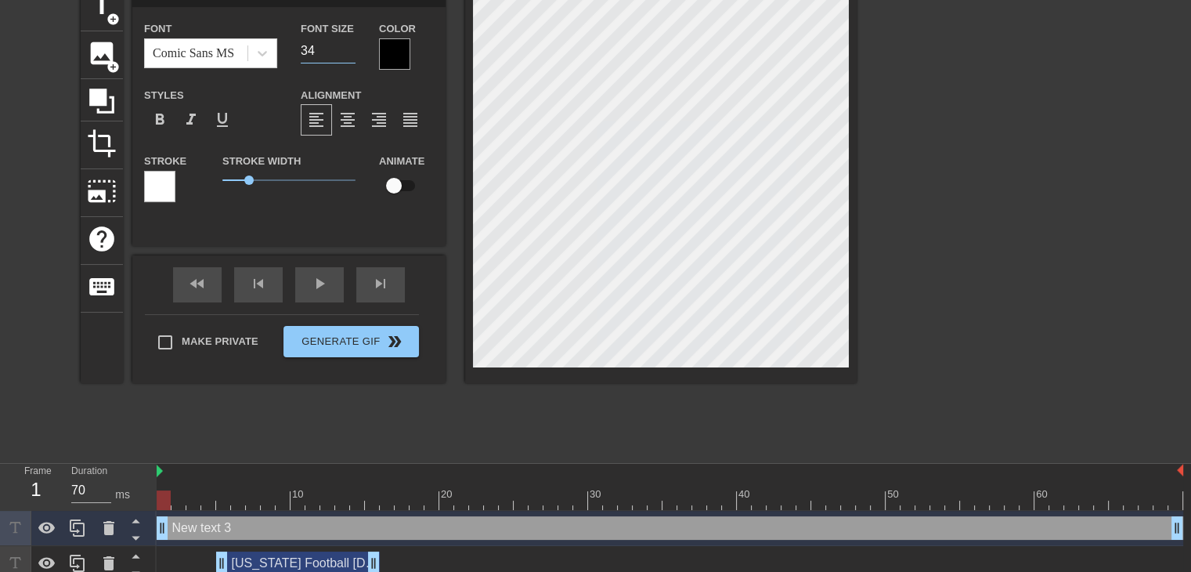
click at [348, 53] on input "34" at bounding box center [328, 50] width 55 height 25
click at [348, 53] on input "33" at bounding box center [328, 50] width 55 height 25
click at [348, 53] on input "32" at bounding box center [328, 50] width 55 height 25
click at [348, 53] on input "31" at bounding box center [328, 50] width 55 height 25
click at [348, 53] on input "30" at bounding box center [328, 50] width 55 height 25
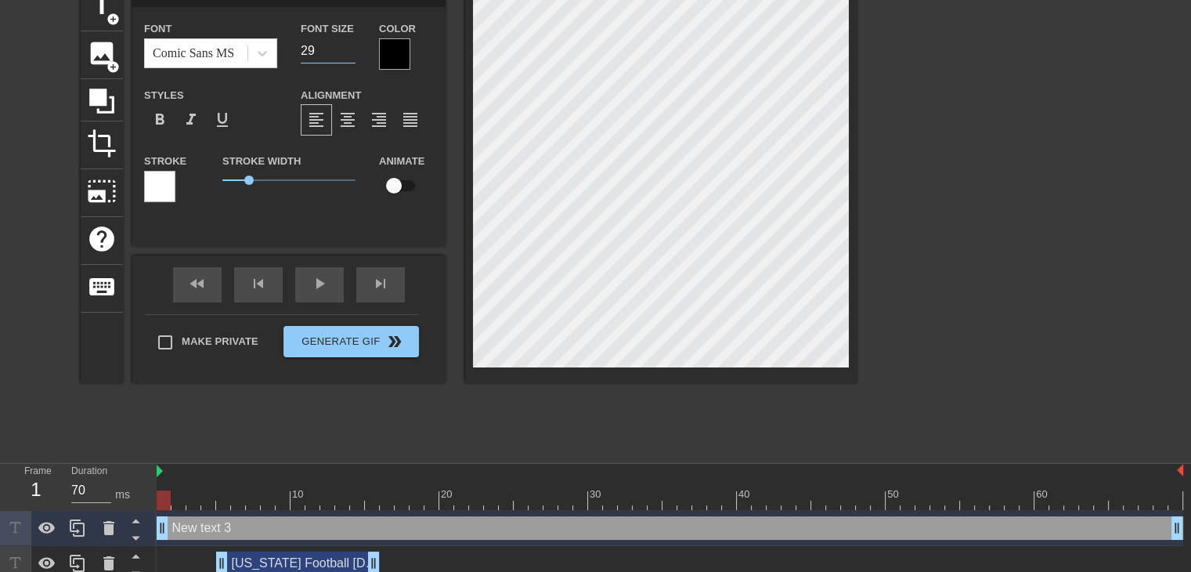
click at [348, 53] on input "29" at bounding box center [328, 50] width 55 height 25
type input "28"
click at [348, 53] on input "28" at bounding box center [328, 50] width 55 height 25
click at [390, 51] on div at bounding box center [394, 53] width 31 height 31
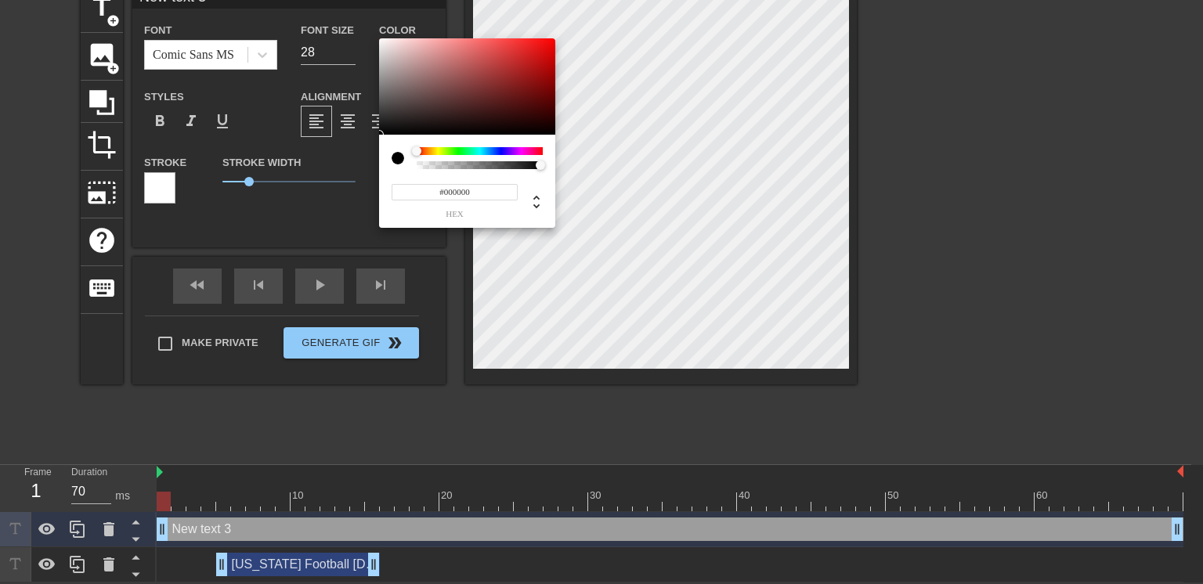
type input "#FAF7F7"
click at [381, 40] on div at bounding box center [467, 86] width 176 height 97
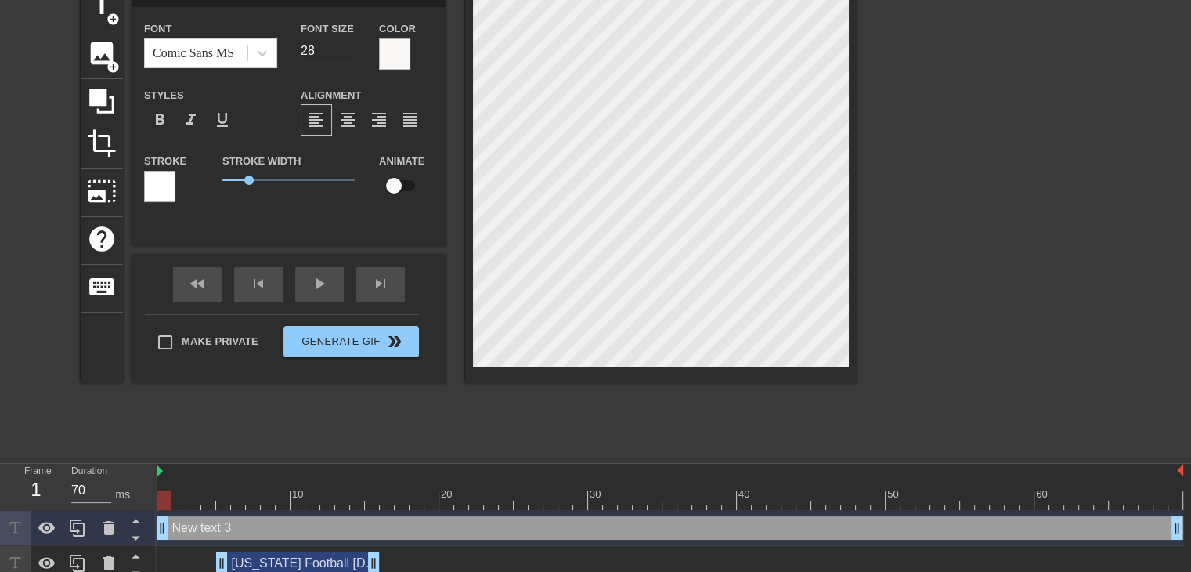
scroll to position [2, 2]
type input "New text"
type textarea "New text"
type input "New text"
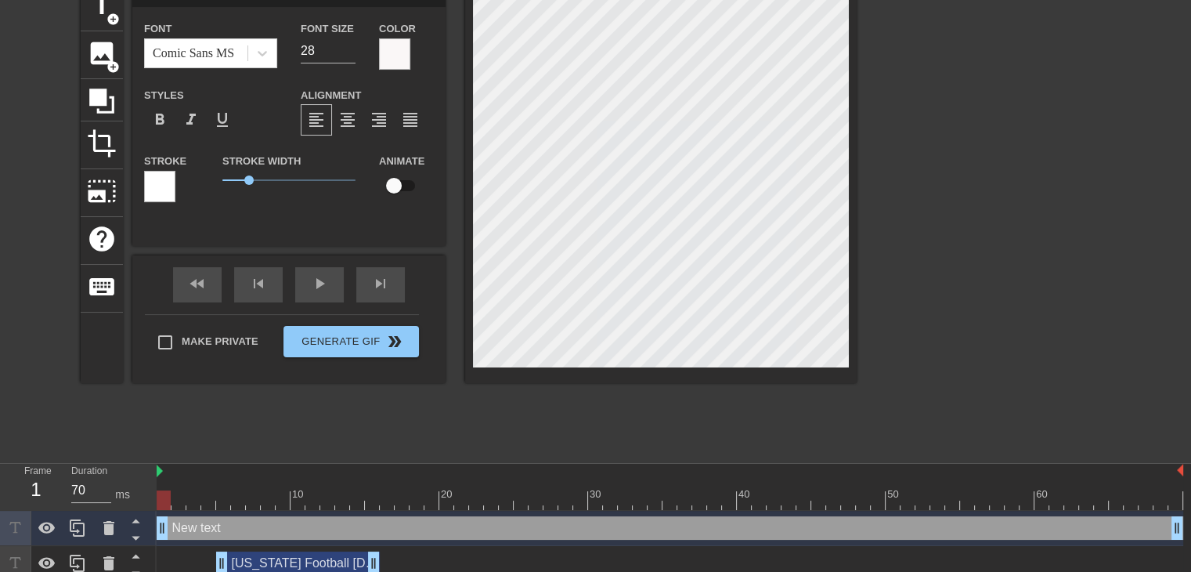
type textarea "New text"
type input "New tex"
type textarea "New tex"
type input "New te"
type textarea "New te"
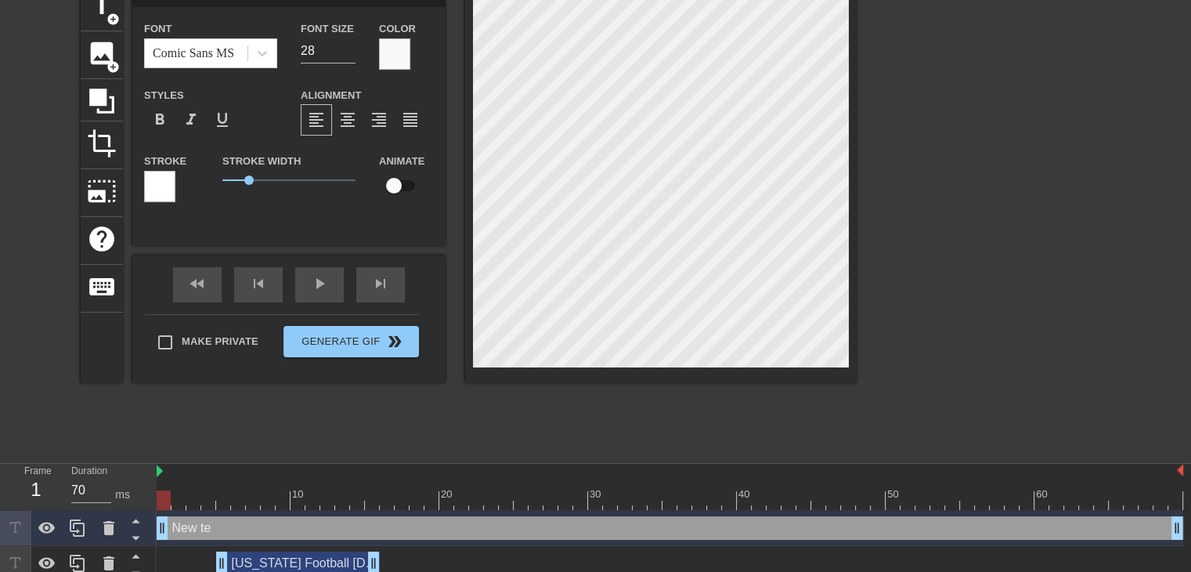
type input "New t"
type textarea "New t"
type input "New"
type textarea "New"
type input "New"
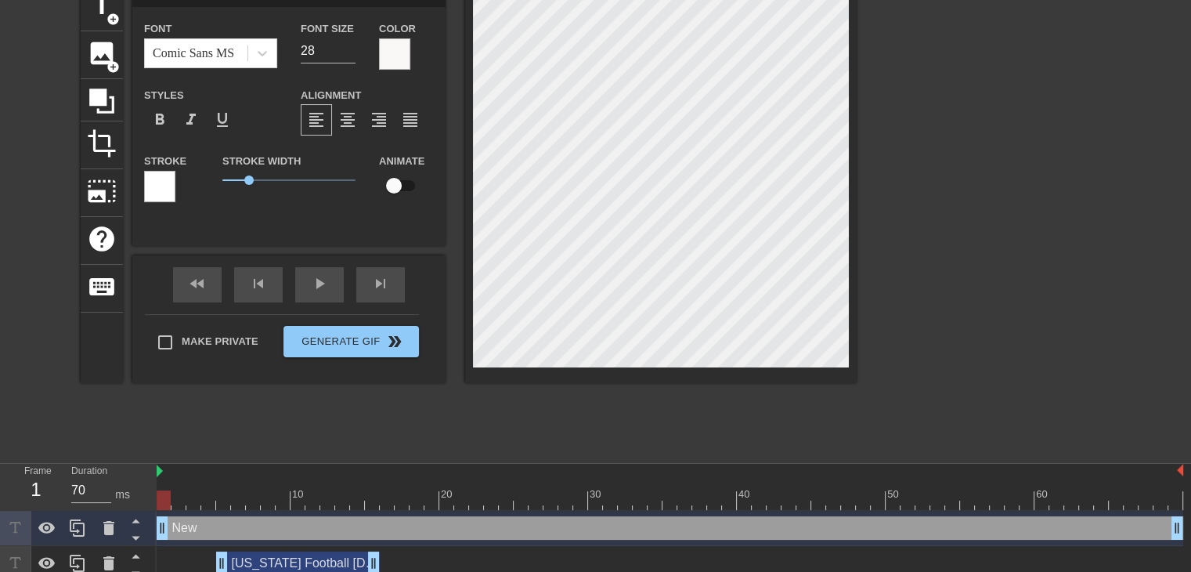
type textarea "New"
type input "Ne"
type textarea "Ne"
type input "N"
type textarea "N"
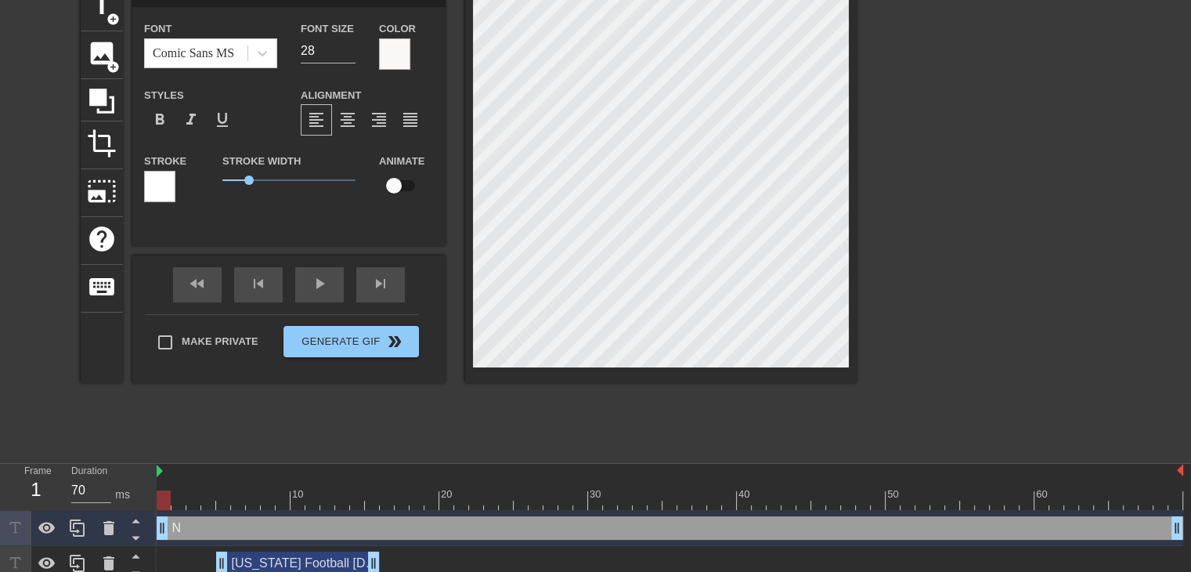
scroll to position [2, 2]
type input "G"
type textarea "G"
type input "Ge"
type textarea "Ge"
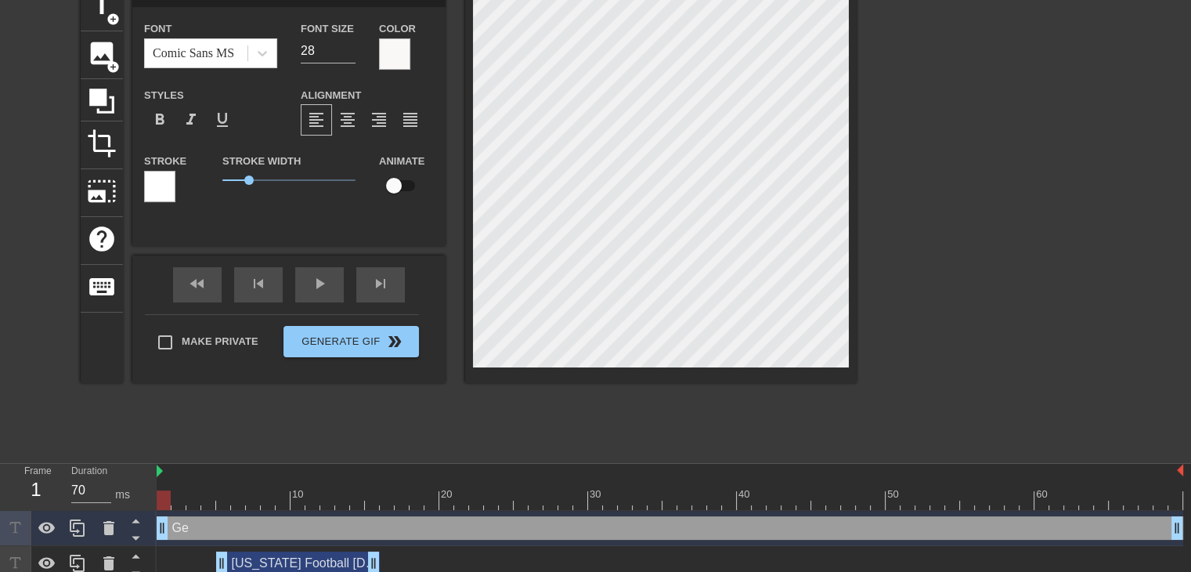
type input "Geo"
type textarea "Geo"
type input "Geor"
type textarea "Geor"
type input "[PERSON_NAME]"
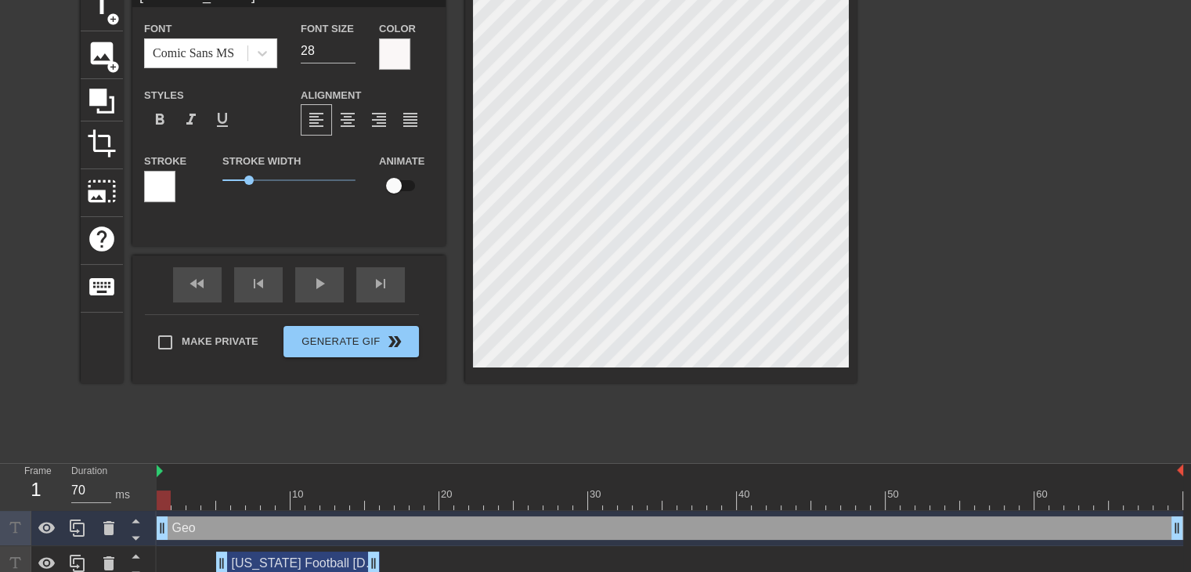
type textarea "[PERSON_NAME]"
type input "[PERSON_NAME]"
type textarea "[PERSON_NAME]"
type input "[US_STATE]"
type textarea "[US_STATE]"
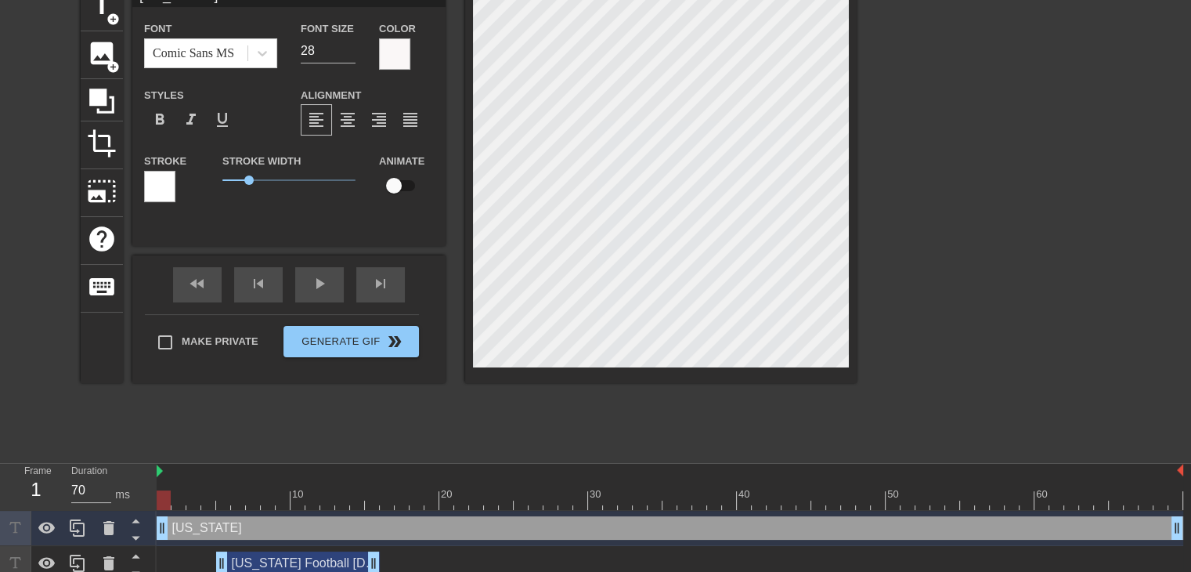
type input "[US_STATE]"
type textarea "[US_STATE]"
type input "[US_STATE] F"
type textarea "[US_STATE] F"
type input "[US_STATE] Fo"
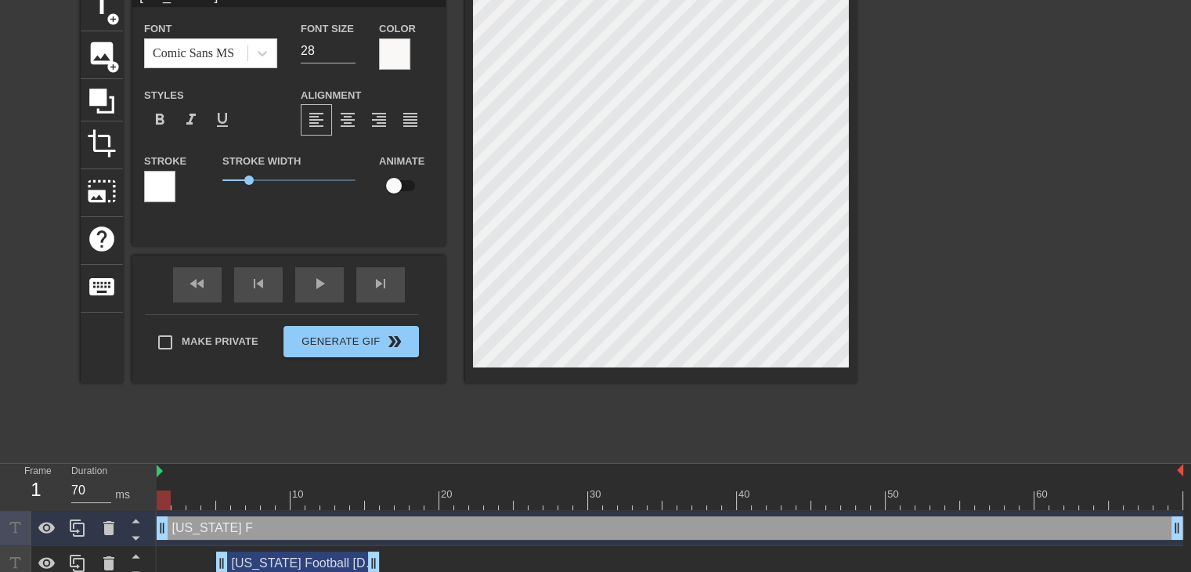
type textarea "[US_STATE] Fo"
type input "[US_STATE] Foo"
type textarea "[US_STATE] Foo"
type input "[US_STATE] Foot"
type textarea "[US_STATE] Foot"
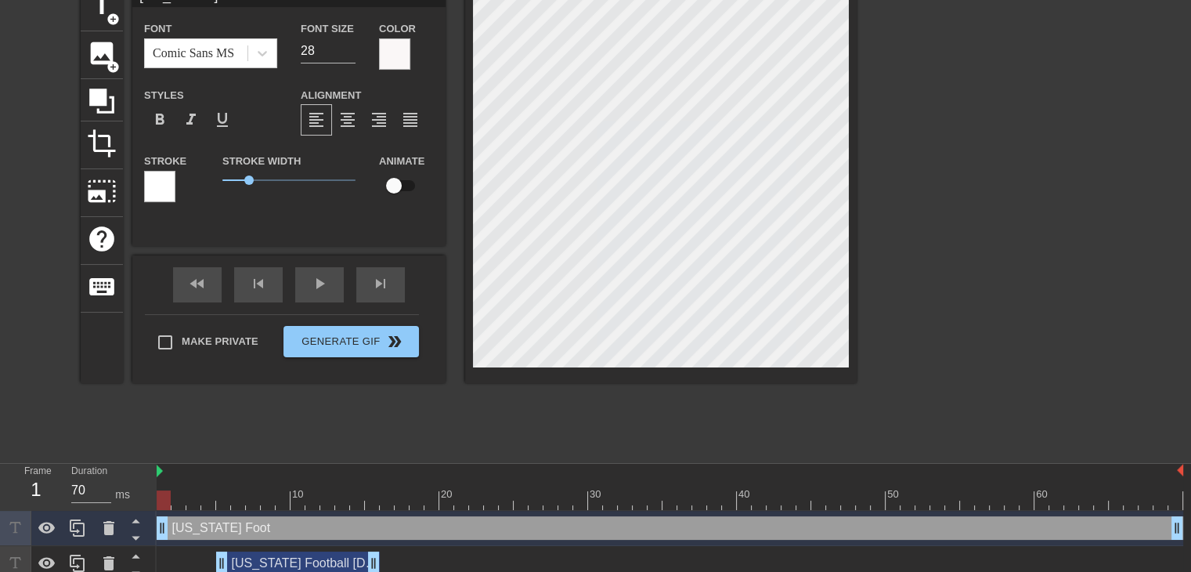
type input "[US_STATE] Footb"
type textarea "[US_STATE] Footb"
type input "[US_STATE] Footba"
type textarea "[US_STATE] Footba"
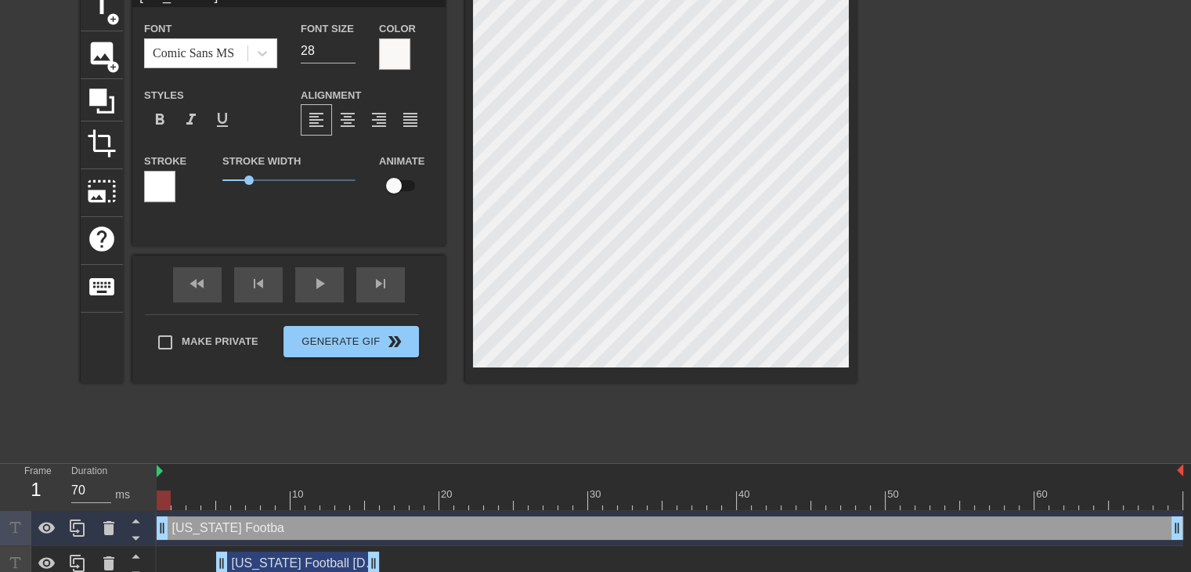
type input "[US_STATE] Footbal"
type textarea "[US_STATE] Footbal"
type input "[US_STATE] Football"
type textarea "[US_STATE] Football"
type input "[US_STATE] Football"
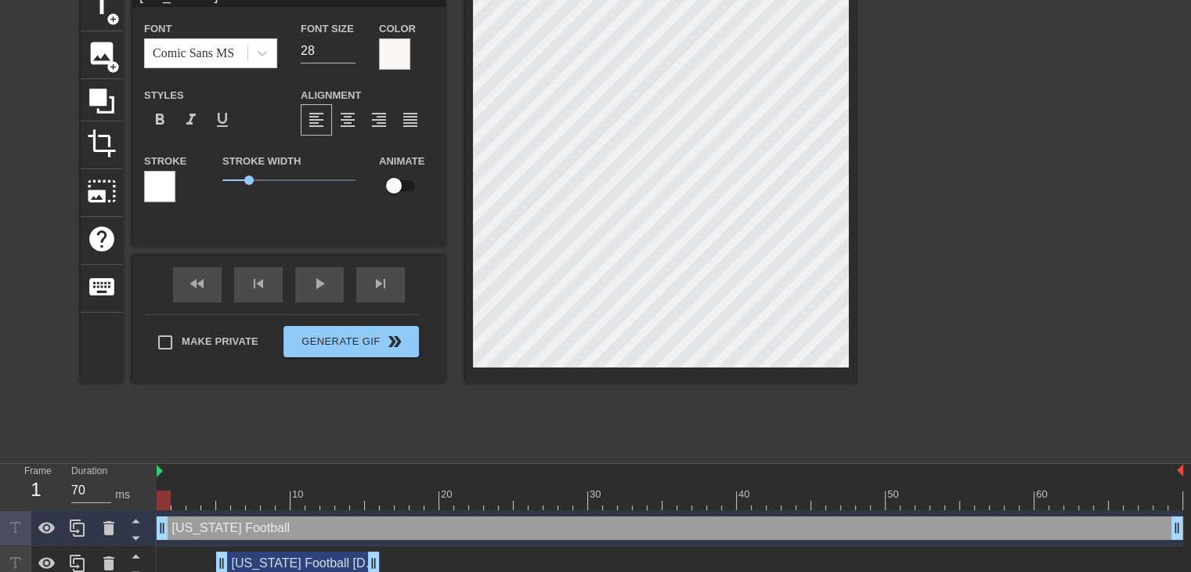
type textarea "[US_STATE] Football"
type input "[US_STATE] FootballS"
type textarea "[US_STATE] Football S"
type input "[US_STATE] FootballSa"
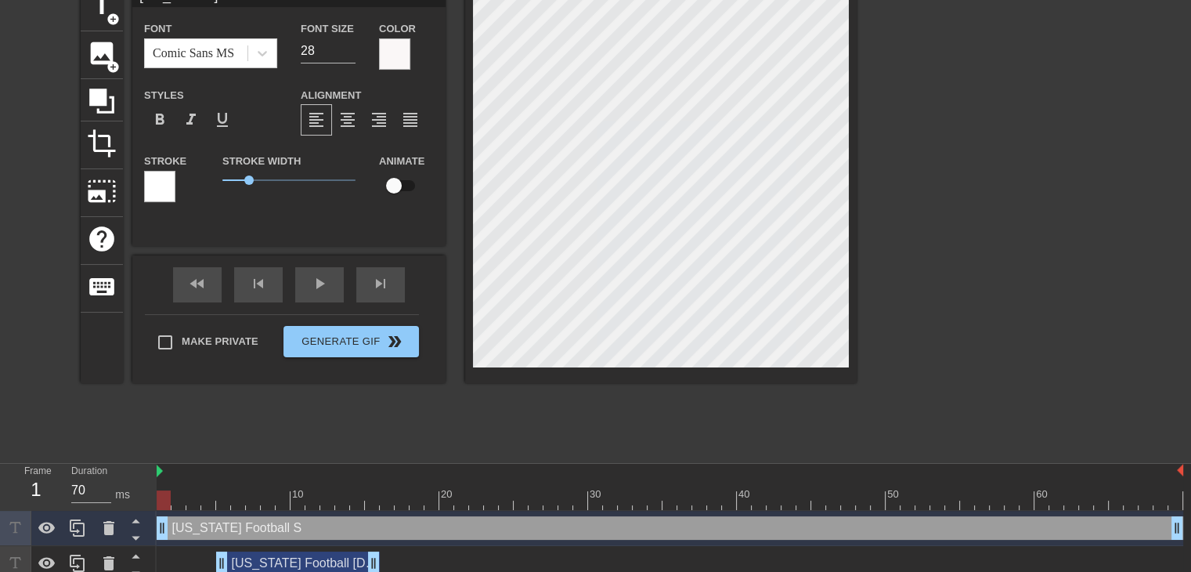
type textarea "[US_STATE] Football Sa"
type input "[US_STATE] FootballSat"
type textarea "[US_STATE] Football Sat"
type input "[US_STATE] FootballSatu"
type textarea "[US_STATE] Football Satu"
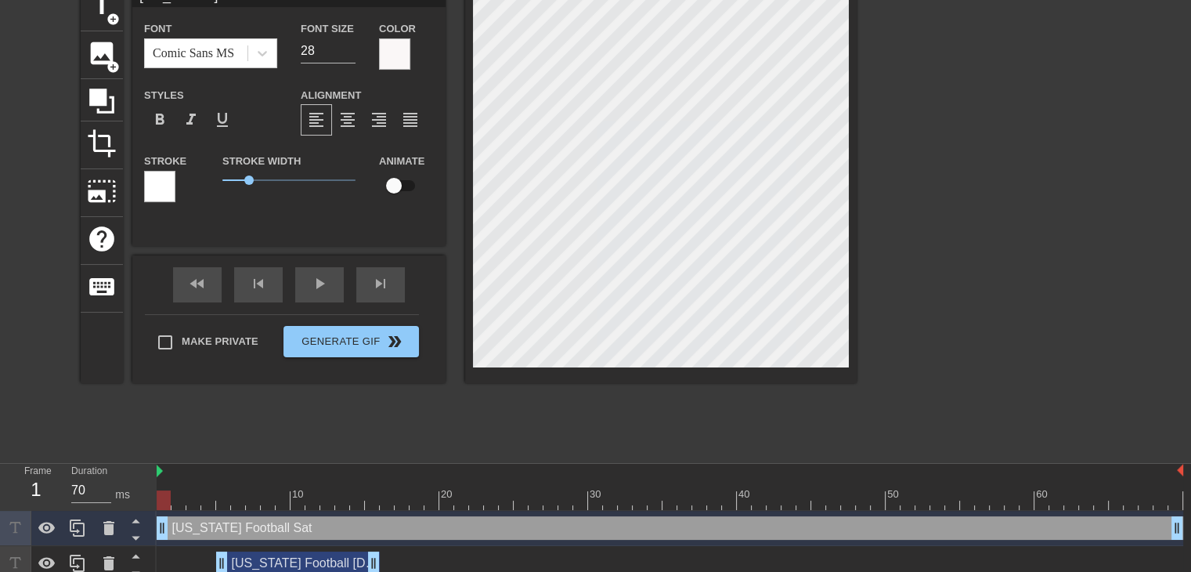
scroll to position [2, 2]
type input "[US_STATE] FootballSatur"
type textarea "[US_STATE] Football Satur"
type input "[US_STATE] FootballSaturd"
type textarea "[US_STATE] Football Saturd"
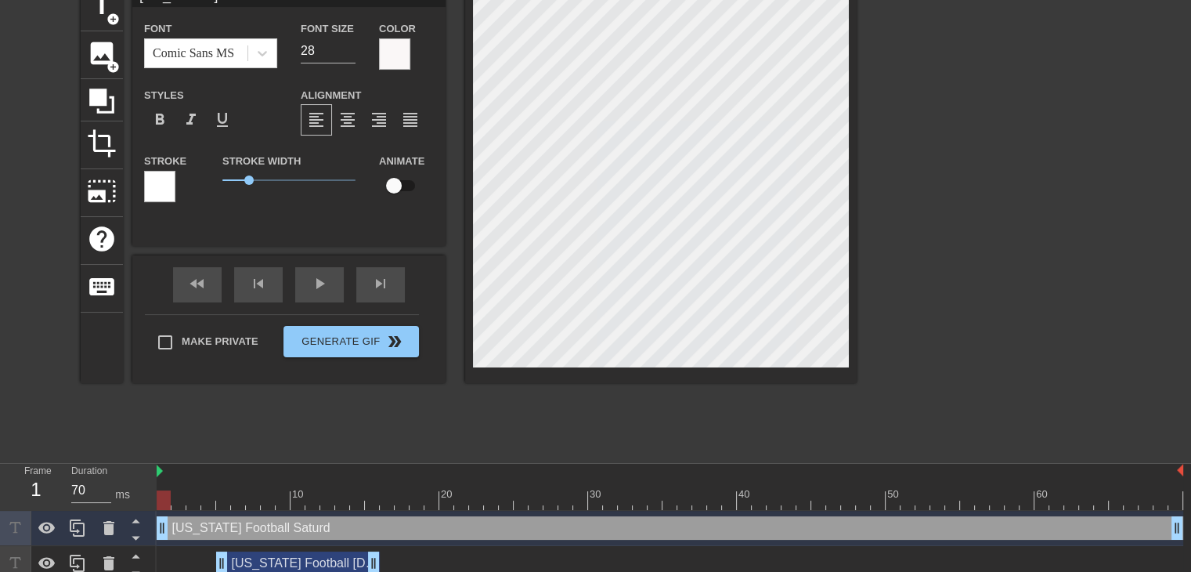
type input "[US_STATE] FootballSaturda"
type textarea "[US_STATE] Football Saturda"
type input "[US_STATE] FootballSaturday"
type textarea "[US_STATE] Football [DATE]"
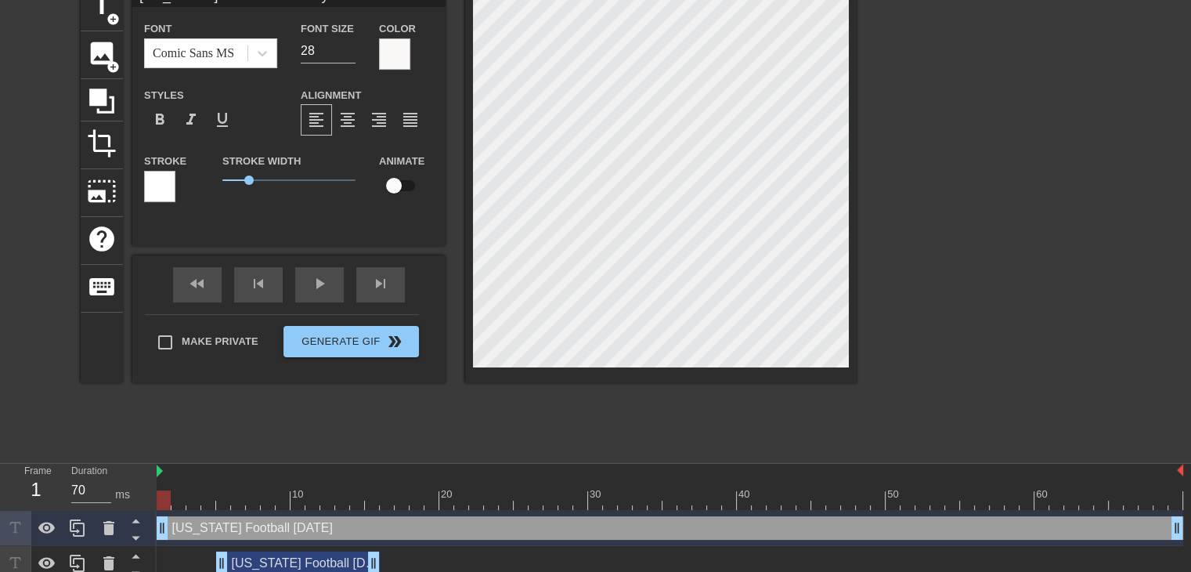
type input "[US_STATE] FootballSaturday"
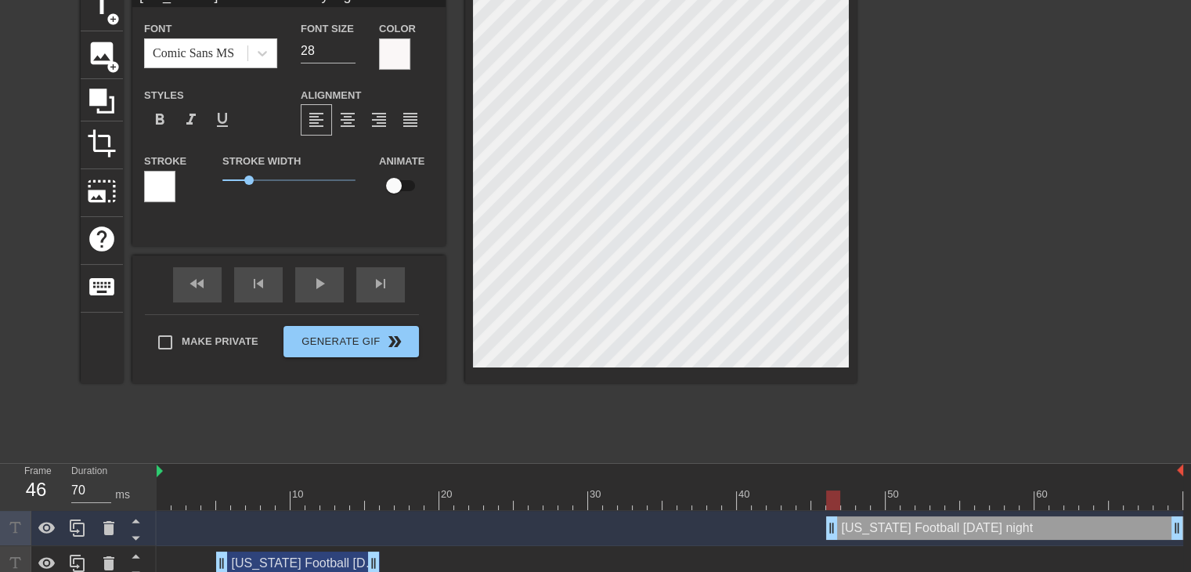
drag, startPoint x: 161, startPoint y: 528, endPoint x: 829, endPoint y: 544, distance: 668.2
click at [829, 544] on div "[US_STATE] Football [DATE] night drag_handle drag_handle" at bounding box center [670, 528] width 1027 height 35
click at [318, 295] on div "play_arrow" at bounding box center [319, 284] width 49 height 35
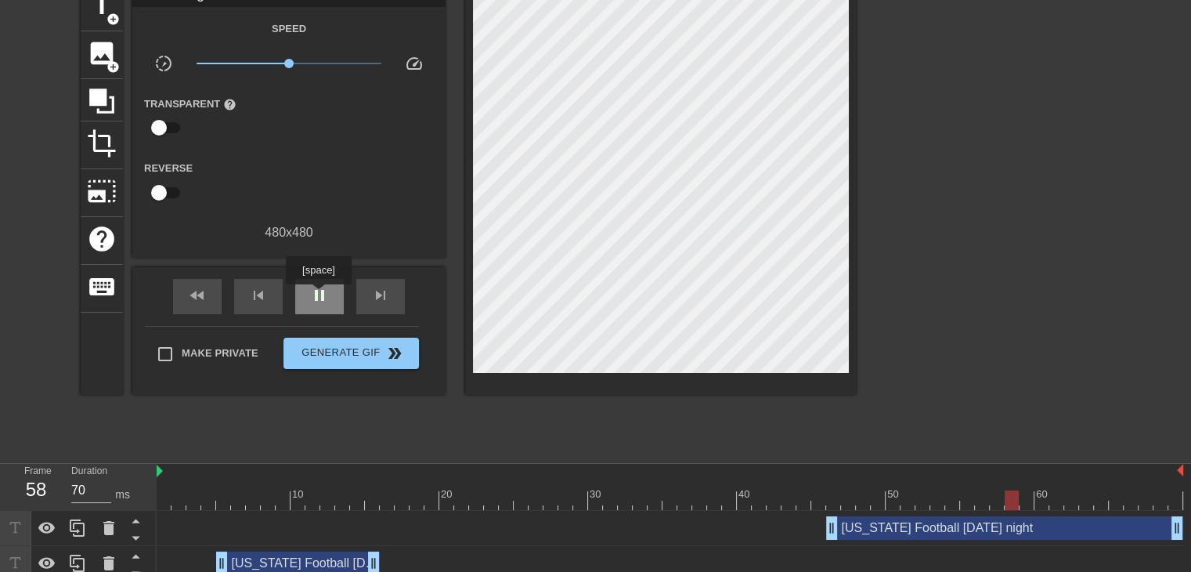
click at [318, 295] on span "pause" at bounding box center [319, 295] width 19 height 19
click at [316, 302] on span "play_arrow" at bounding box center [319, 295] width 19 height 19
click at [316, 302] on span "pause" at bounding box center [319, 295] width 19 height 19
click at [316, 302] on span "play_arrow" at bounding box center [319, 295] width 19 height 19
click at [316, 302] on span "pause" at bounding box center [319, 295] width 19 height 19
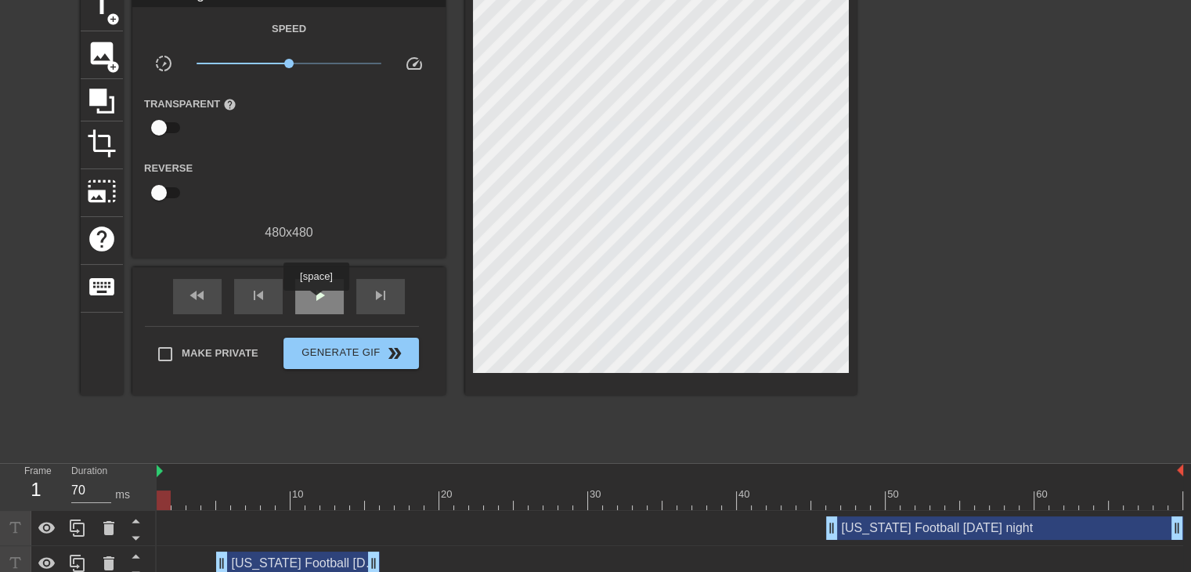
click at [316, 302] on span "play_arrow" at bounding box center [319, 295] width 19 height 19
click at [311, 293] on span "pause" at bounding box center [319, 295] width 19 height 19
drag, startPoint x: 829, startPoint y: 528, endPoint x: 804, endPoint y: 529, distance: 25.1
click at [318, 299] on span "play_arrow" at bounding box center [319, 295] width 19 height 19
click at [320, 299] on span "pause" at bounding box center [319, 295] width 19 height 19
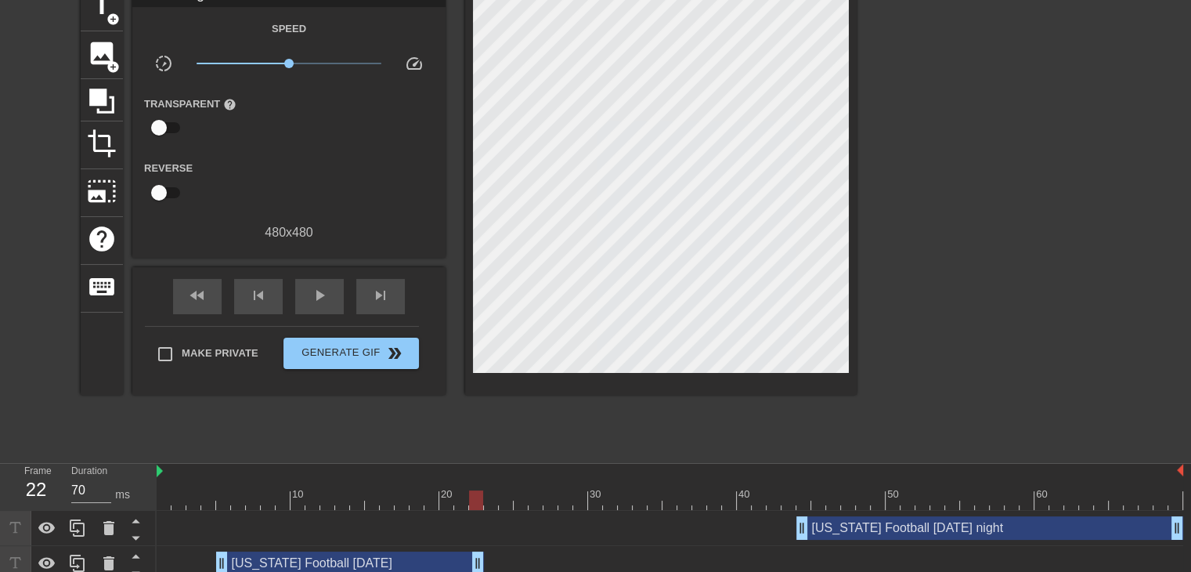
drag, startPoint x: 373, startPoint y: 561, endPoint x: 482, endPoint y: 562, distance: 109.6
click at [324, 298] on span "play_arrow" at bounding box center [319, 295] width 19 height 19
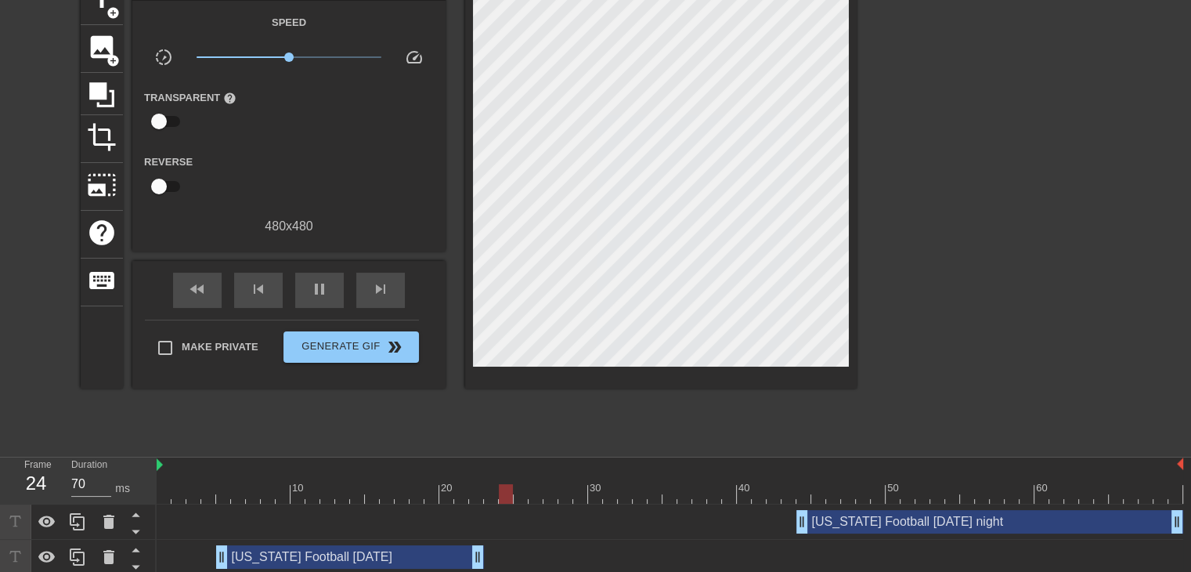
scroll to position [90, 0]
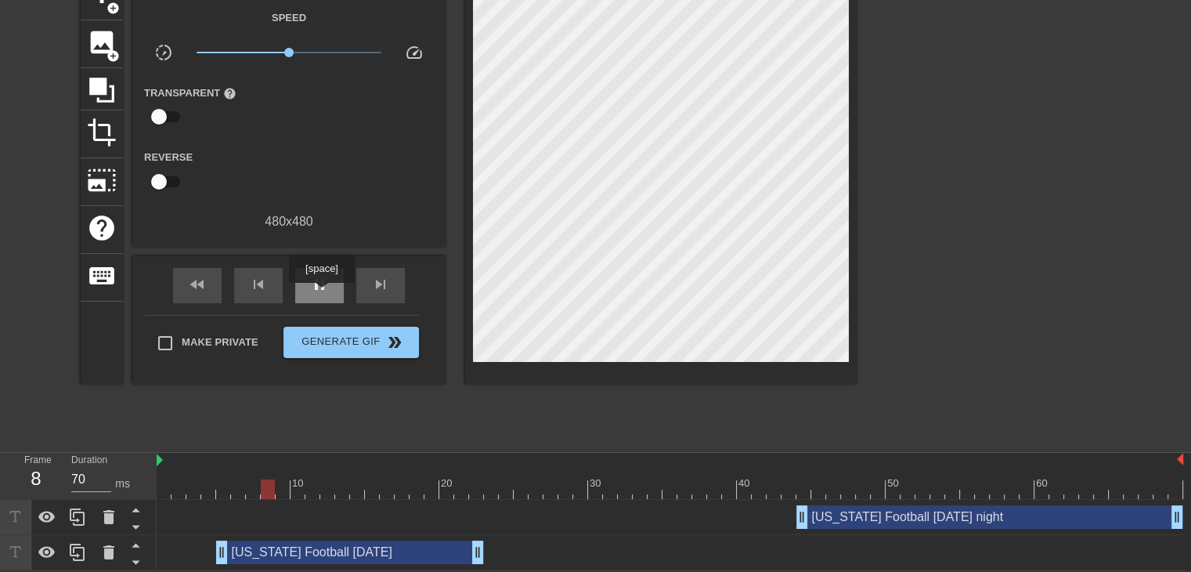
click at [320, 294] on div "pause" at bounding box center [319, 285] width 49 height 35
drag, startPoint x: 478, startPoint y: 551, endPoint x: 504, endPoint y: 552, distance: 25.9
click at [323, 279] on span "play_arrow" at bounding box center [319, 284] width 19 height 19
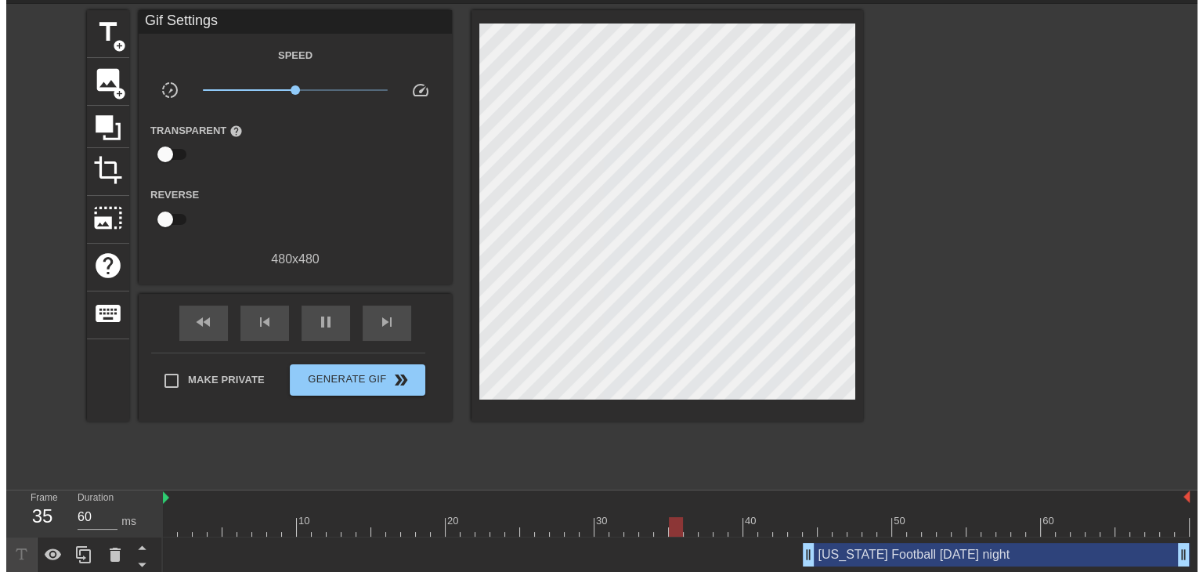
scroll to position [0, 0]
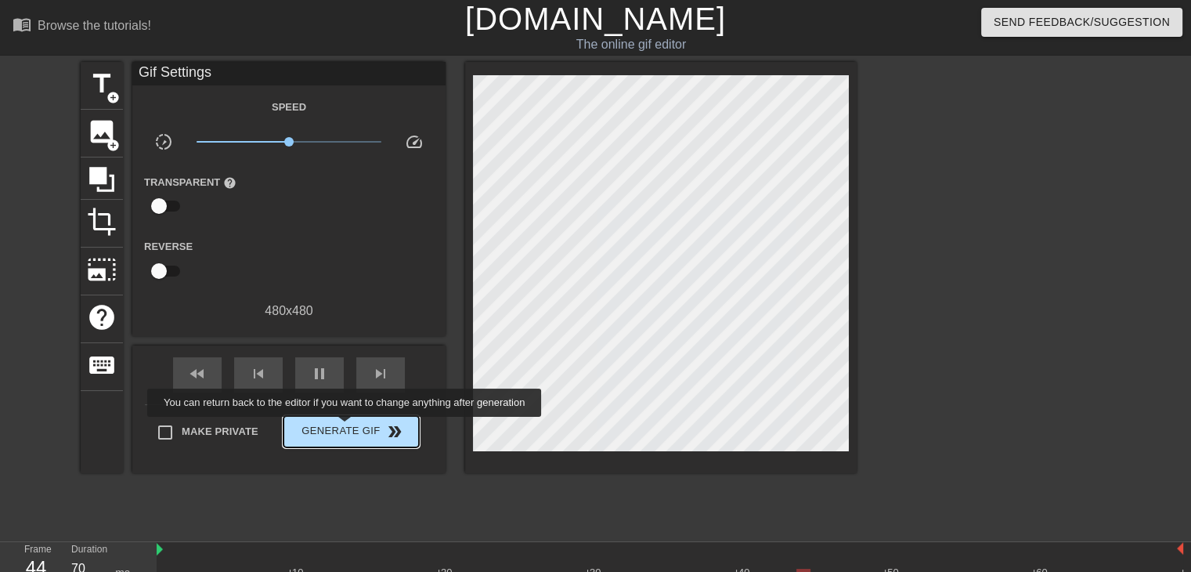
click at [346, 428] on span "Generate Gif double_arrow" at bounding box center [351, 431] width 123 height 19
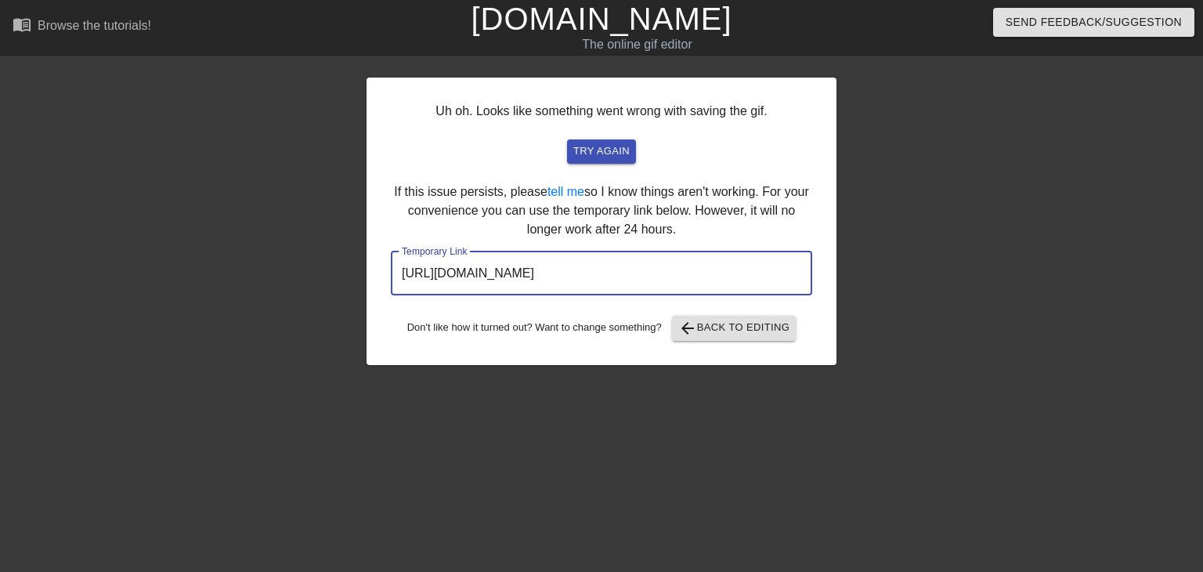
click at [658, 273] on input "[URL][DOMAIN_NAME]" at bounding box center [601, 273] width 421 height 44
drag, startPoint x: 724, startPoint y: 271, endPoint x: 401, endPoint y: 262, distance: 323.6
click at [401, 262] on input "[URL][DOMAIN_NAME]" at bounding box center [601, 273] width 421 height 44
